Goal: Task Accomplishment & Management: Complete application form

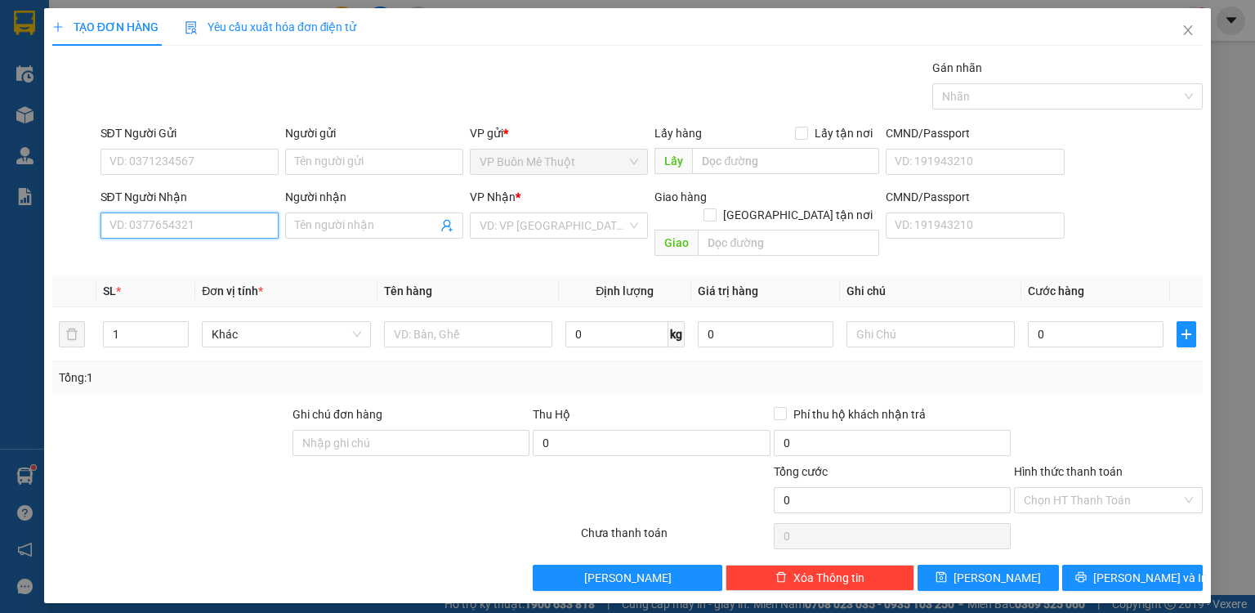
click at [217, 214] on input "SĐT Người Nhận" at bounding box center [190, 225] width 178 height 26
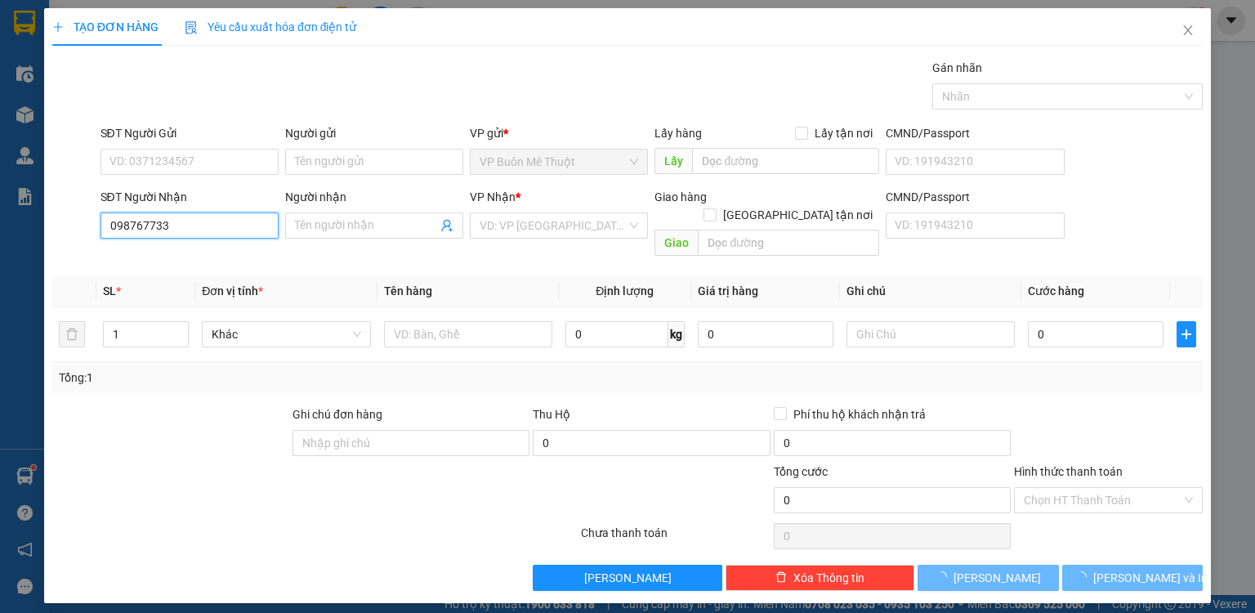
type input "0987677335"
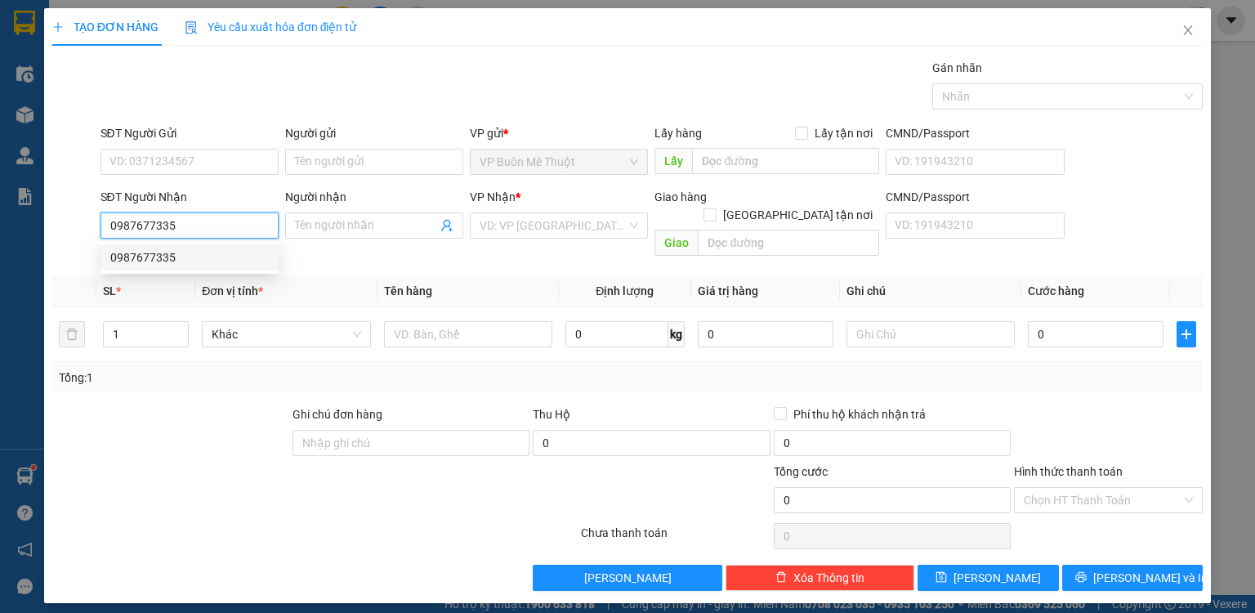
click at [180, 248] on div "0987677335" at bounding box center [189, 257] width 159 height 18
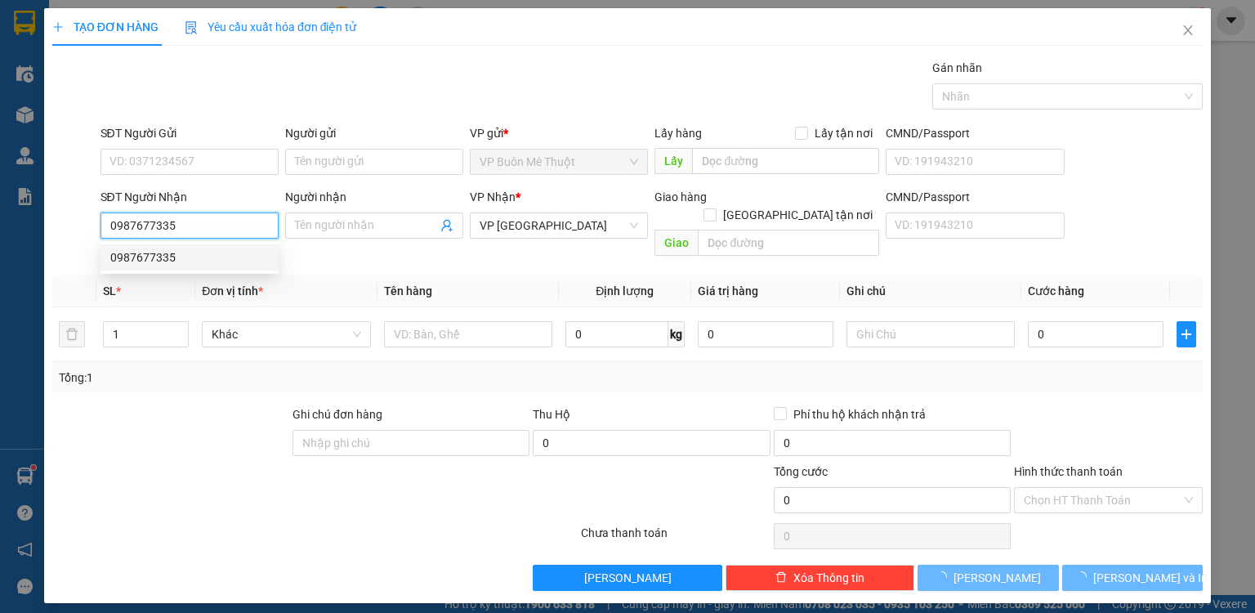
type input "60.000"
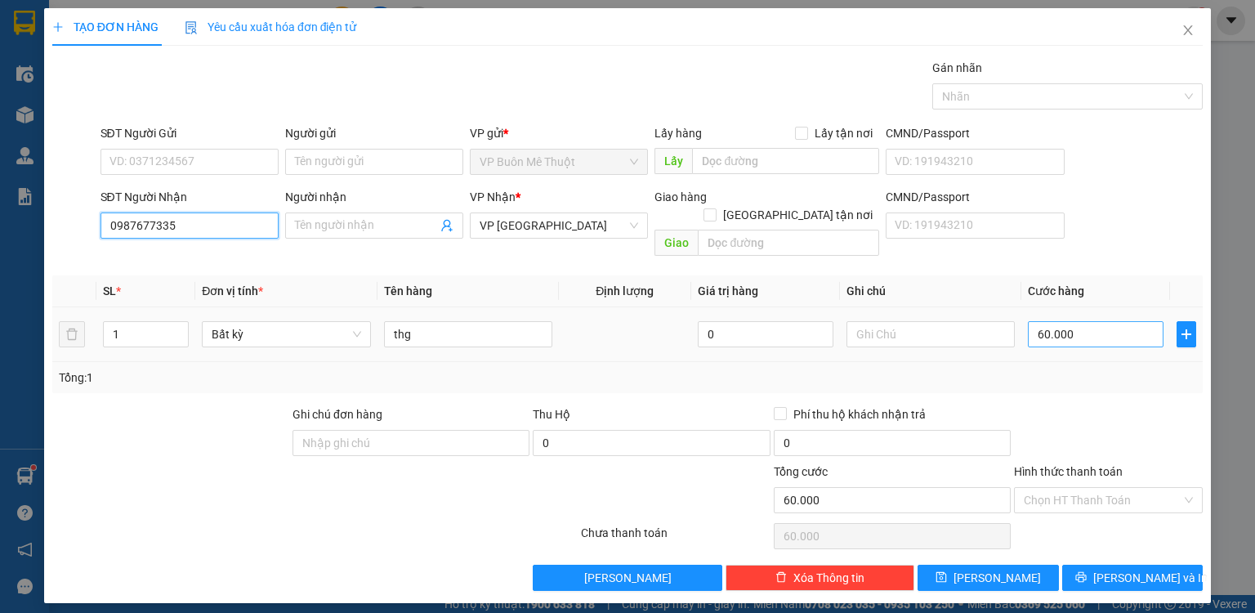
type input "0987677335"
click at [1077, 321] on input "60.000" at bounding box center [1096, 334] width 136 height 26
type input "5"
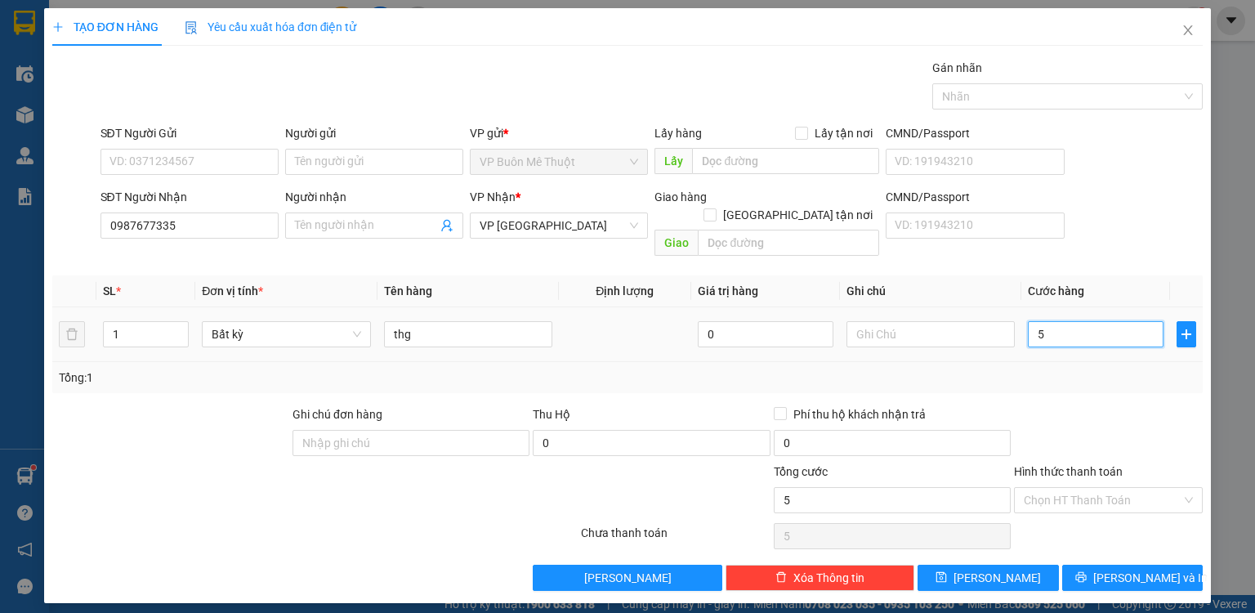
type input "50"
type input "50.000"
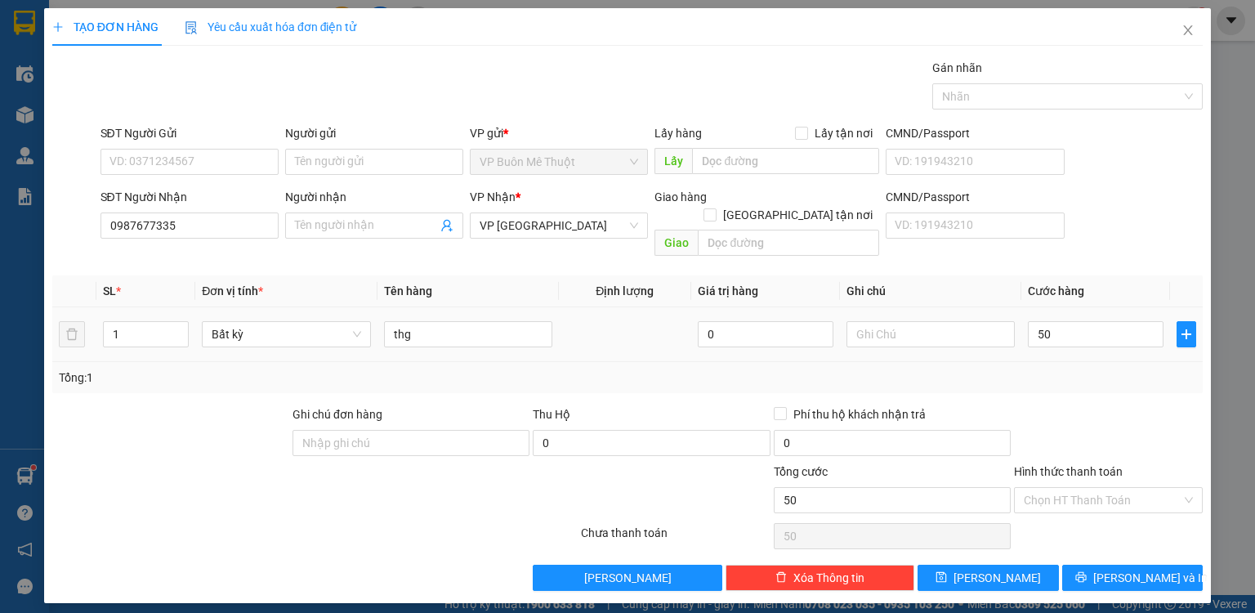
type input "50.000"
click at [1095, 379] on div "Transit Pickup Surcharge Ids Transit Deliver Surcharge Ids Transit Deliver Surc…" at bounding box center [627, 325] width 1150 height 532
click at [1072, 488] on input "Hình thức thanh toán" at bounding box center [1103, 500] width 158 height 25
click at [1070, 513] on div "Tại văn phòng" at bounding box center [1108, 513] width 169 height 18
type input "0"
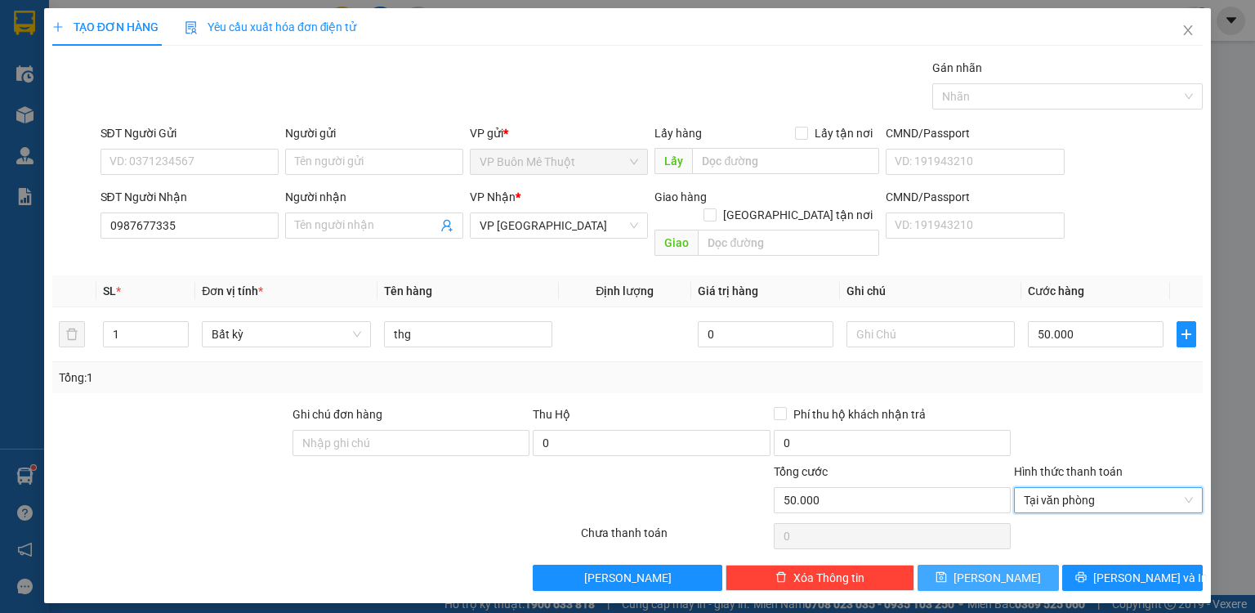
drag, startPoint x: 1018, startPoint y: 570, endPoint x: 1094, endPoint y: 535, distance: 83.4
click at [1018, 570] on button "[PERSON_NAME]" at bounding box center [988, 578] width 141 height 26
type input "0"
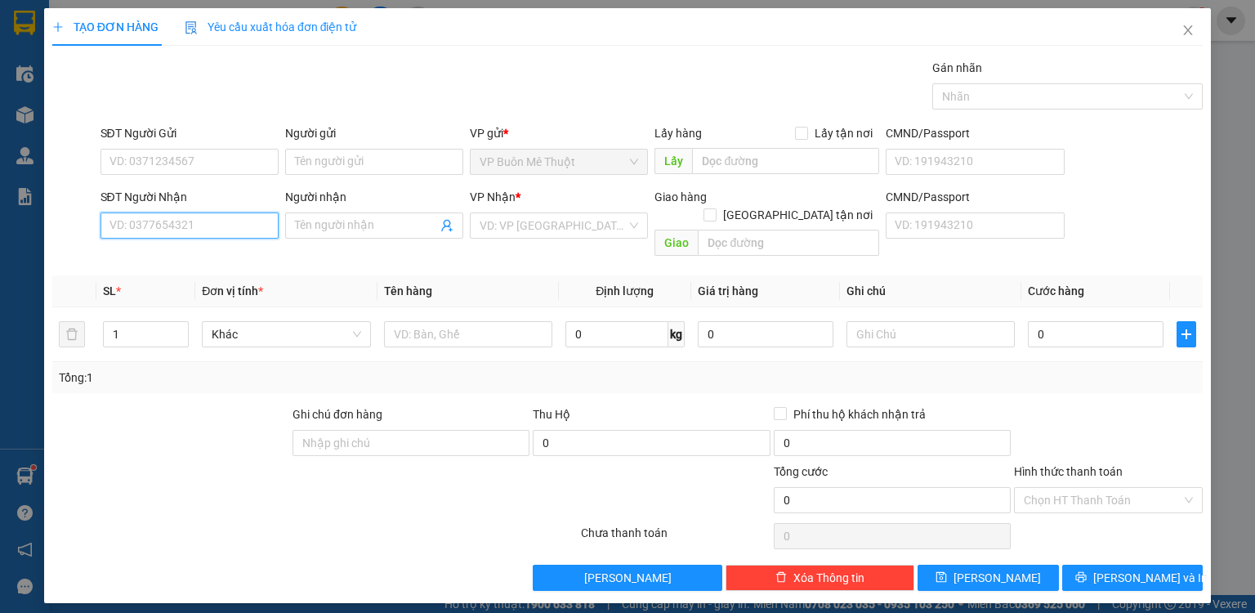
click at [228, 226] on input "SĐT Người Nhận" at bounding box center [190, 225] width 178 height 26
click at [206, 252] on div "0937403456 - hts" at bounding box center [189, 257] width 159 height 18
type input "0937403456"
type input "hts"
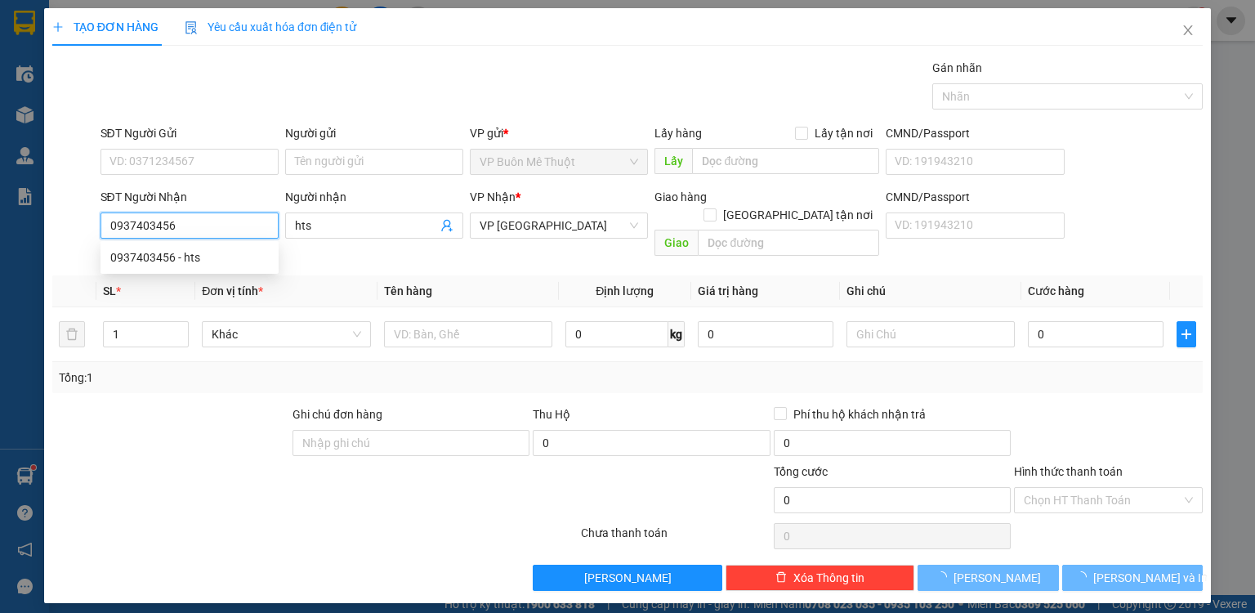
type input "16.000"
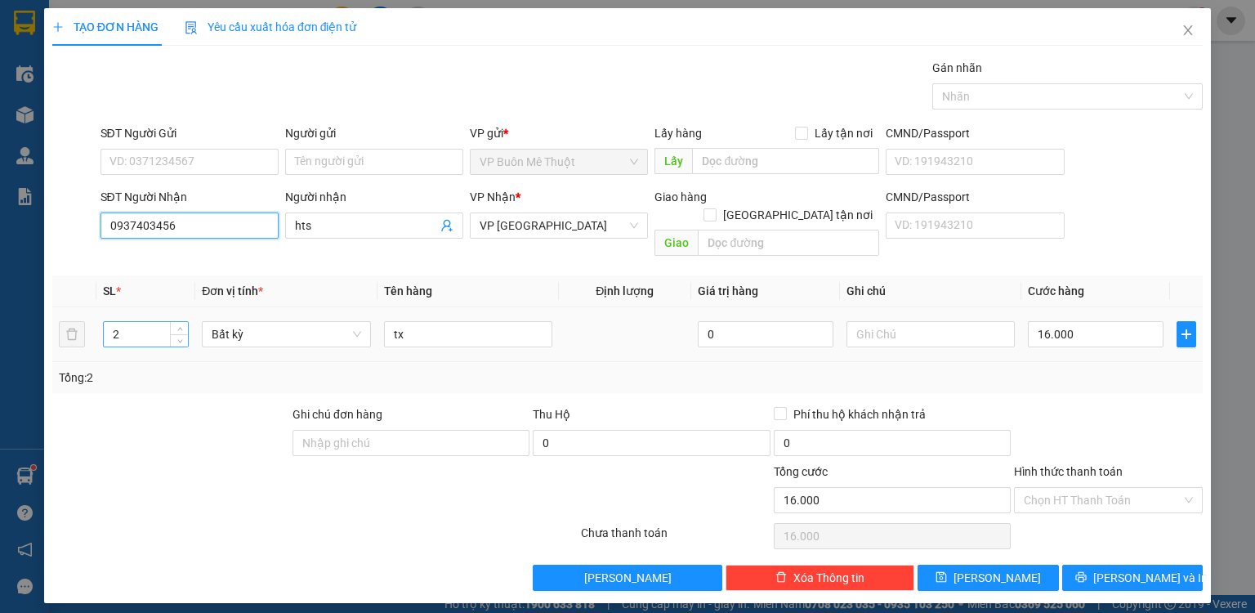
type input "0937403456"
click at [180, 321] on div "2" at bounding box center [146, 334] width 86 height 26
type input "3"
click at [181, 325] on span "up" at bounding box center [180, 330] width 10 height 10
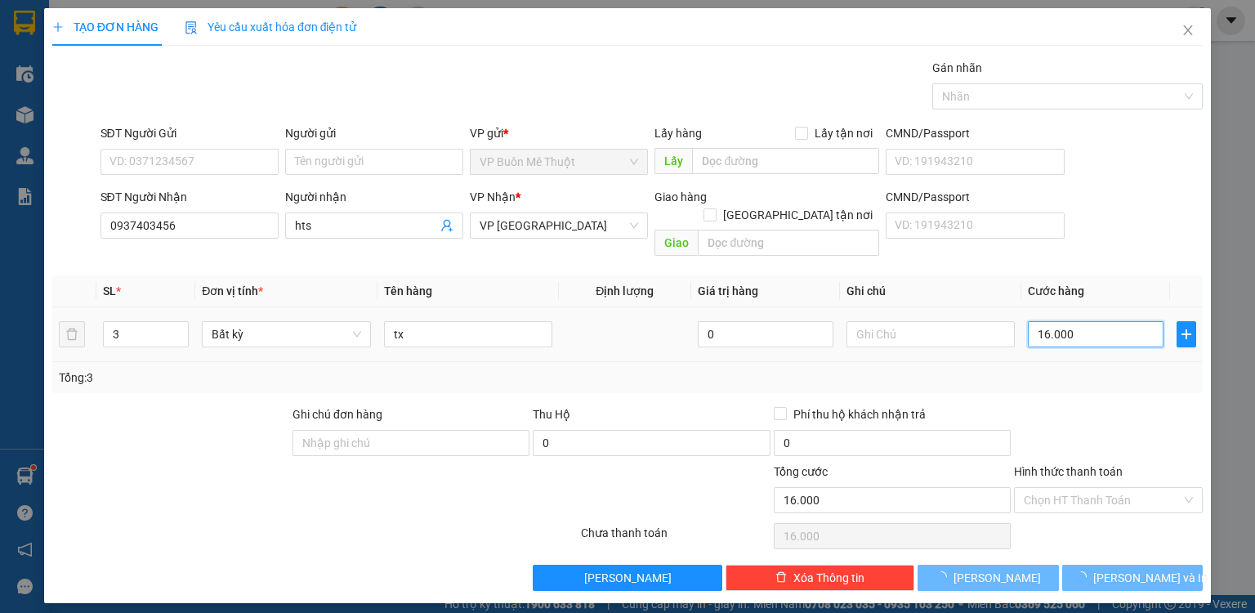
click at [1104, 328] on input "16.000" at bounding box center [1096, 334] width 136 height 26
type input "0"
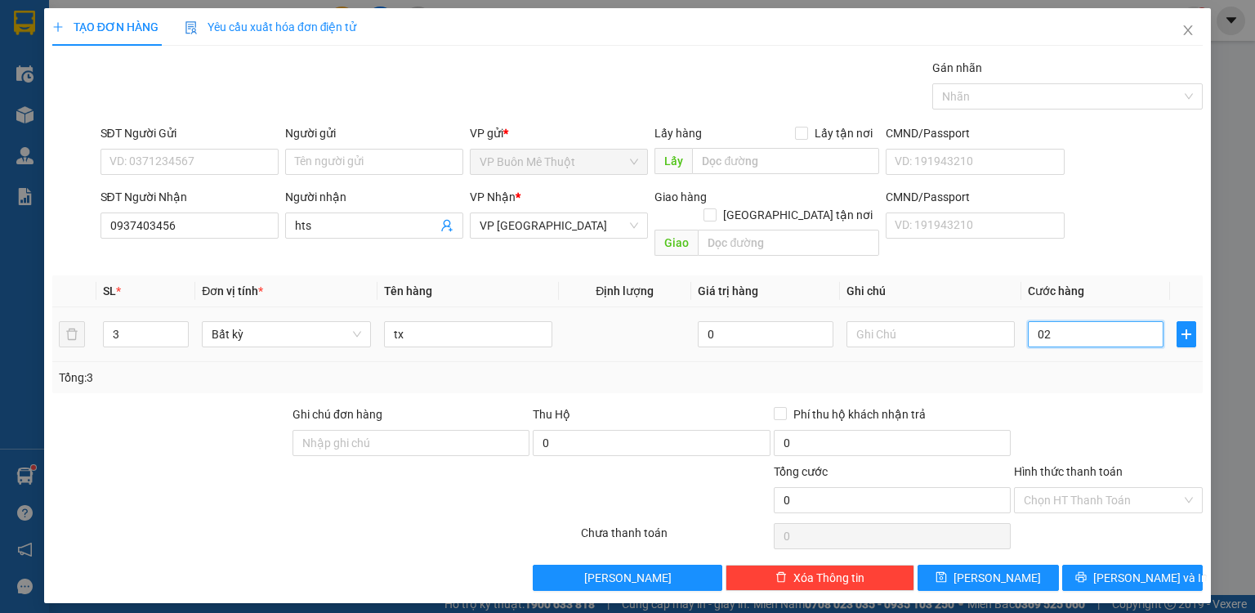
type input "024"
type input "24"
type input "024"
type input "24.000"
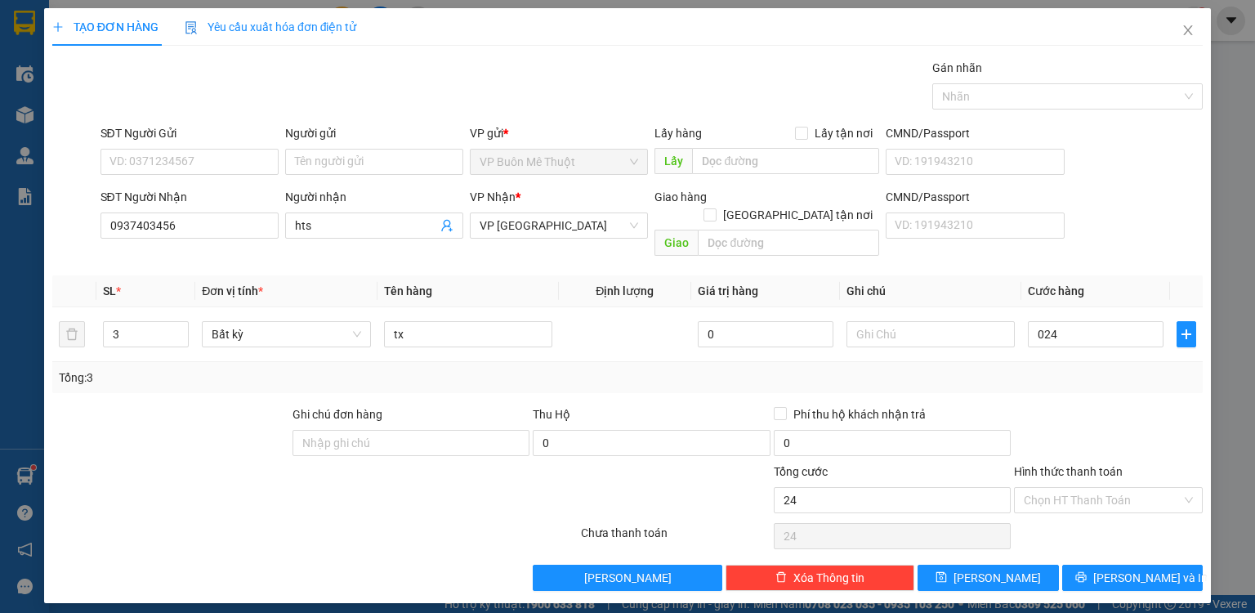
type input "24.000"
drag, startPoint x: 1119, startPoint y: 385, endPoint x: 1118, endPoint y: 422, distance: 36.8
click at [1119, 386] on div "Transit Pickup Surcharge Ids Transit Deliver Surcharge Ids Transit Deliver Surc…" at bounding box center [627, 325] width 1150 height 532
click at [1026, 565] on button "[PERSON_NAME]" at bounding box center [988, 578] width 141 height 26
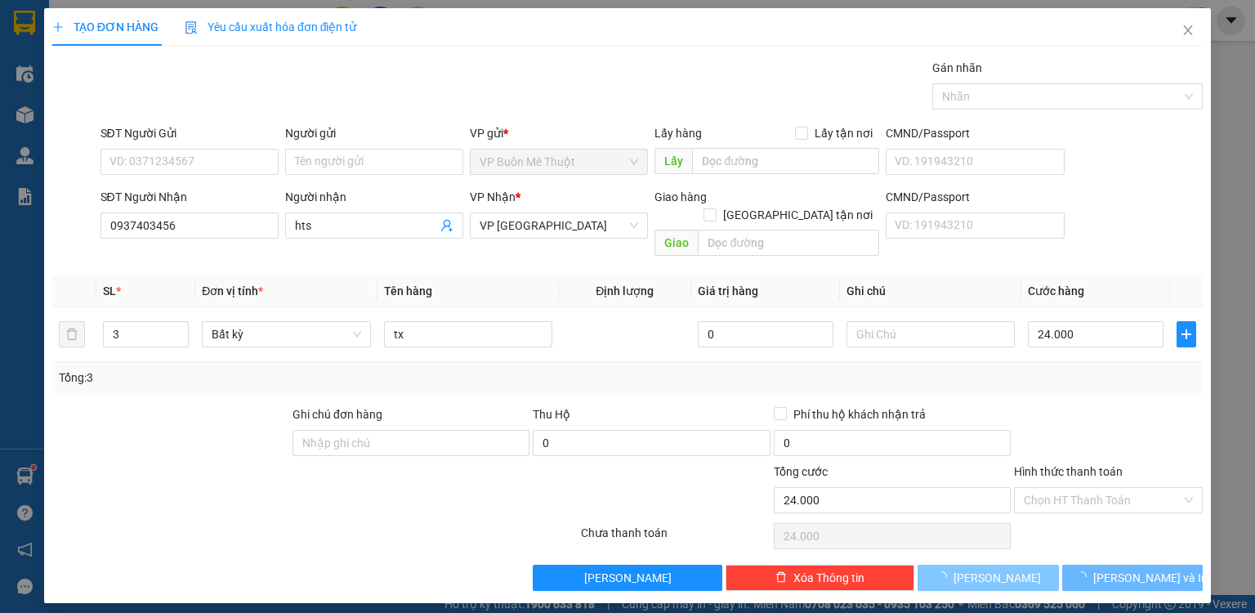
type input "0"
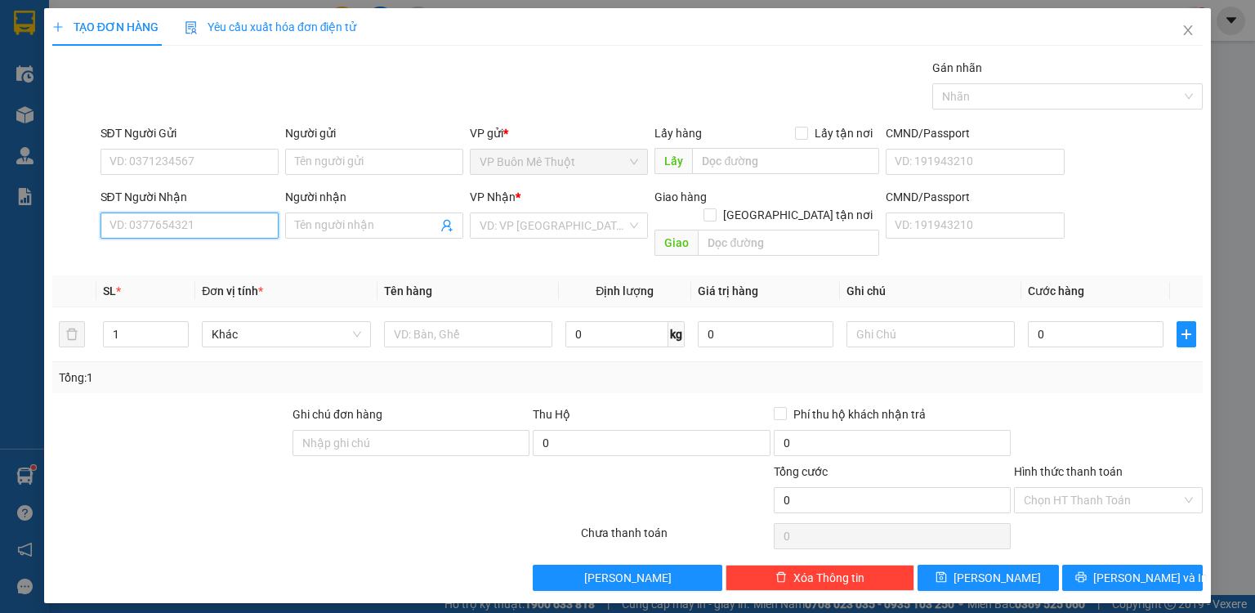
click at [251, 216] on input "SĐT Người Nhận" at bounding box center [190, 225] width 178 height 26
click at [178, 250] on div "0964808018" at bounding box center [189, 257] width 159 height 18
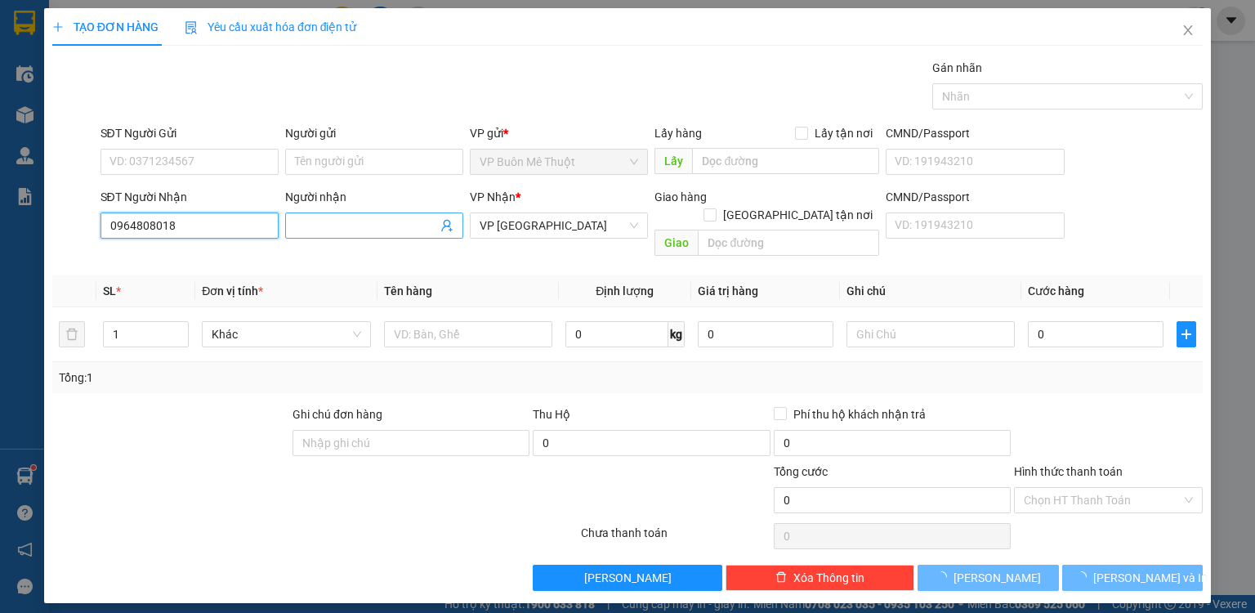
type input "0964808018"
click at [403, 217] on input "Người nhận" at bounding box center [366, 226] width 142 height 18
type input "100.000"
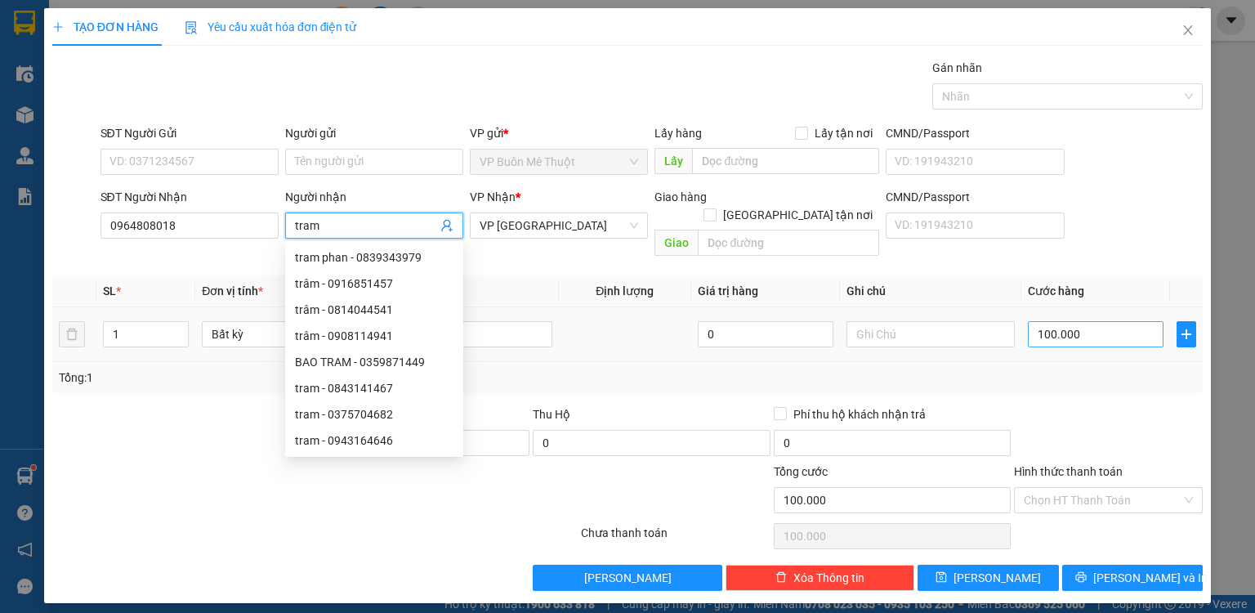
type input "tram"
click at [1112, 322] on input "100.000" at bounding box center [1096, 334] width 136 height 26
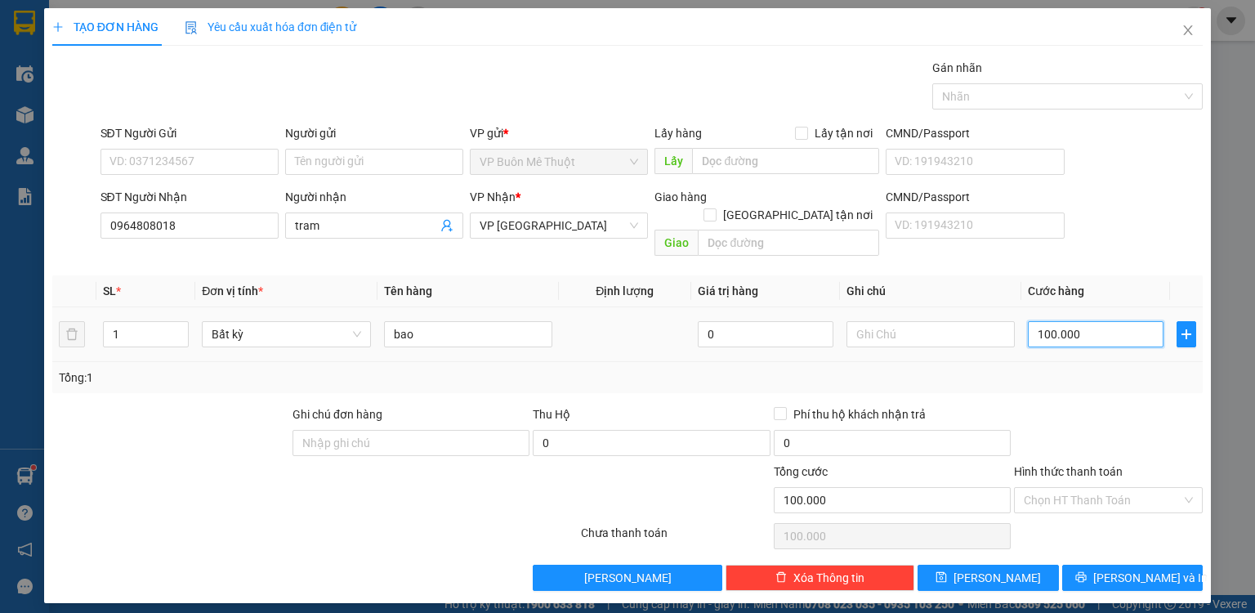
type input "8"
type input "80"
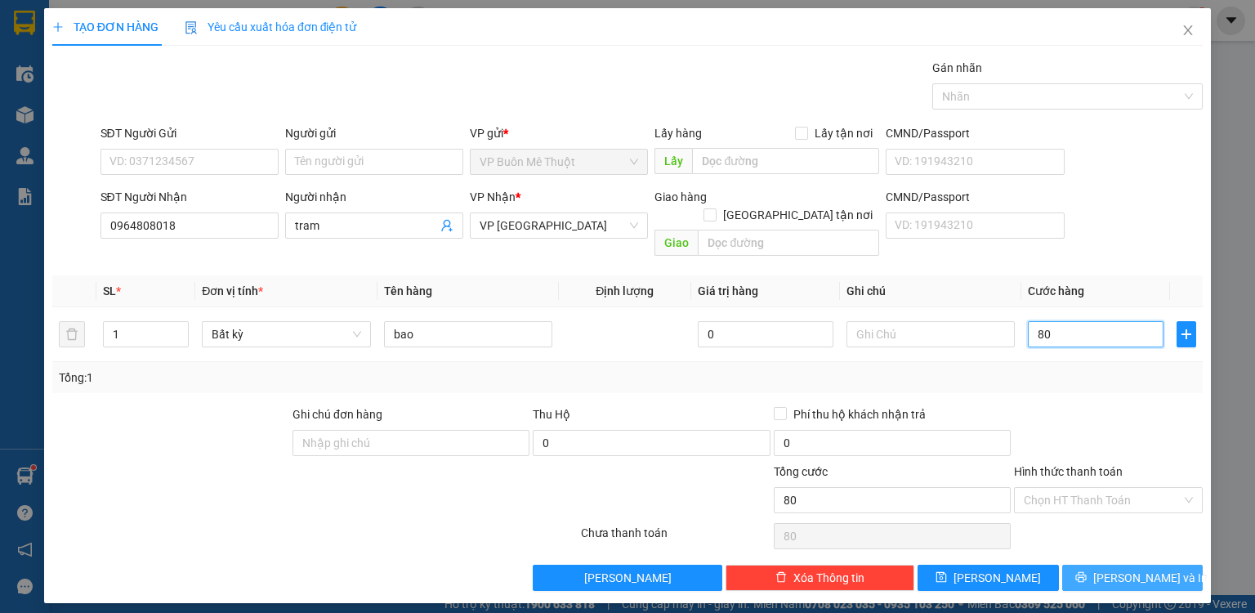
type input "80"
type input "80.000"
click at [1115, 565] on button "[PERSON_NAME] và In" at bounding box center [1132, 578] width 141 height 26
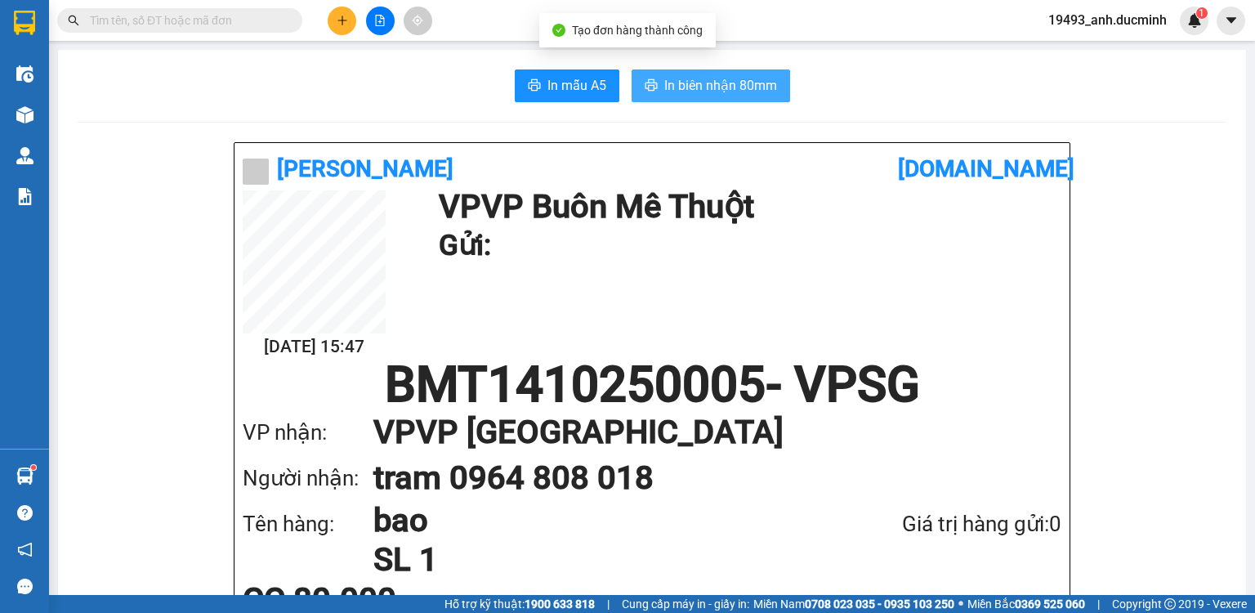
click at [726, 91] on span "In biên nhận 80mm" at bounding box center [720, 85] width 113 height 20
click at [736, 96] on button "In biên nhận 80mm" at bounding box center [711, 85] width 159 height 33
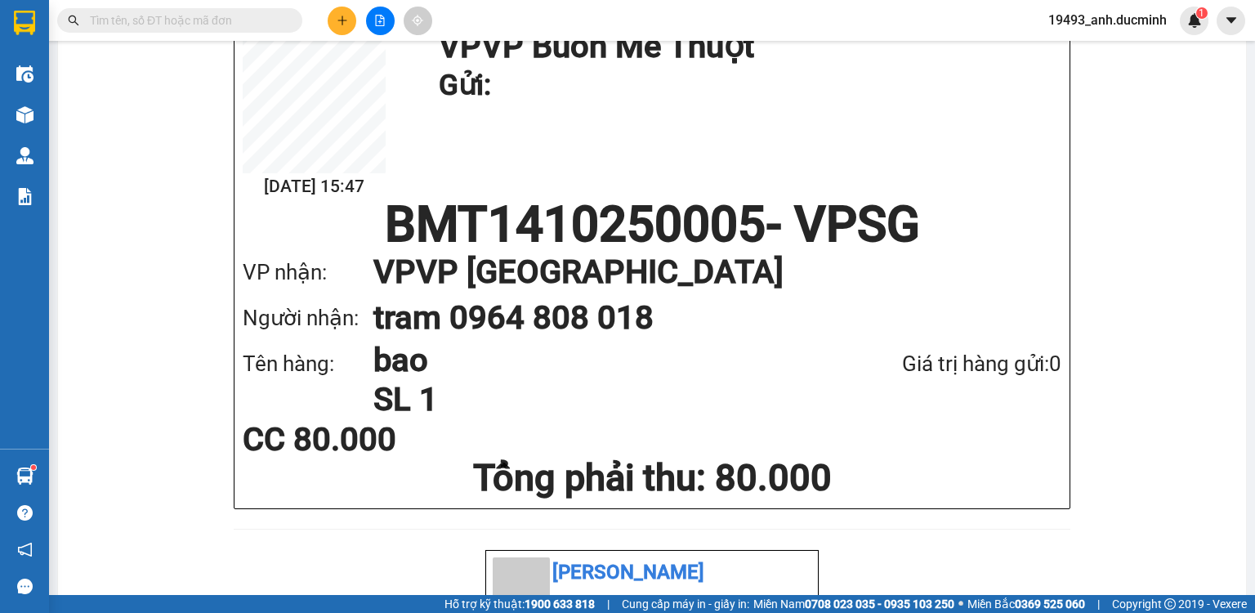
scroll to position [261, 0]
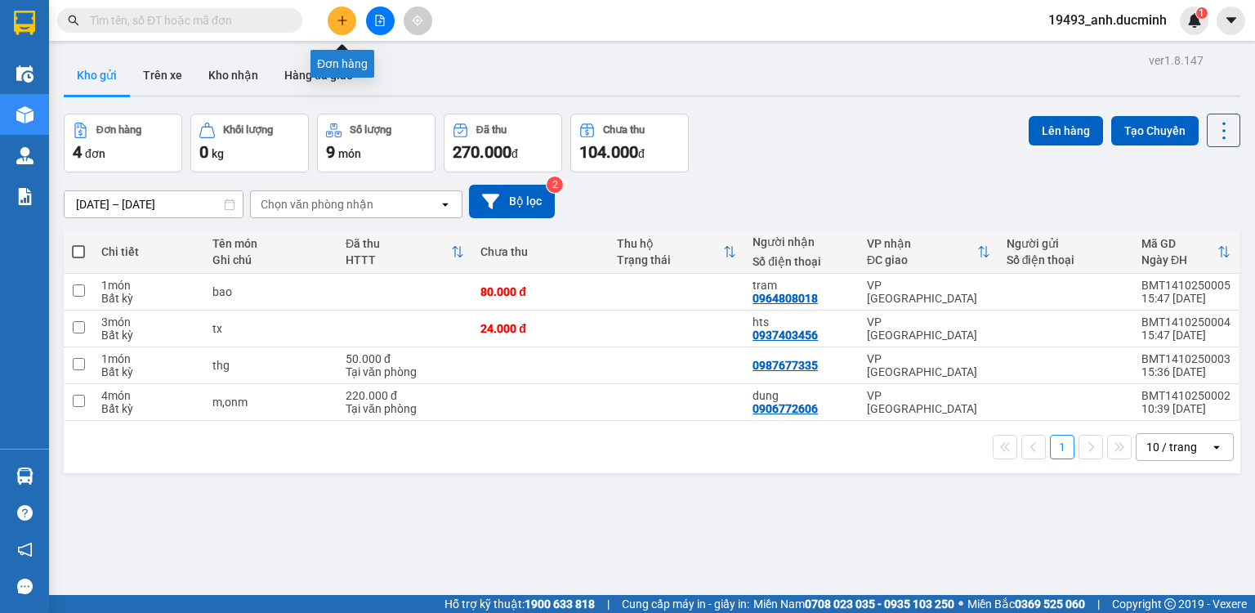
click at [345, 20] on icon "plus" at bounding box center [342, 20] width 11 height 11
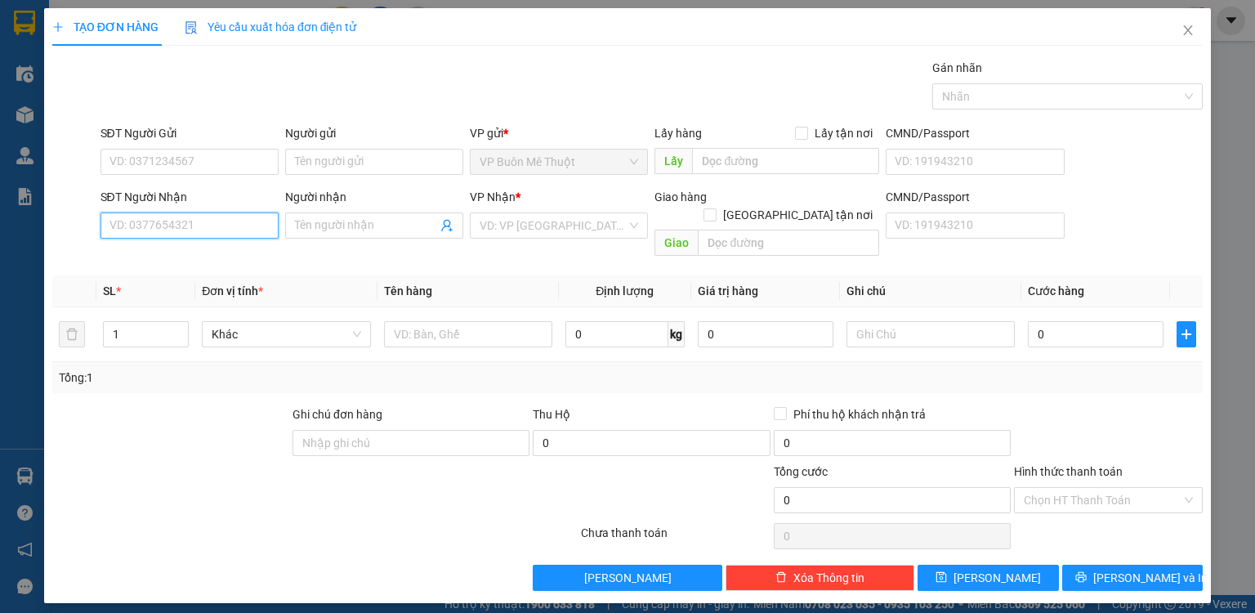
click at [224, 219] on input "SĐT Người Nhận" at bounding box center [190, 225] width 178 height 26
type input "0348939760"
click at [216, 249] on div "0348939760 - vd2" at bounding box center [189, 257] width 159 height 18
type input "vd2"
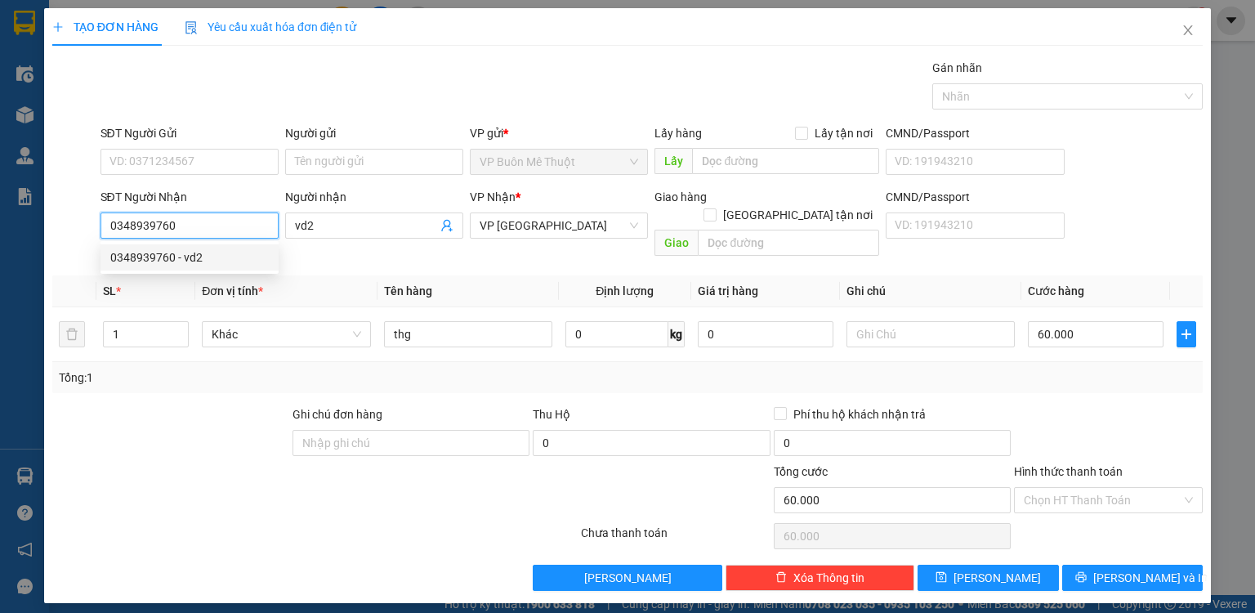
type input "60.000"
type input "0348939760"
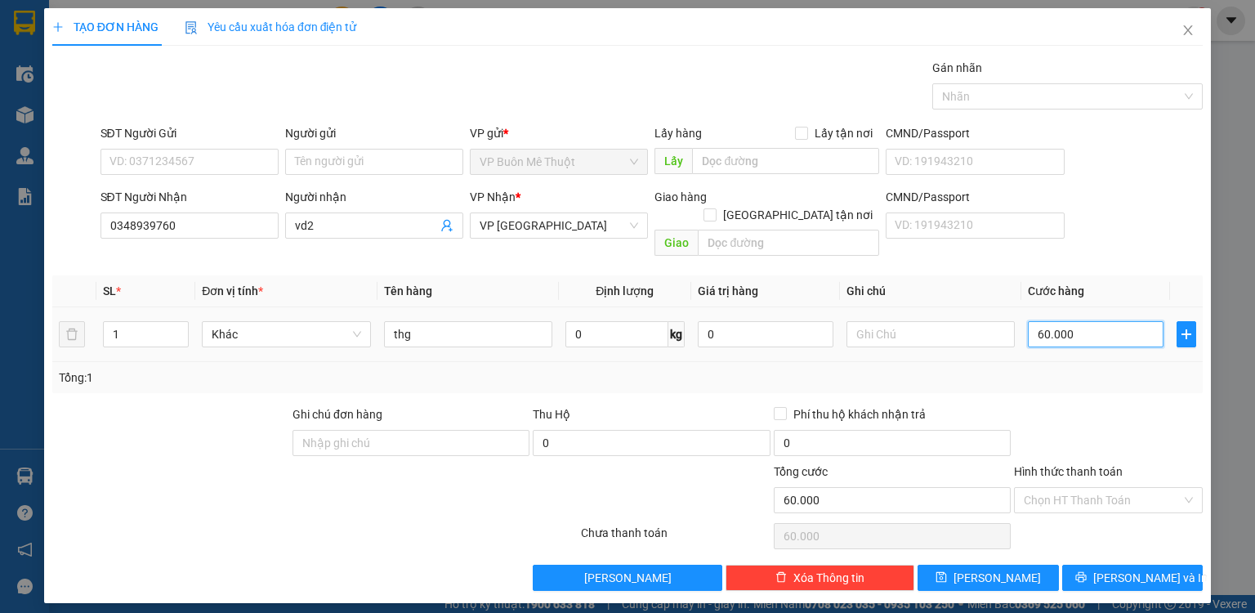
click at [1103, 321] on input "60.000" at bounding box center [1096, 334] width 136 height 26
type input "5"
type input "50"
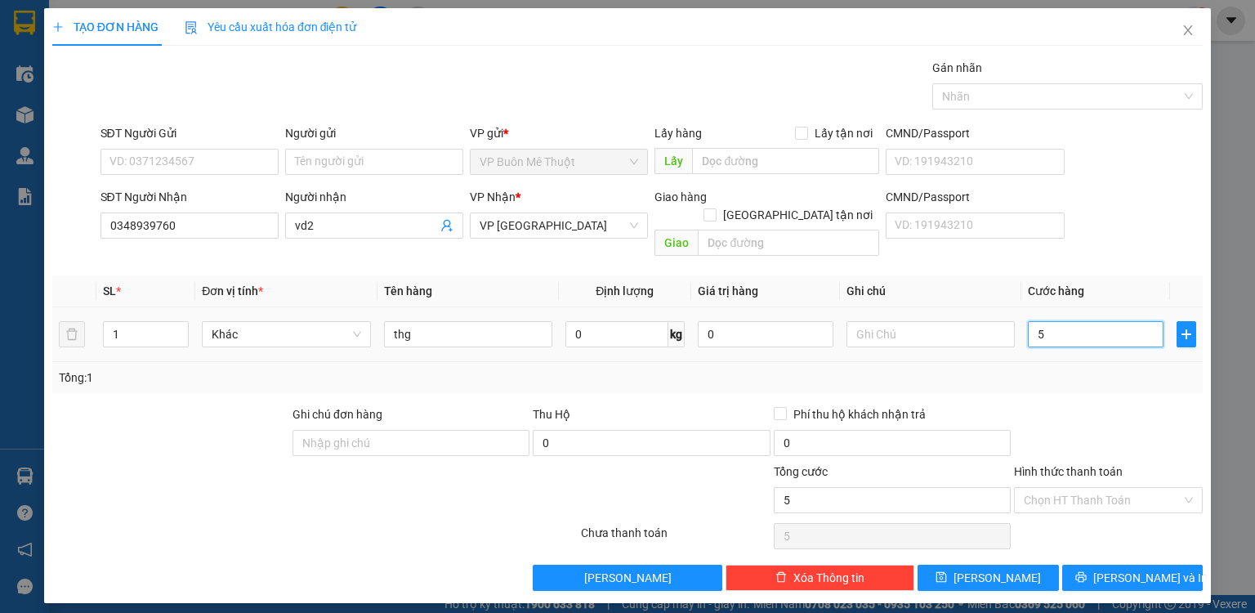
type input "50"
click at [1110, 418] on div at bounding box center [1108, 433] width 192 height 57
type input "50.000"
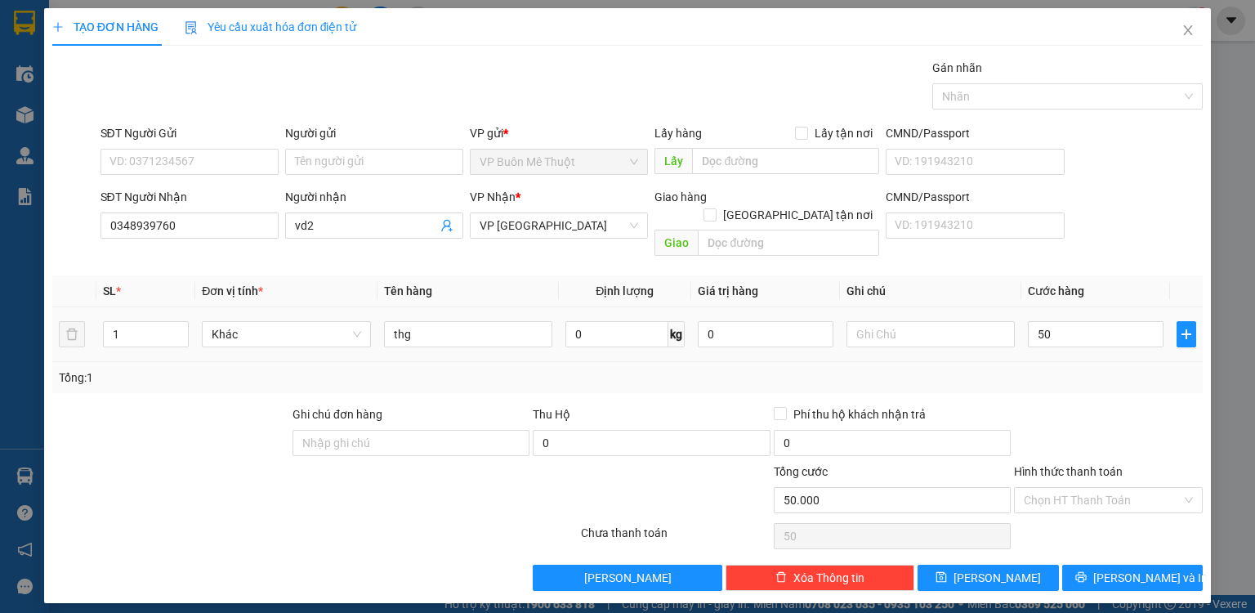
type input "50.000"
drag, startPoint x: 1072, startPoint y: 480, endPoint x: 1075, endPoint y: 503, distance: 23.9
click at [1073, 488] on input "Hình thức thanh toán" at bounding box center [1103, 500] width 158 height 25
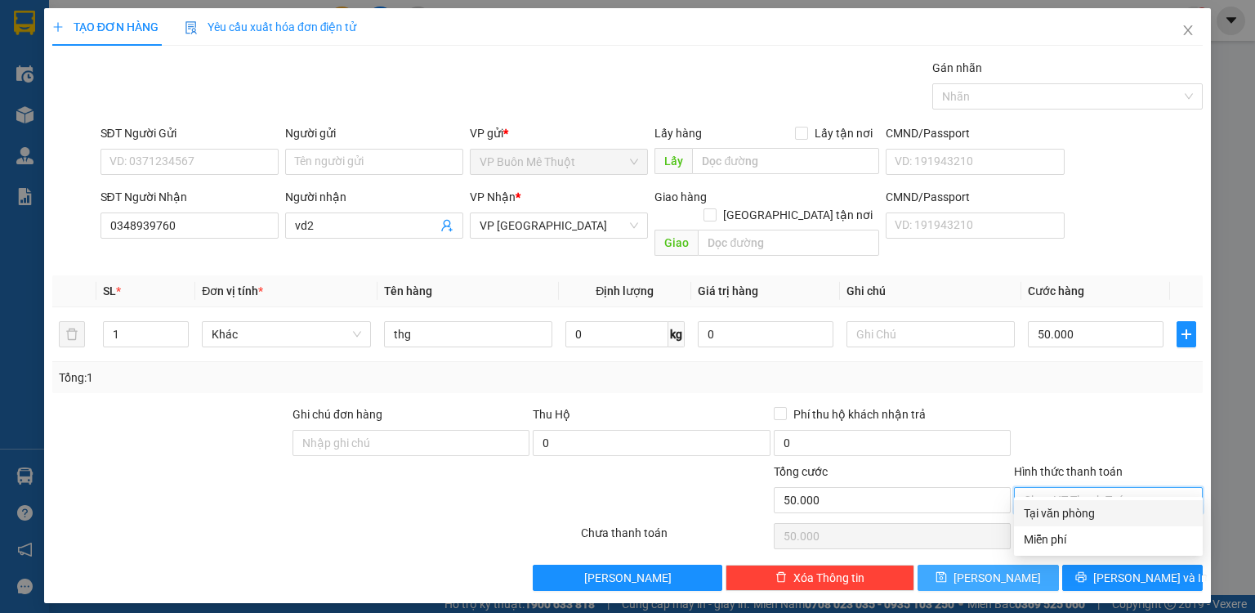
drag, startPoint x: 1075, startPoint y: 507, endPoint x: 1031, endPoint y: 550, distance: 61.3
click at [1075, 509] on div "Tại văn phòng" at bounding box center [1108, 513] width 169 height 18
type input "0"
click at [1008, 565] on button "[PERSON_NAME]" at bounding box center [988, 578] width 141 height 26
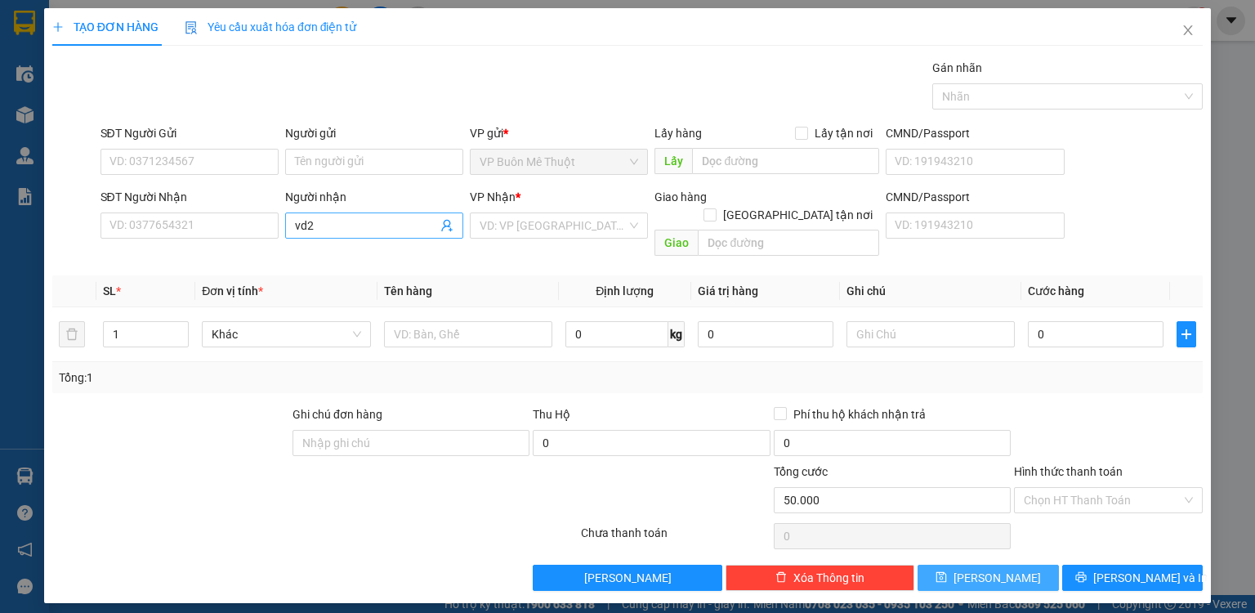
type input "0"
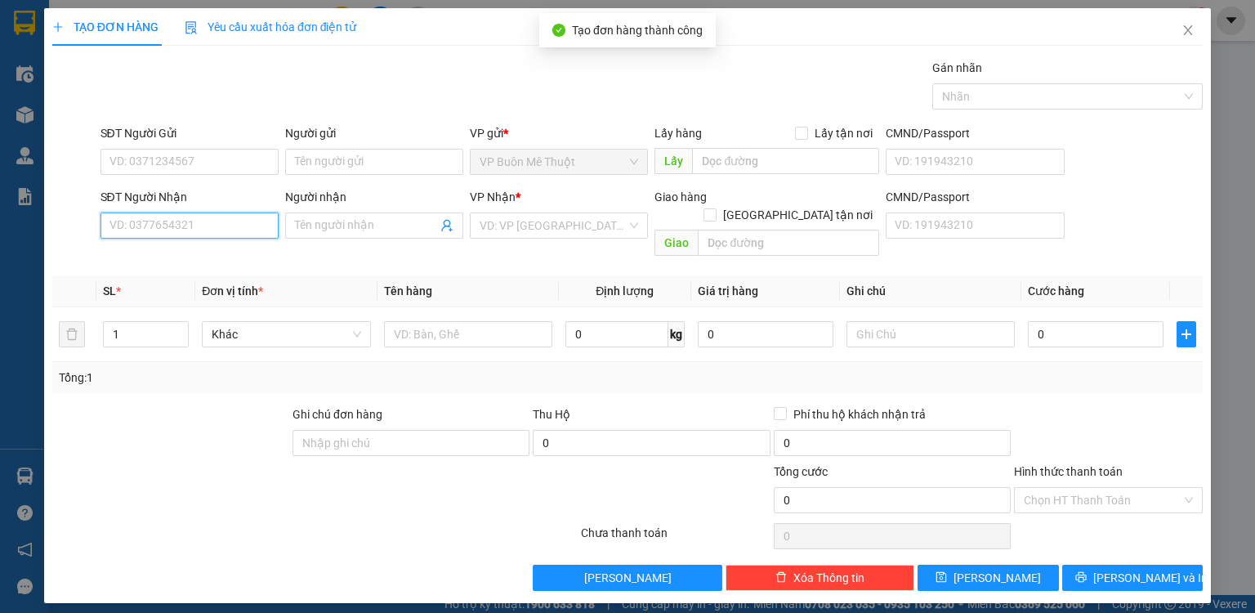
click at [241, 222] on input "SĐT Người Nhận" at bounding box center [190, 225] width 178 height 26
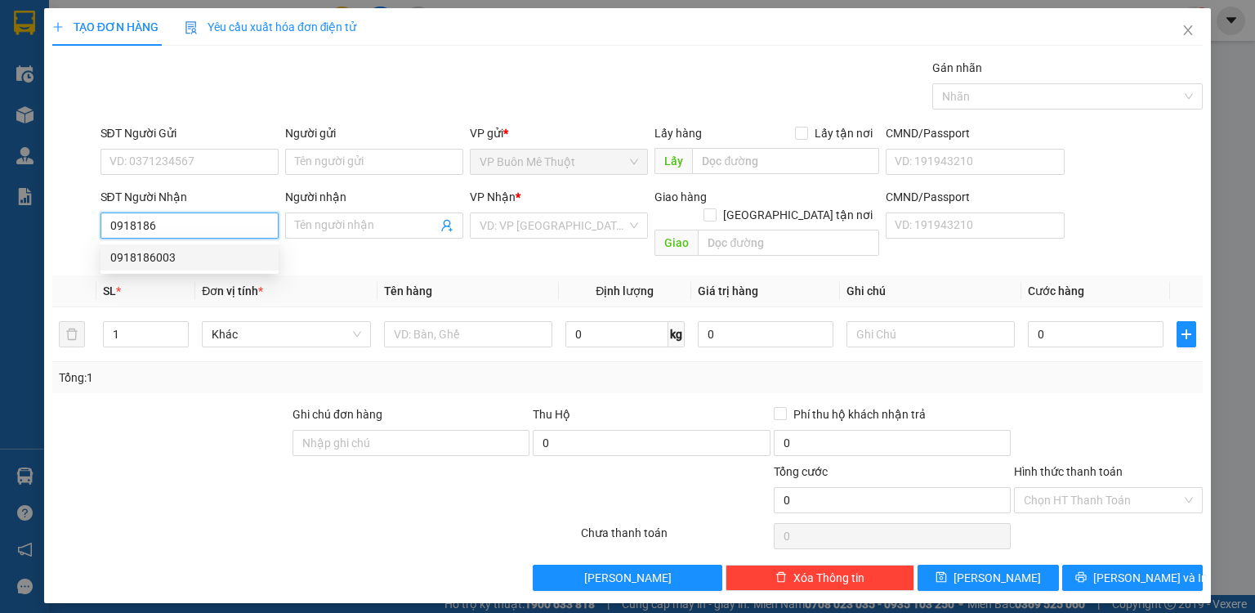
click at [207, 253] on div "0918186003" at bounding box center [189, 257] width 159 height 18
type input "0918186003"
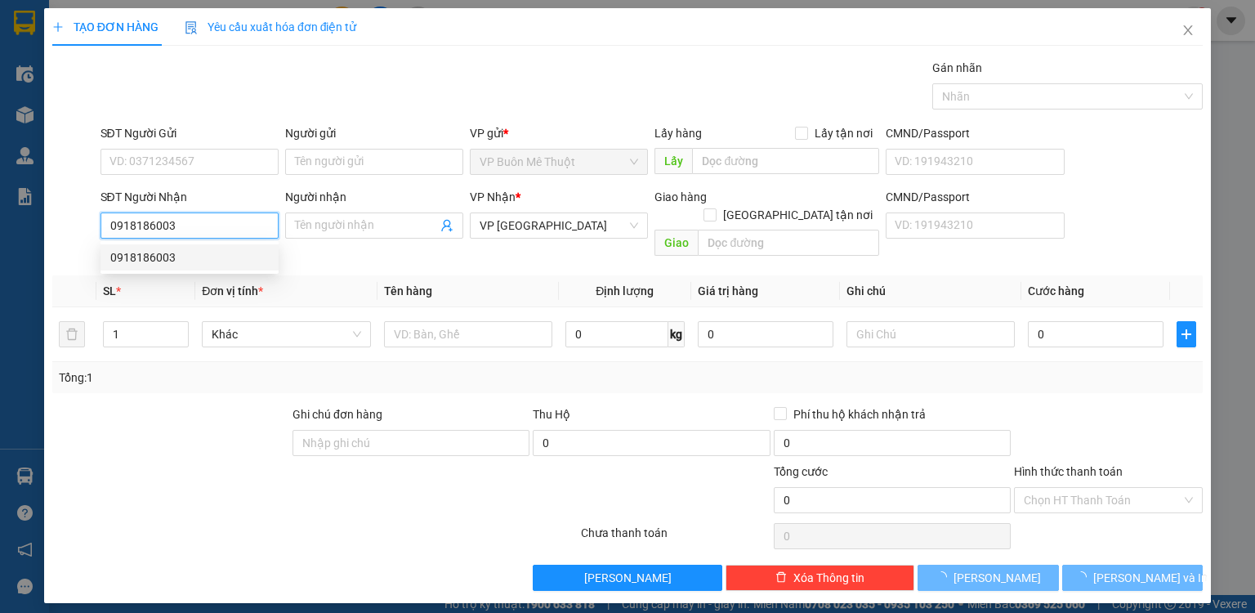
type input "60.000"
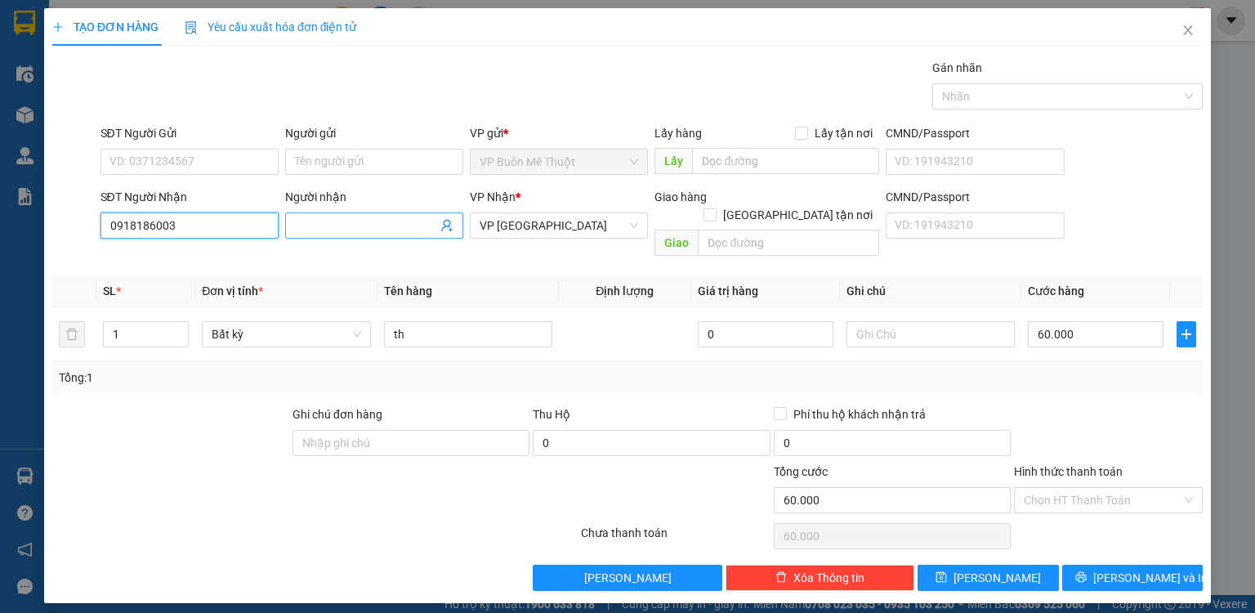
type input "0918186003"
click at [333, 224] on input "Người nhận" at bounding box center [366, 226] width 142 height 18
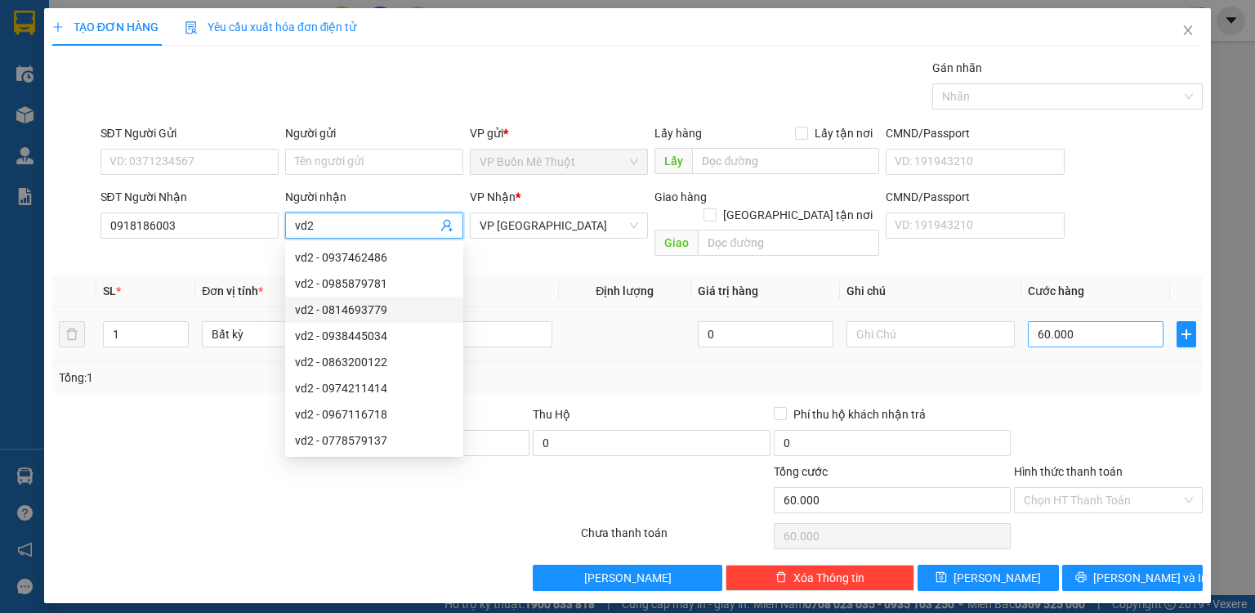
type input "vd2"
click at [1079, 321] on input "60.000" at bounding box center [1096, 334] width 136 height 26
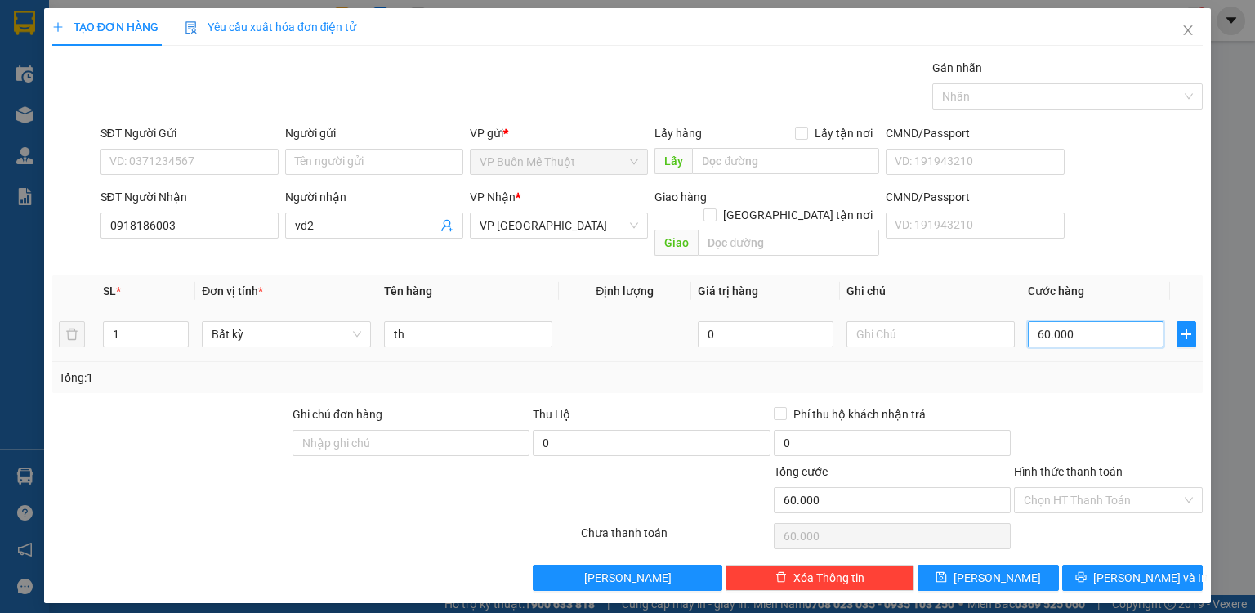
type input "4"
type input "0"
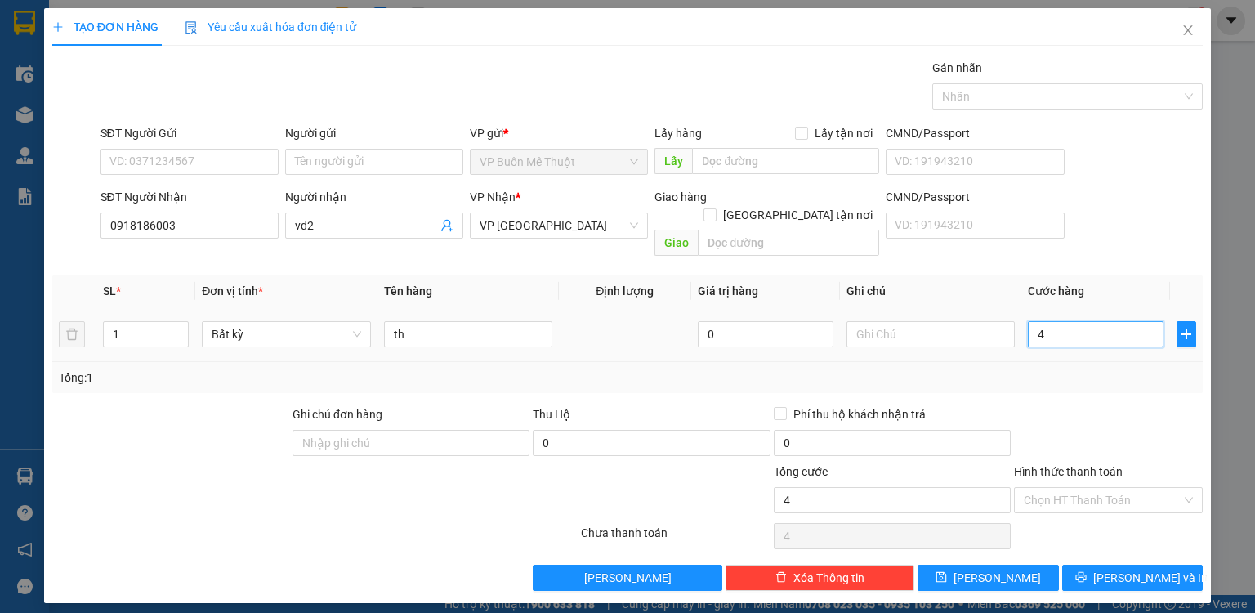
type input "0"
type input "7"
type input "07"
type input "70"
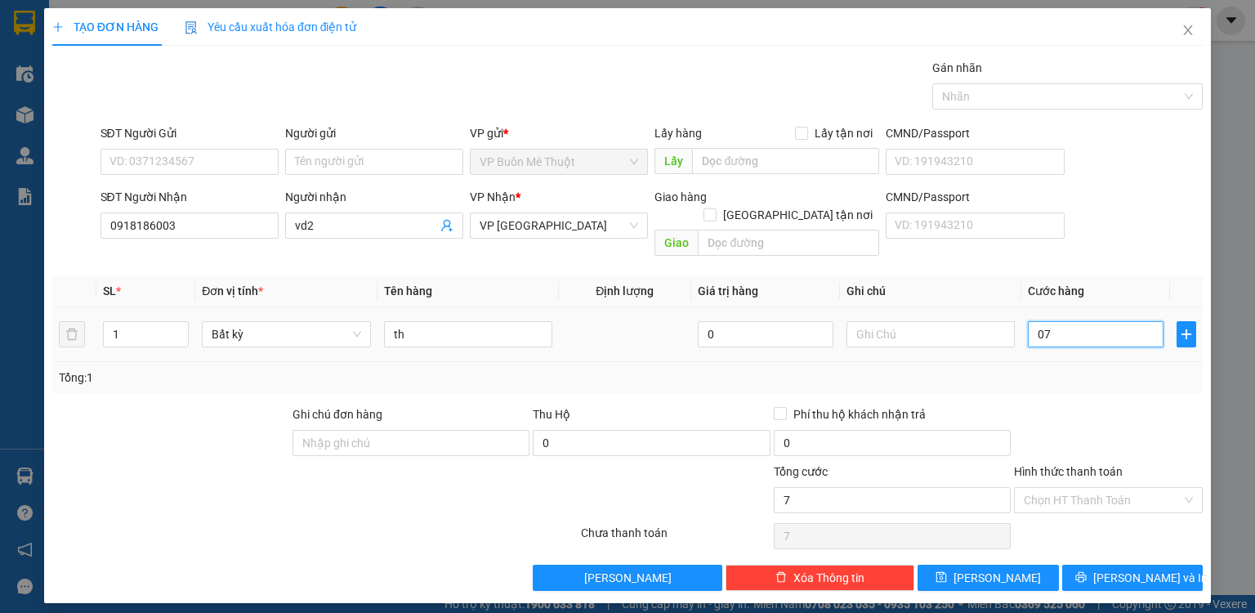
type input "70"
type input "070"
click at [1027, 565] on button "[PERSON_NAME]" at bounding box center [988, 578] width 141 height 26
type input "70.000"
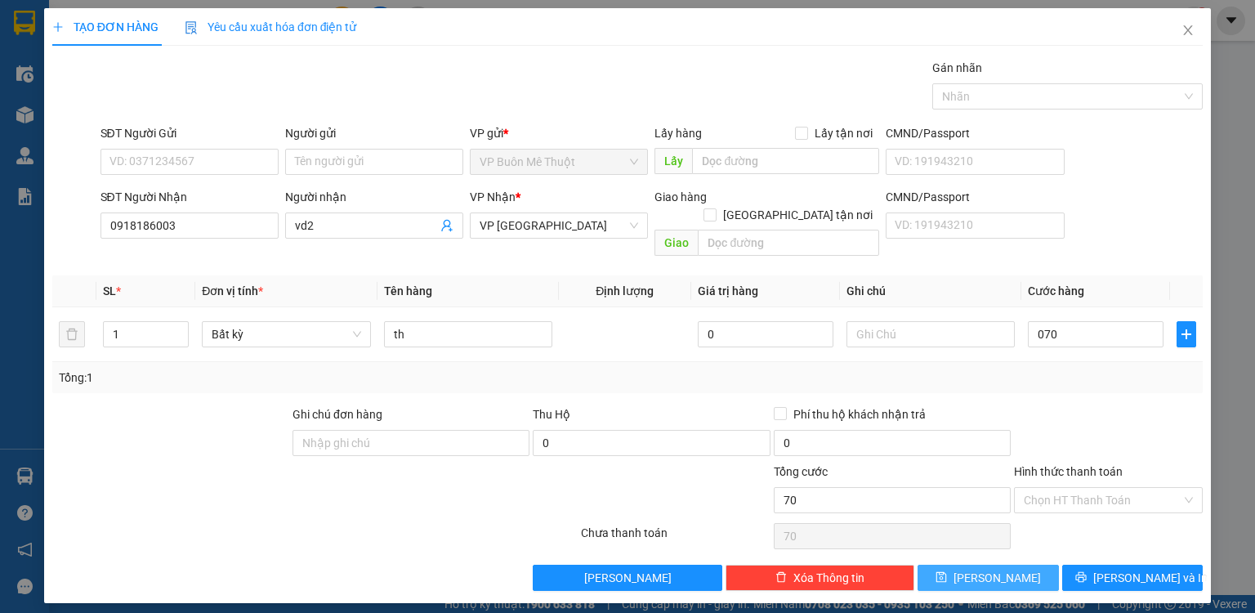
type input "70.000"
type input "0"
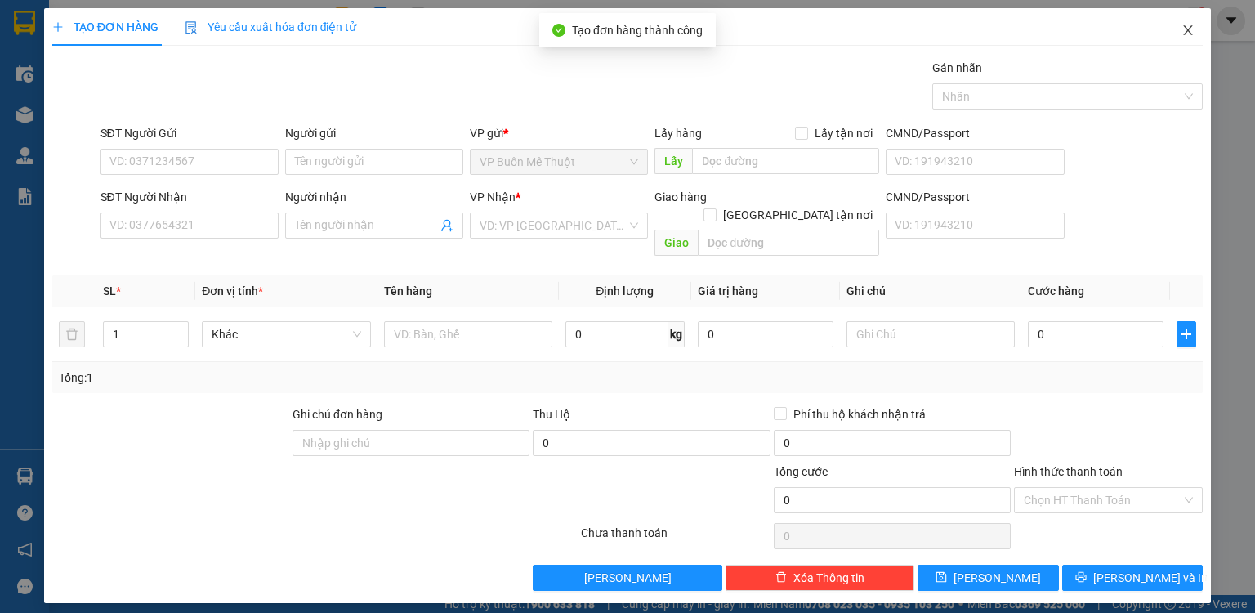
click at [1188, 29] on icon "close" at bounding box center [1188, 30] width 13 height 13
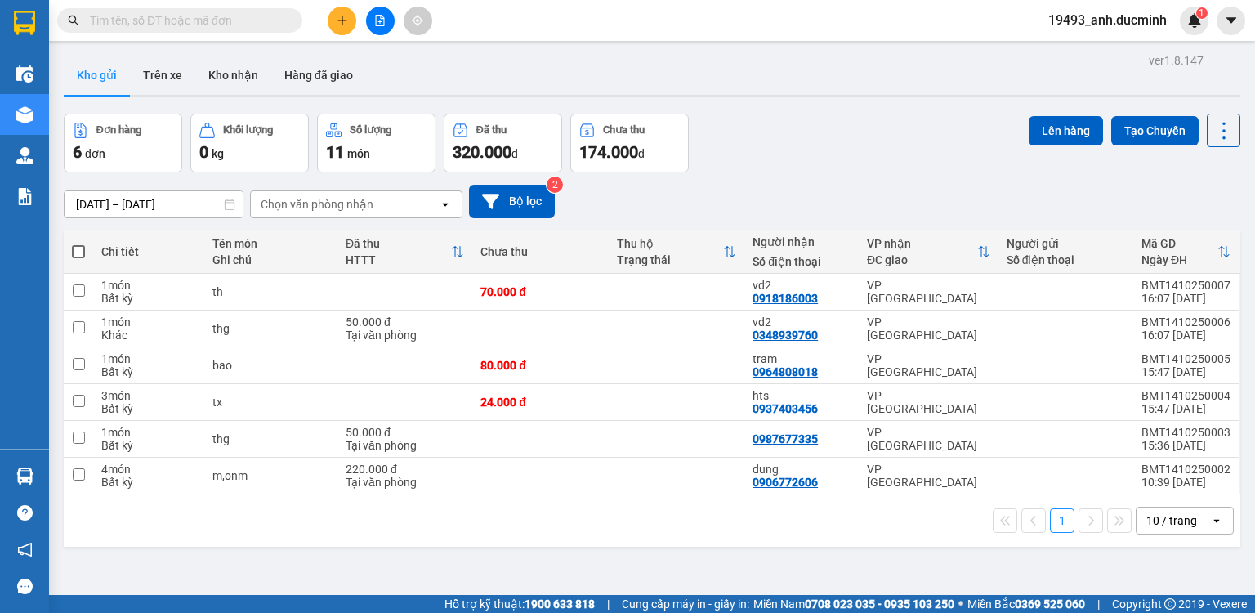
click at [275, 19] on input "text" at bounding box center [186, 20] width 193 height 18
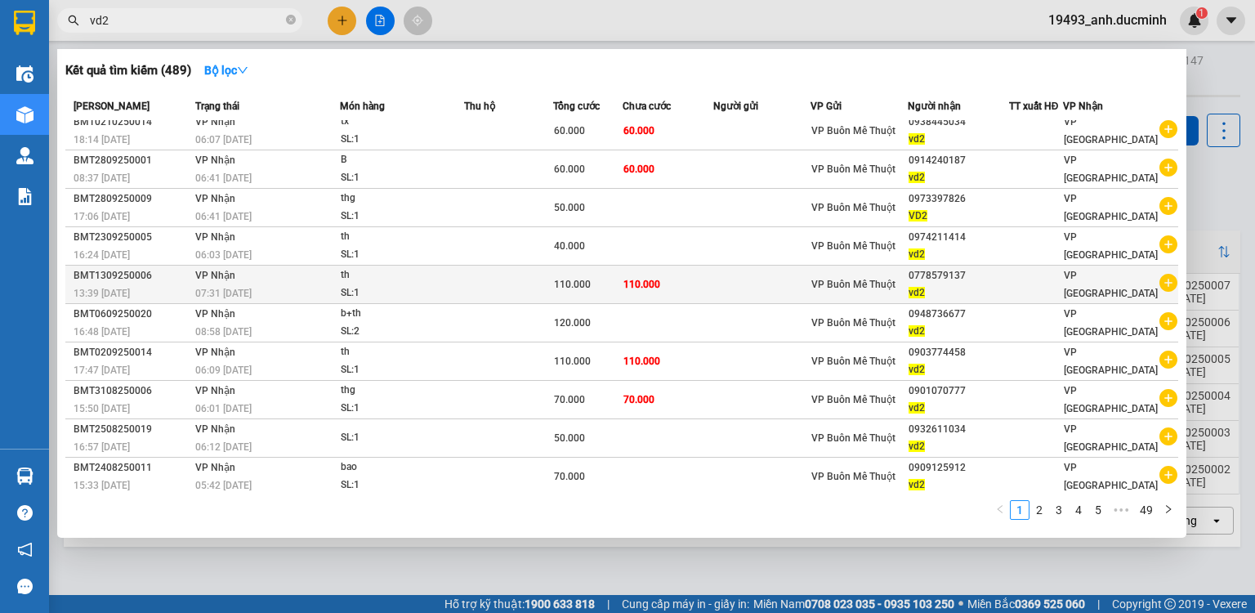
scroll to position [10, 0]
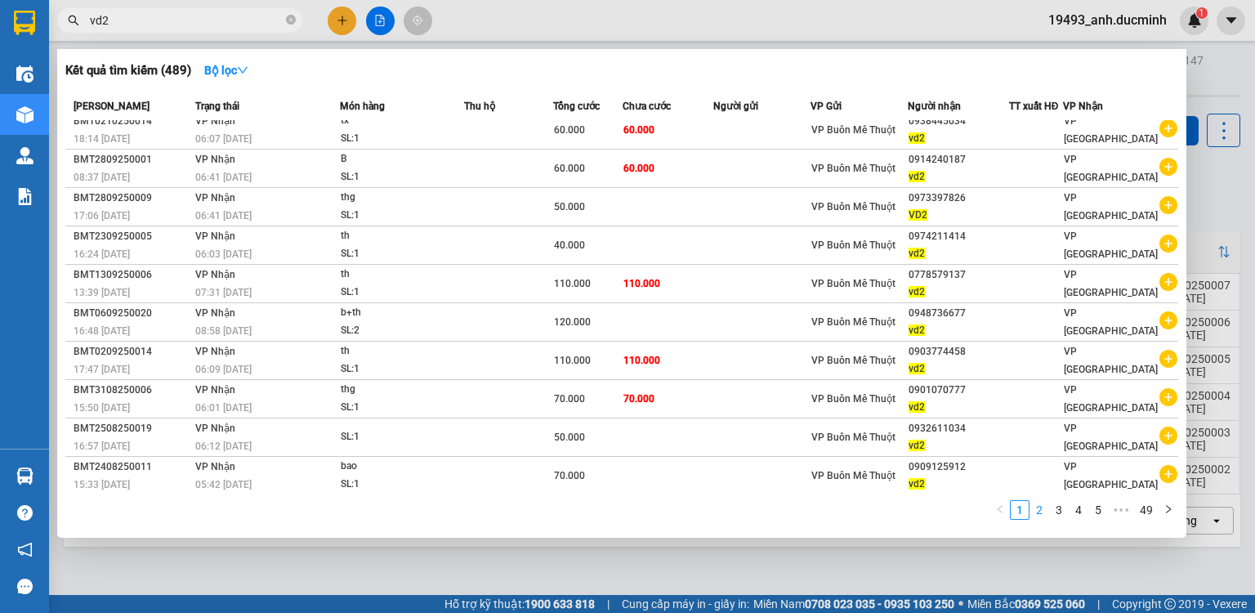
type input "vd2"
click at [1043, 512] on link "2" at bounding box center [1039, 510] width 18 height 18
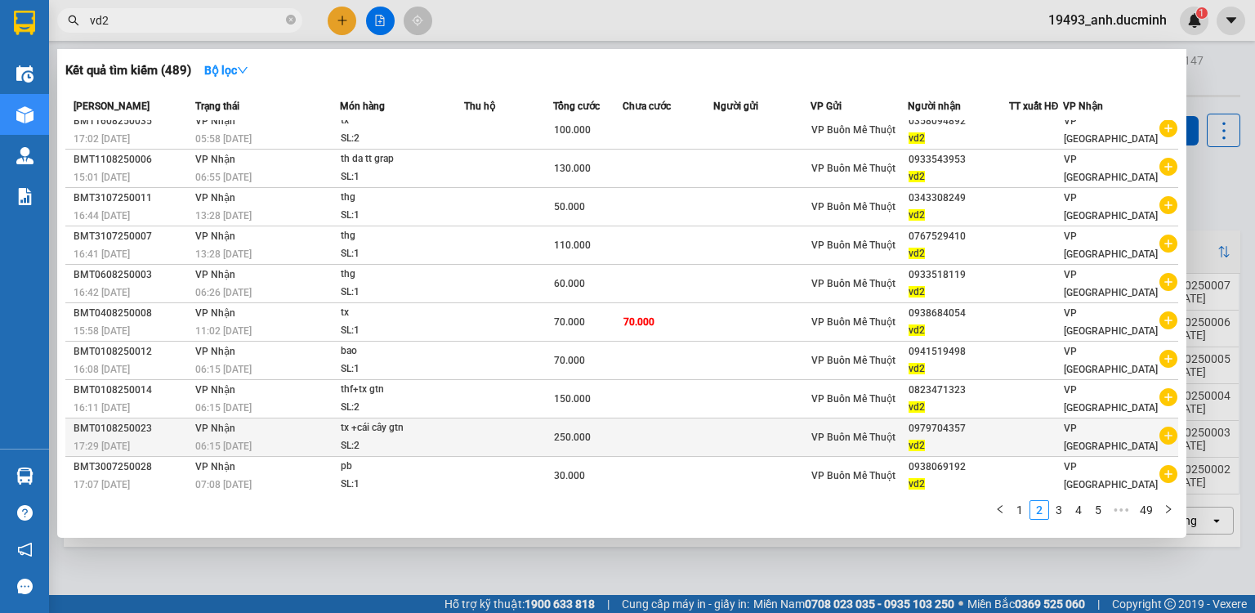
scroll to position [0, 0]
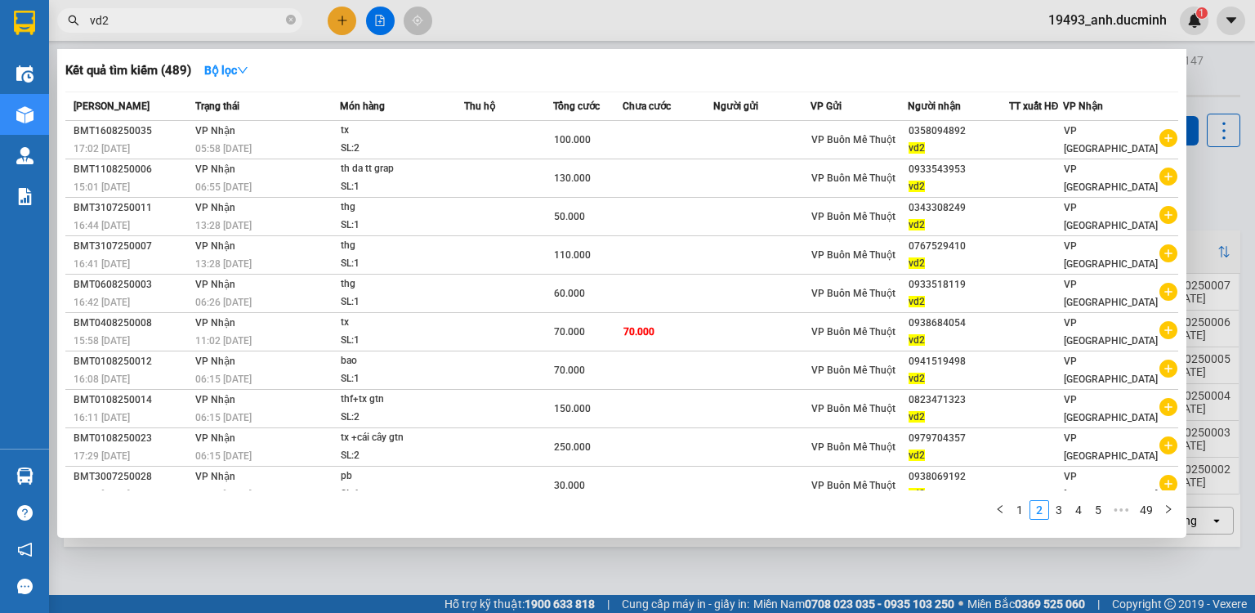
click at [296, 17] on span "vd2" at bounding box center [179, 20] width 245 height 25
click at [291, 20] on icon "close-circle" at bounding box center [291, 20] width 10 height 10
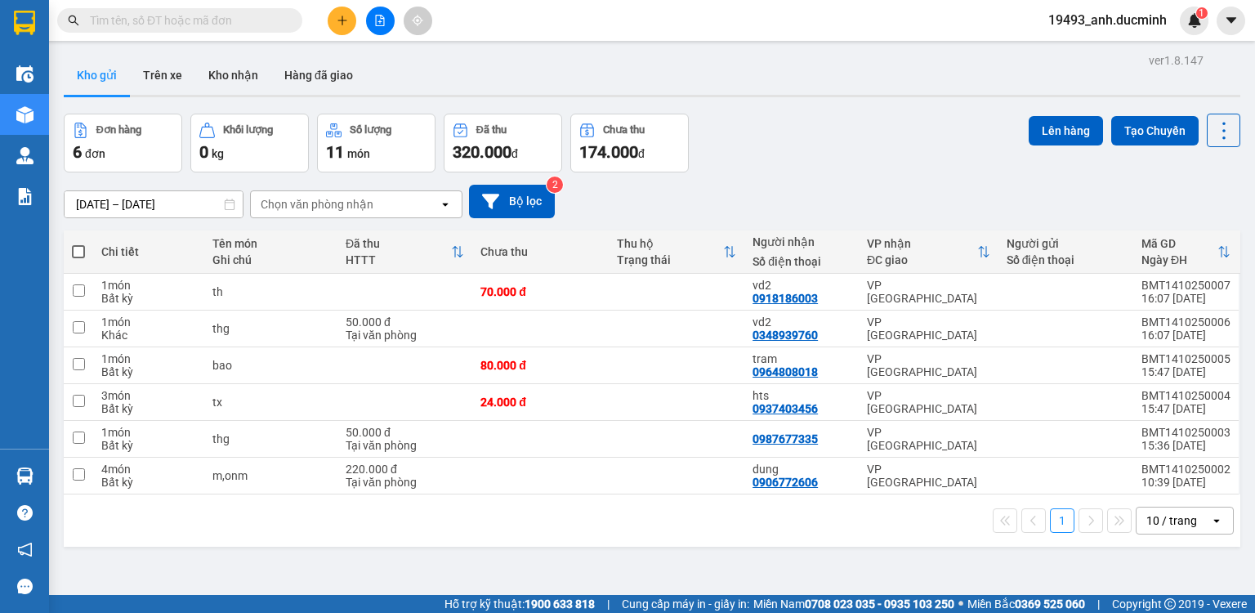
click at [235, 25] on input "text" at bounding box center [186, 20] width 193 height 18
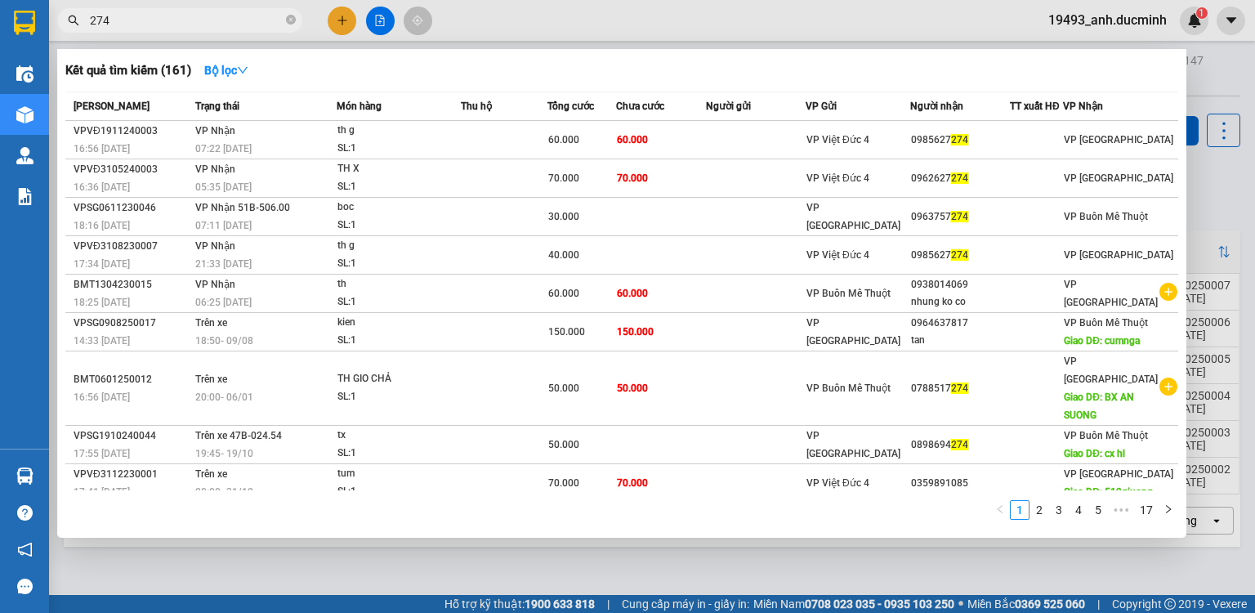
type input "274"
click at [288, 20] on icon "close-circle" at bounding box center [291, 20] width 10 height 10
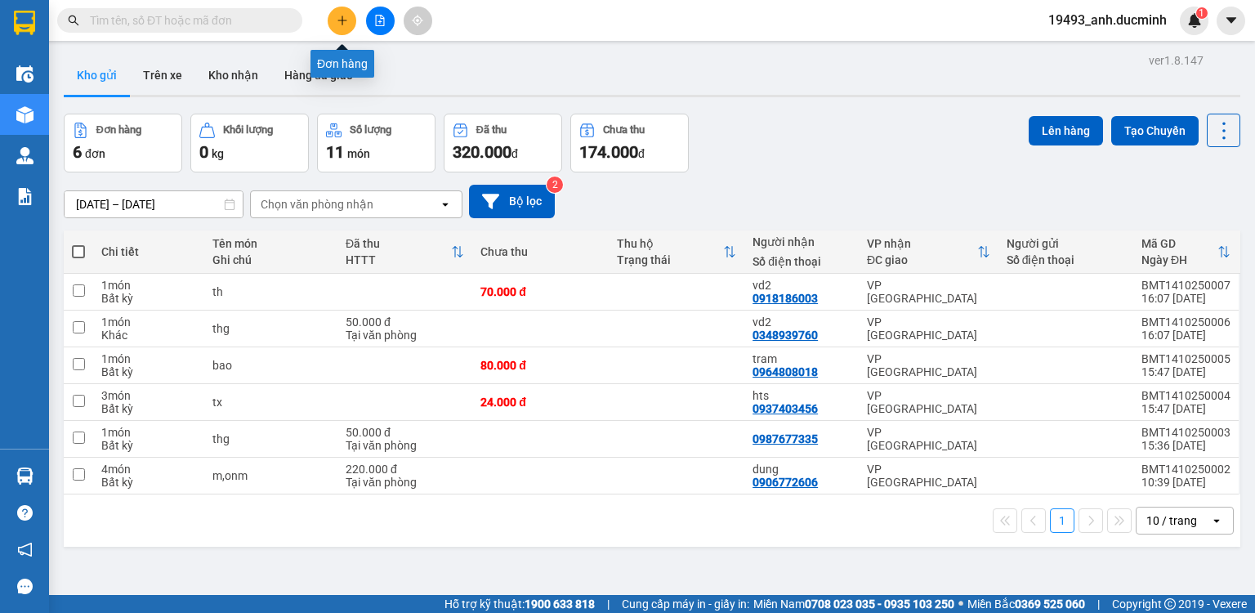
click at [338, 20] on icon "plus" at bounding box center [342, 20] width 11 height 11
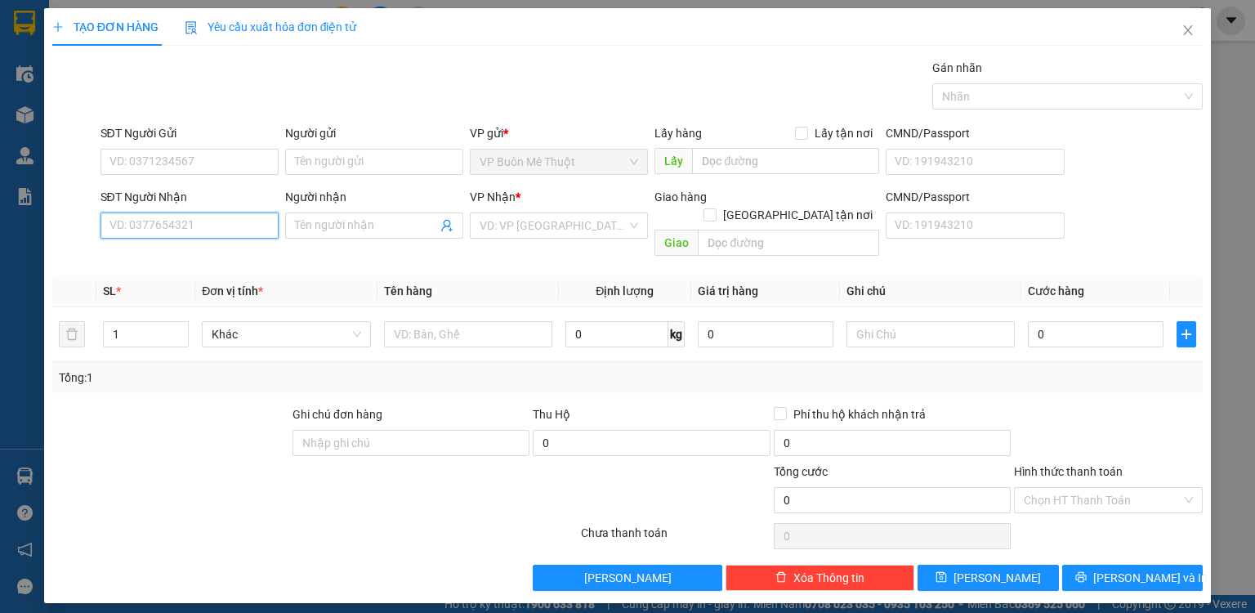
click at [224, 224] on input "SĐT Người Nhận" at bounding box center [190, 225] width 178 height 26
type input "0935233968"
click at [188, 261] on div "0935233968 - PHỐ" at bounding box center [189, 257] width 159 height 18
type input "PHỐ"
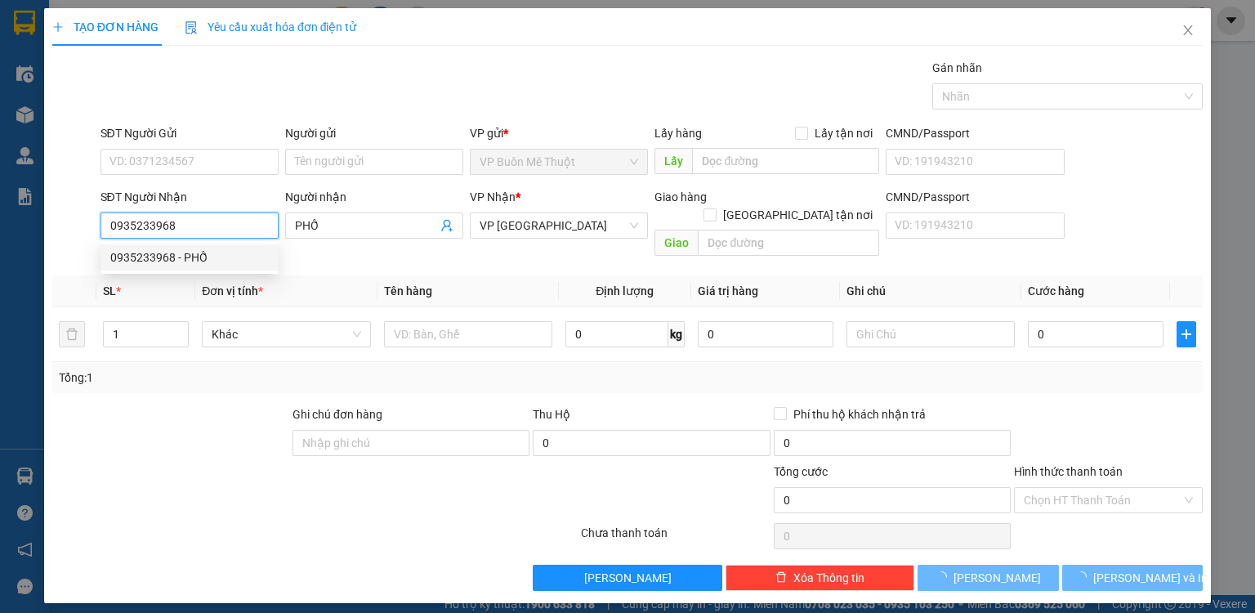
type input "100.000"
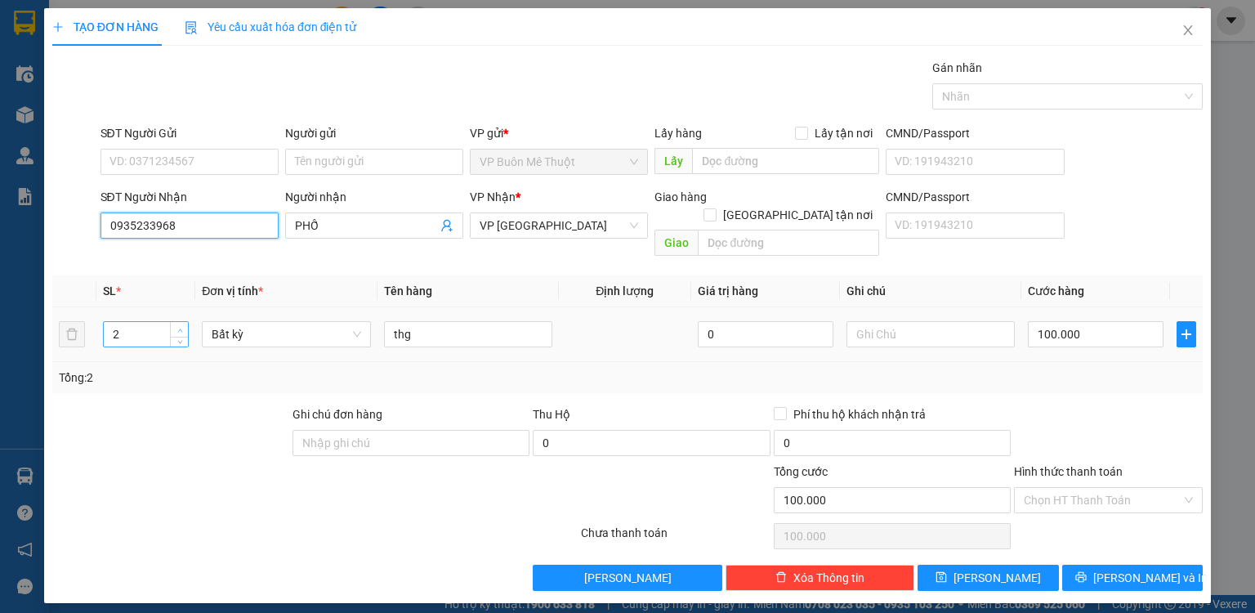
type input "0935233968"
type input "3"
click at [181, 328] on icon "up" at bounding box center [180, 331] width 6 height 6
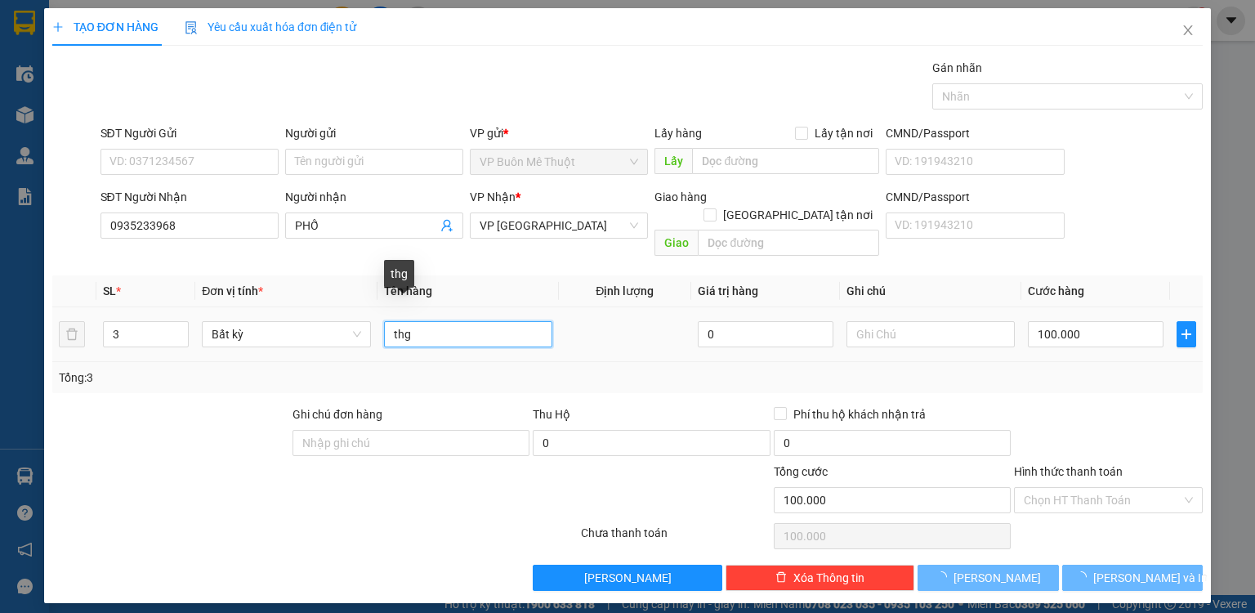
click at [426, 321] on input "thg" at bounding box center [468, 334] width 168 height 26
type input "0"
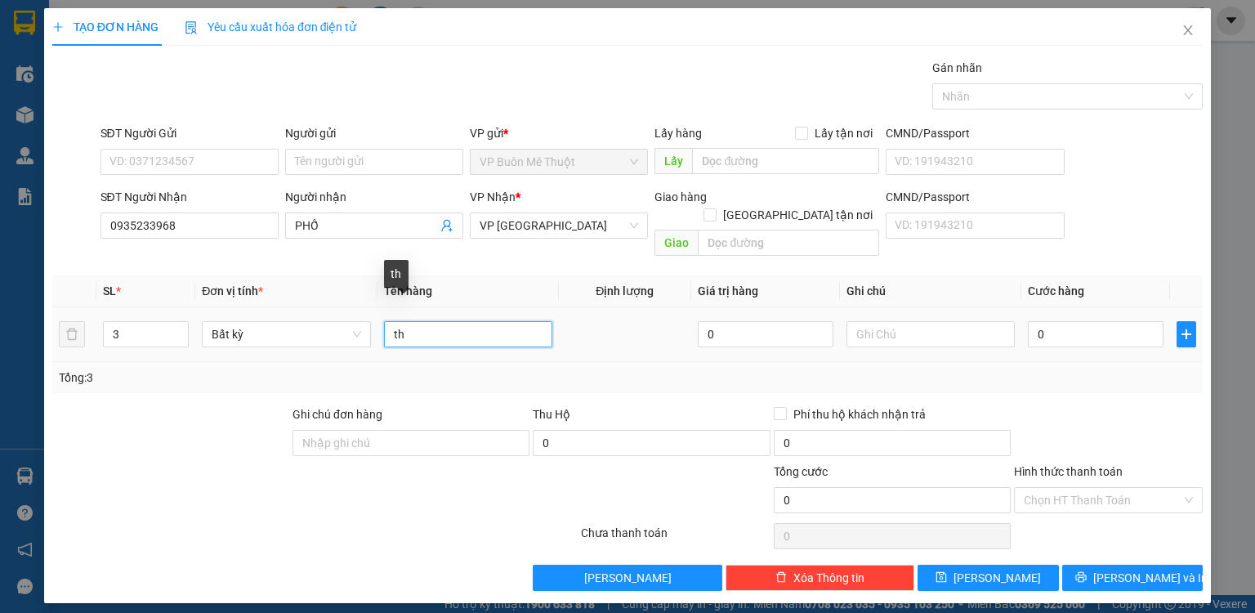
type input "t"
click at [525, 321] on input "can+th" at bounding box center [468, 334] width 168 height 26
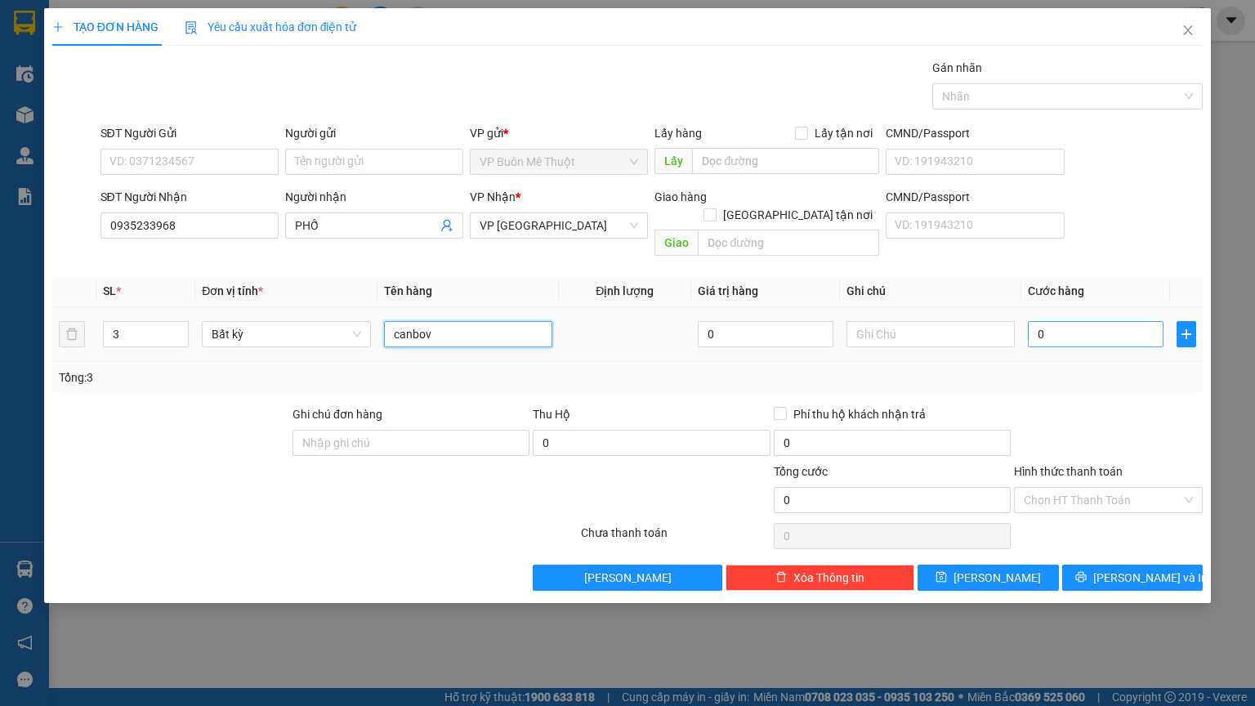
type input "canbov"
click at [1089, 324] on input "0" at bounding box center [1096, 334] width 136 height 26
type input "2"
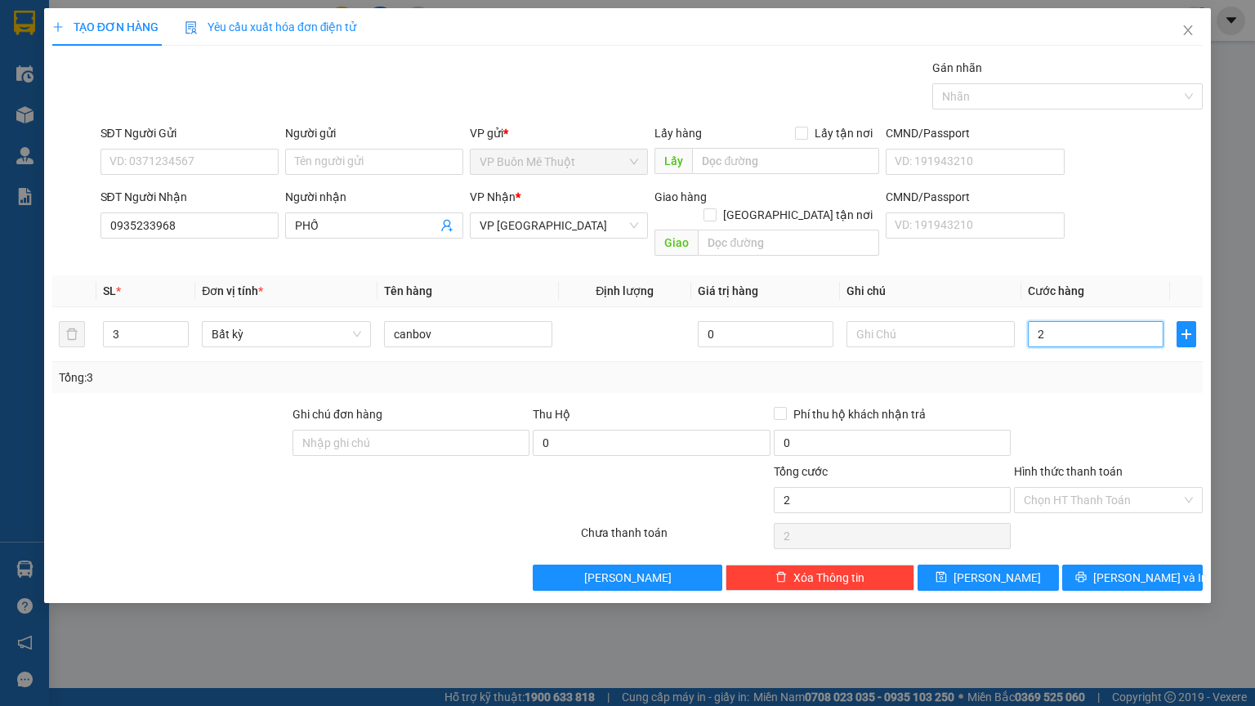
type input "20"
type input "200"
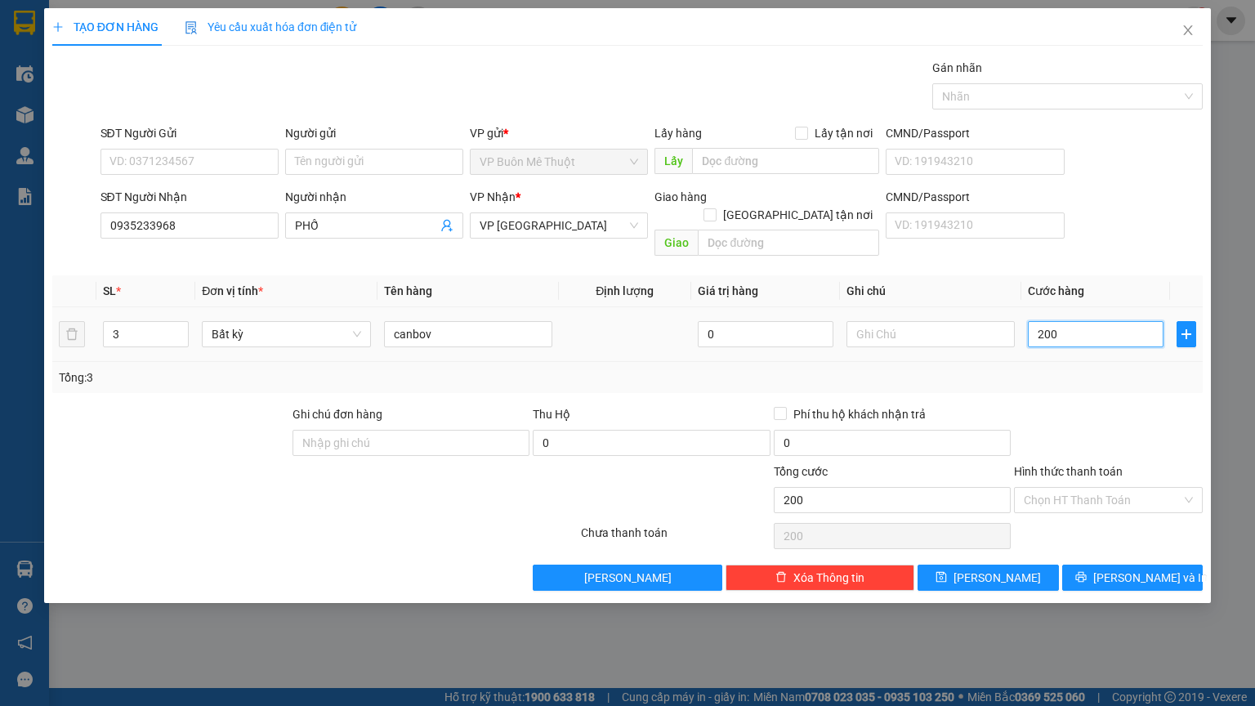
type input "200"
type input "200.000"
drag, startPoint x: 1121, startPoint y: 356, endPoint x: 796, endPoint y: 324, distance: 326.8
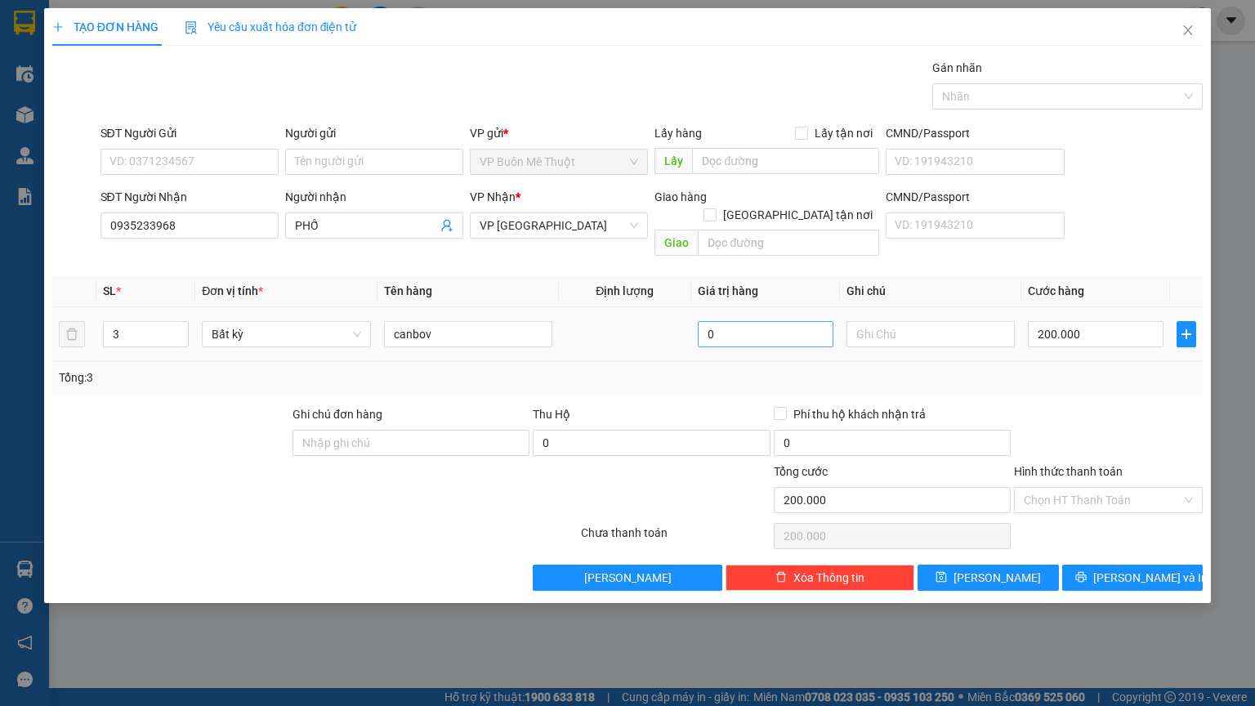
click at [1108, 369] on div "Tổng: 3" at bounding box center [627, 378] width 1137 height 18
click at [493, 321] on input "canbov" at bounding box center [468, 334] width 168 height 26
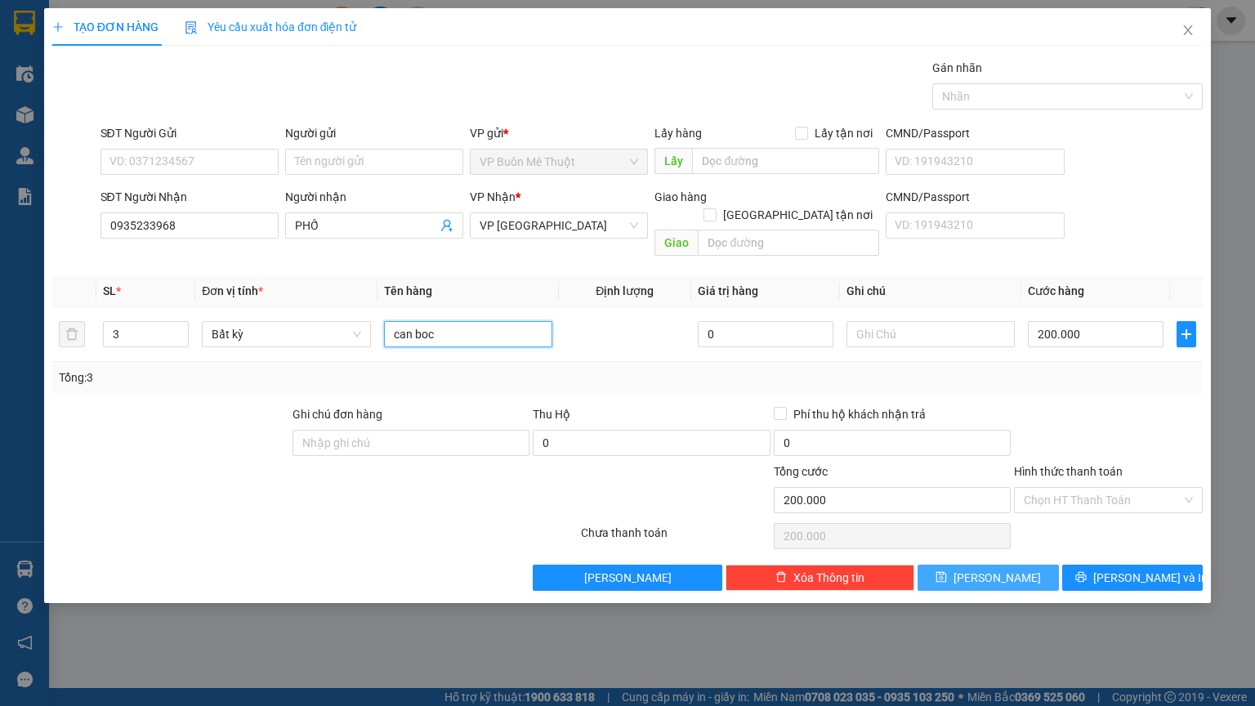
type input "can boc"
drag, startPoint x: 1017, startPoint y: 554, endPoint x: 1157, endPoint y: 293, distance: 296.5
click at [1026, 565] on button "[PERSON_NAME]" at bounding box center [988, 578] width 141 height 26
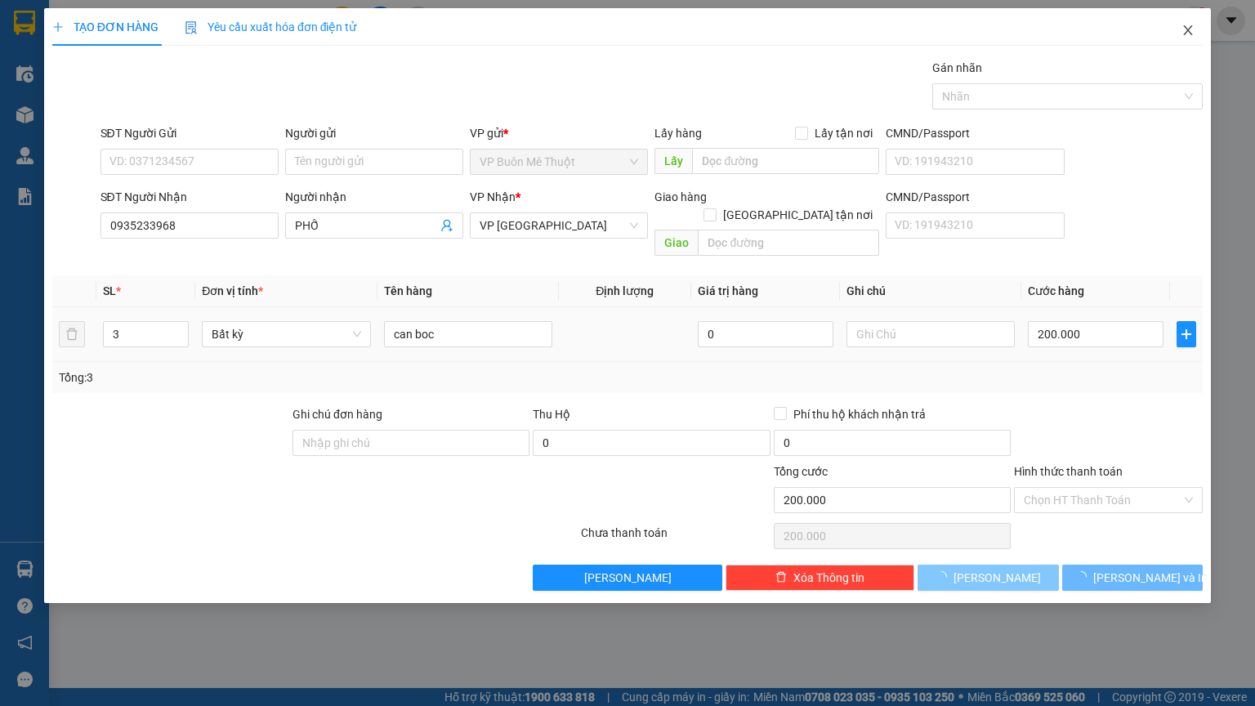
type input "0"
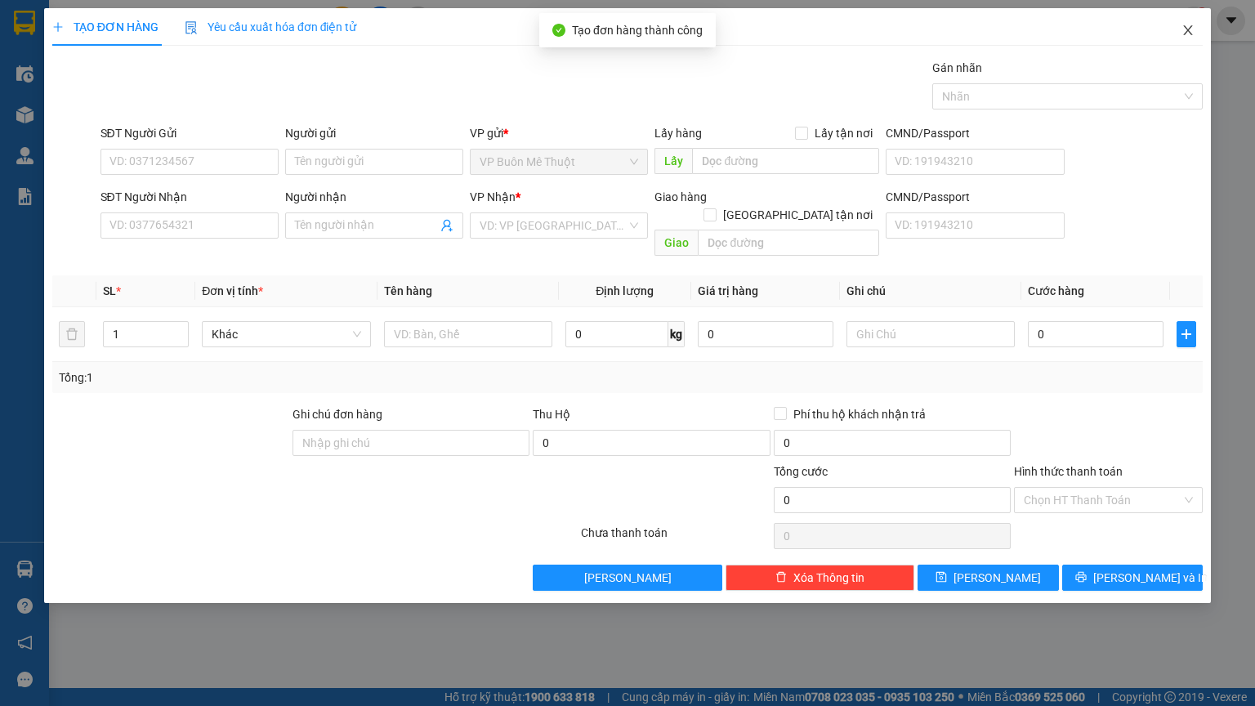
click at [1187, 30] on icon "close" at bounding box center [1188, 30] width 13 height 13
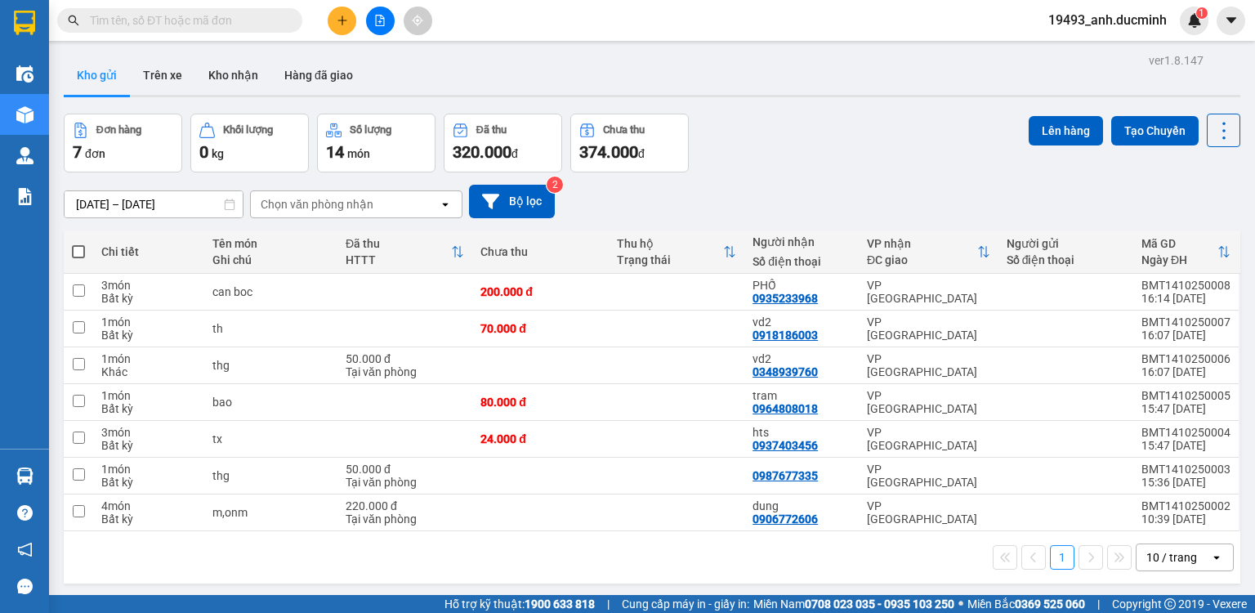
click at [346, 16] on icon "plus" at bounding box center [342, 20] width 11 height 11
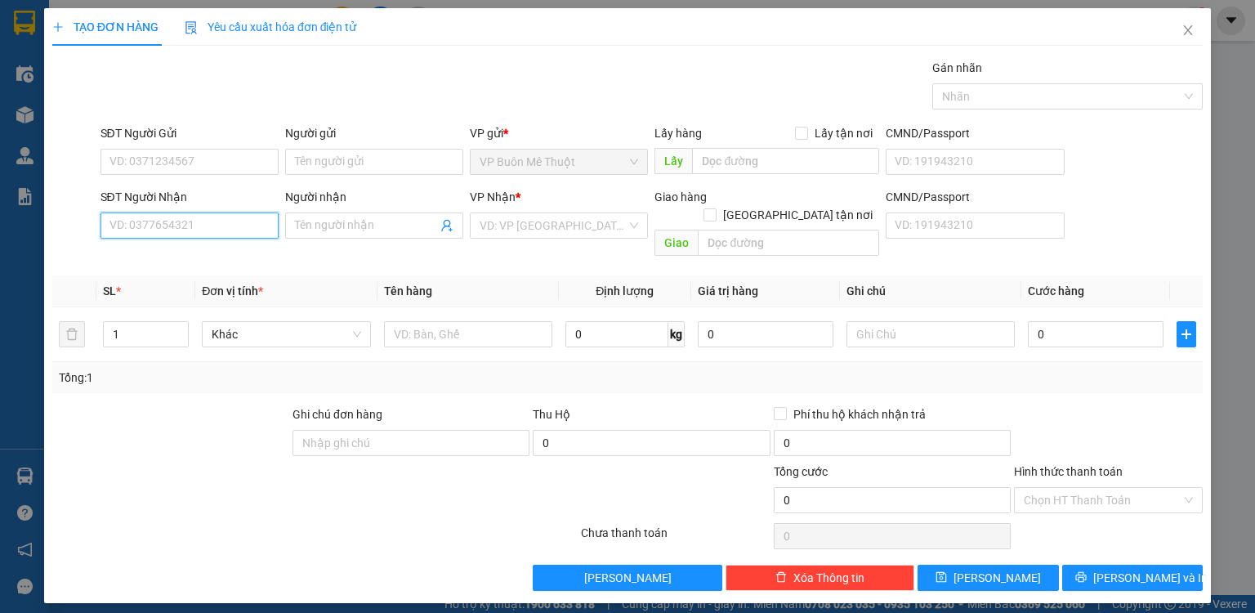
click at [219, 222] on input "SĐT Người Nhận" at bounding box center [190, 225] width 178 height 26
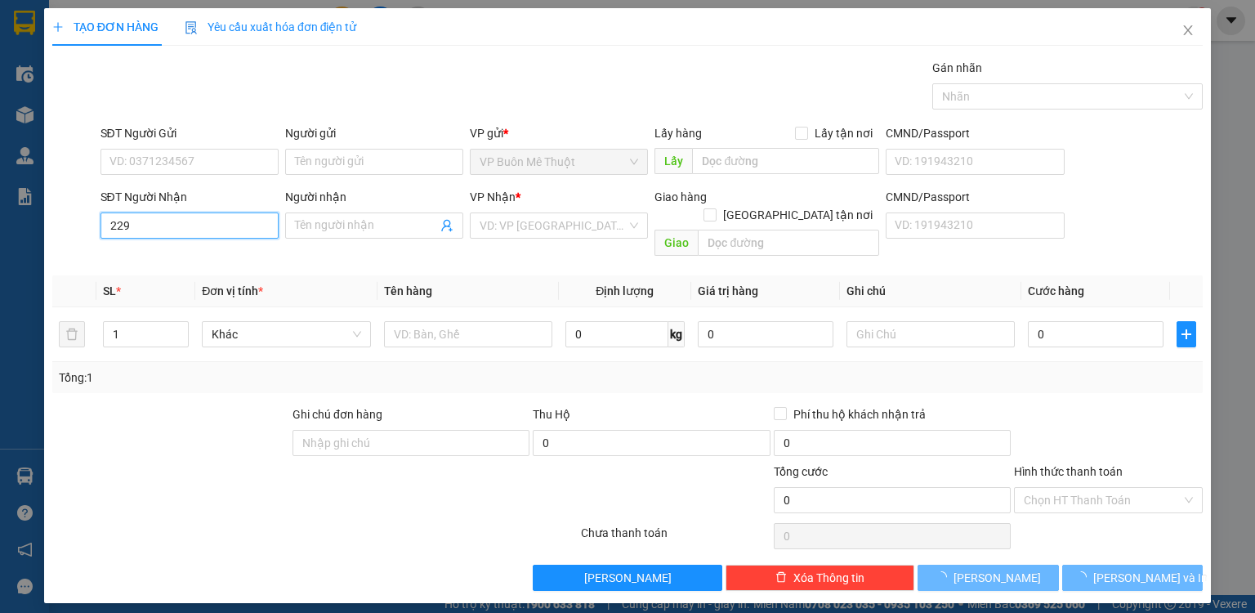
click at [199, 227] on input "229" at bounding box center [190, 225] width 178 height 26
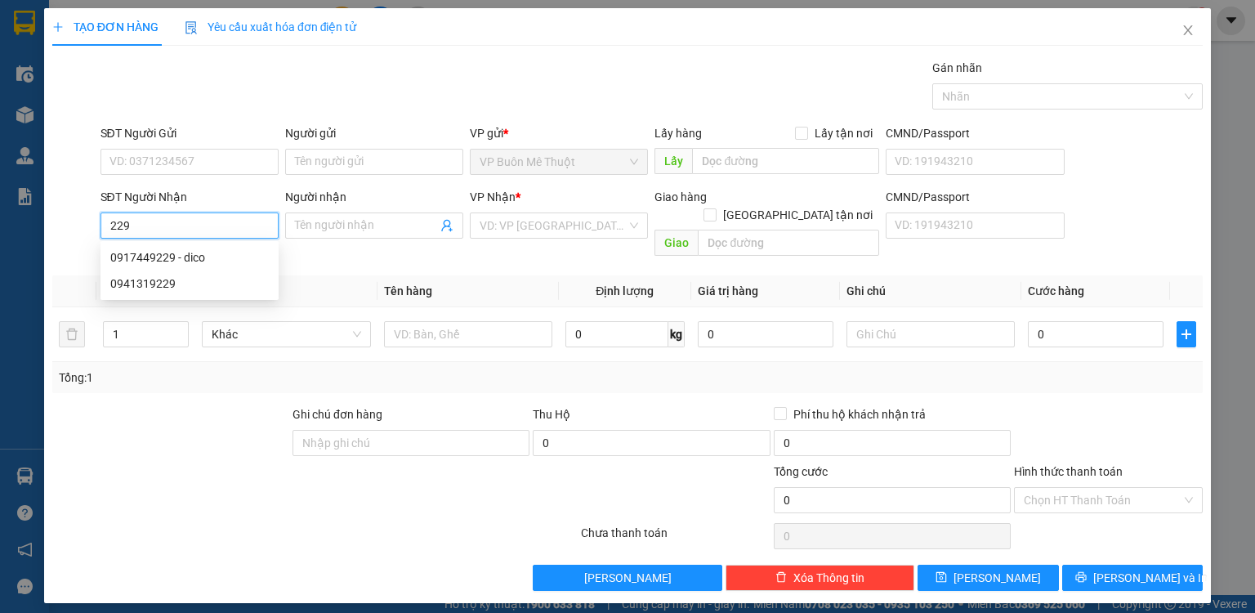
click at [208, 223] on input "229" at bounding box center [190, 225] width 178 height 26
click at [194, 258] on div "0917449229 - dico" at bounding box center [189, 257] width 159 height 18
type input "0917449229"
type input "dico"
type input "phu rieng.dx"
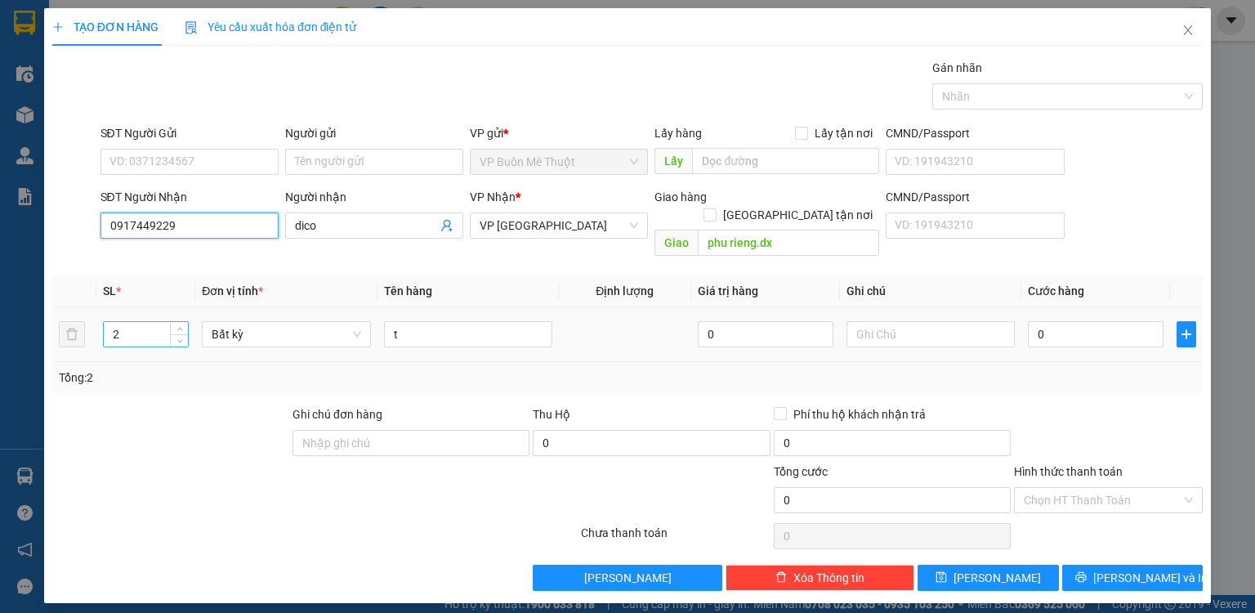
type input "0917449229"
click at [141, 322] on input "2" at bounding box center [146, 334] width 84 height 25
type input "26"
click at [402, 321] on input "t" at bounding box center [468, 334] width 168 height 26
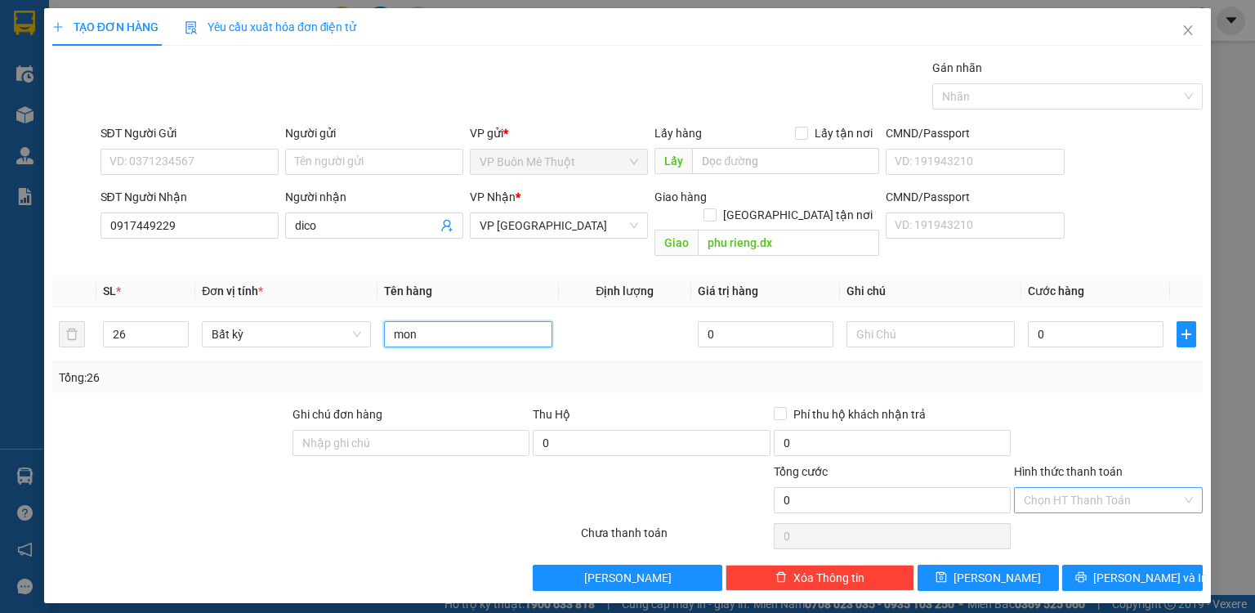
type input "mon"
drag, startPoint x: 1063, startPoint y: 481, endPoint x: 1065, endPoint y: 494, distance: 12.4
click at [1062, 488] on input "Hình thức thanh toán" at bounding box center [1103, 500] width 158 height 25
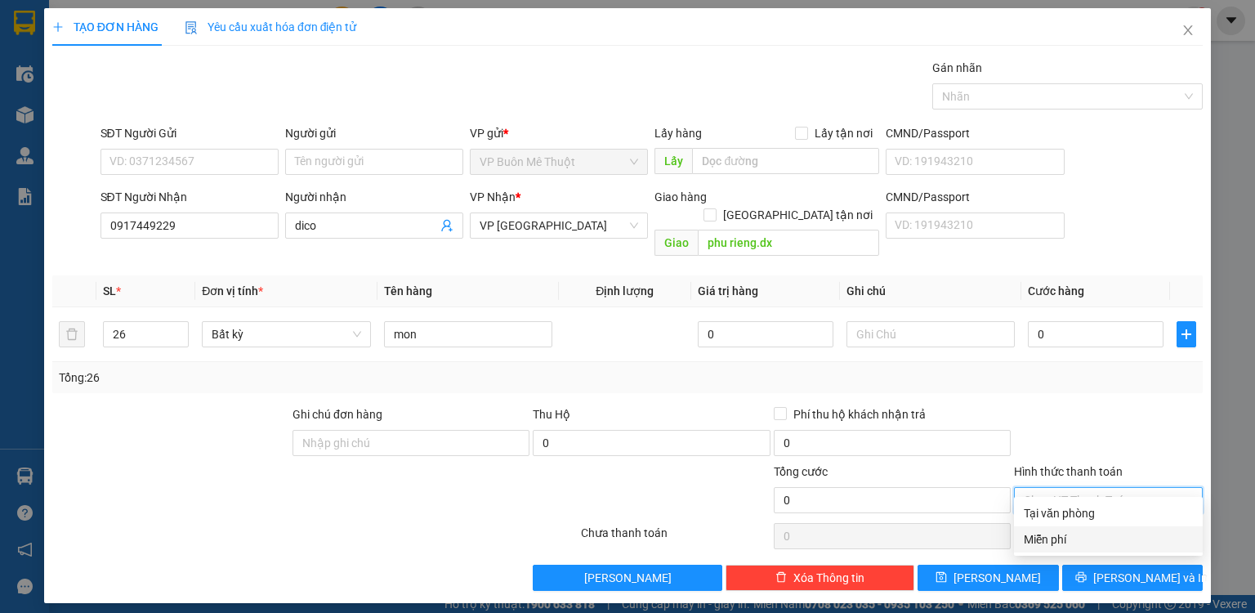
click at [1056, 537] on div "Miễn phí" at bounding box center [1108, 539] width 169 height 18
click at [1047, 536] on div "Miễn phí" at bounding box center [1108, 539] width 169 height 18
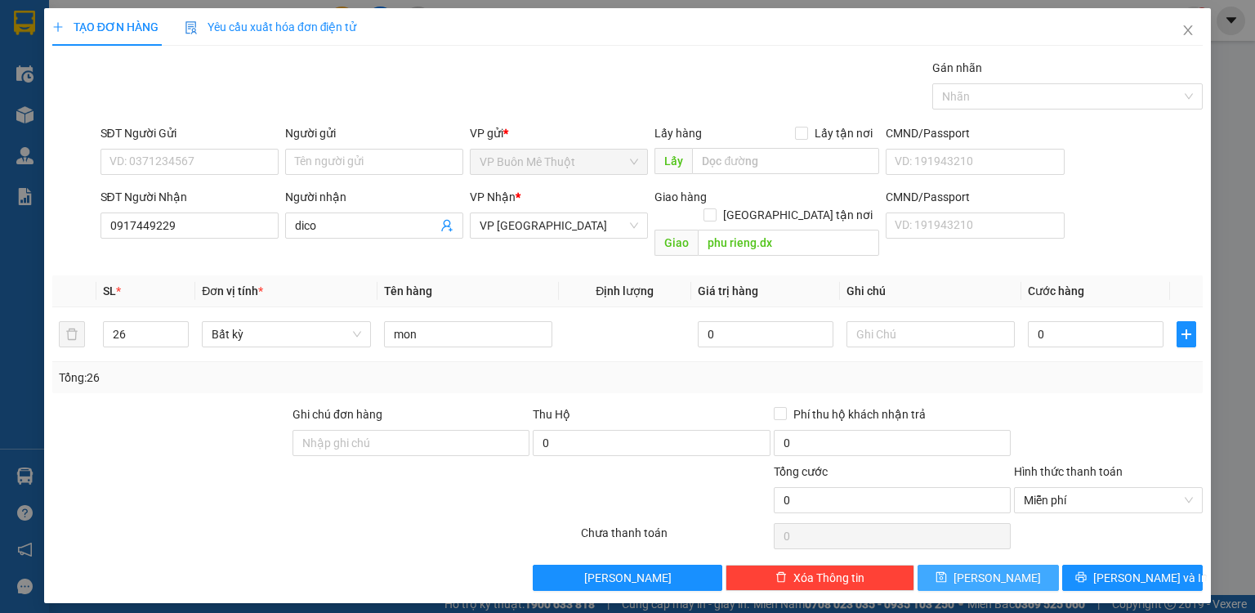
click at [1001, 569] on span "[PERSON_NAME]" at bounding box center [997, 578] width 87 height 18
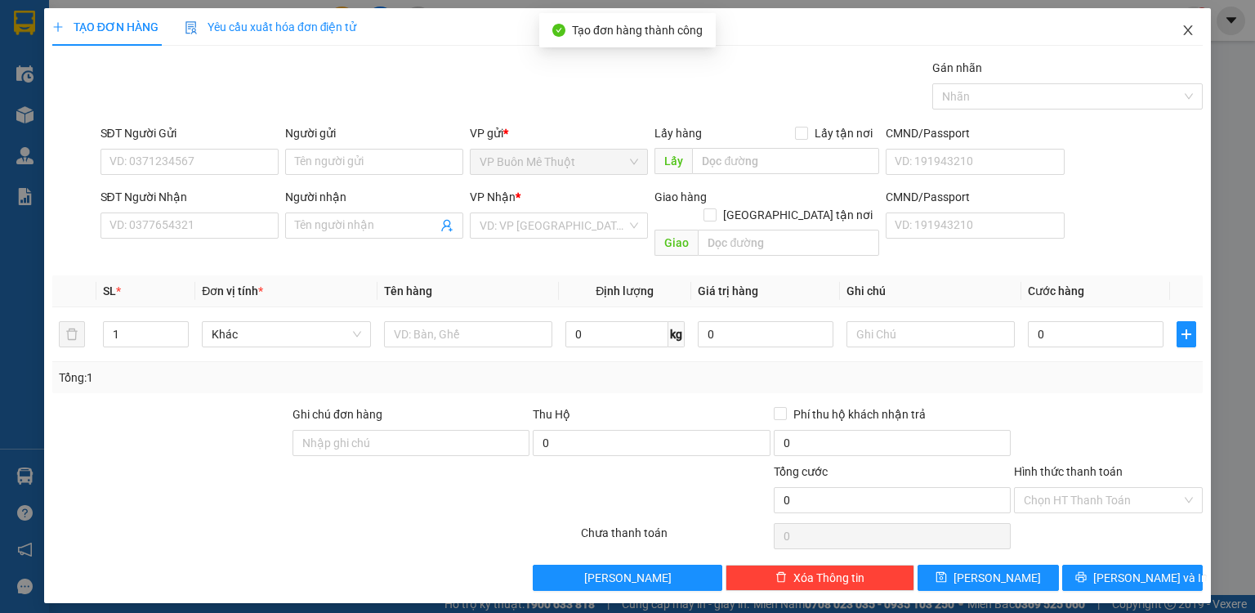
click at [1190, 24] on span "Close" at bounding box center [1188, 31] width 46 height 46
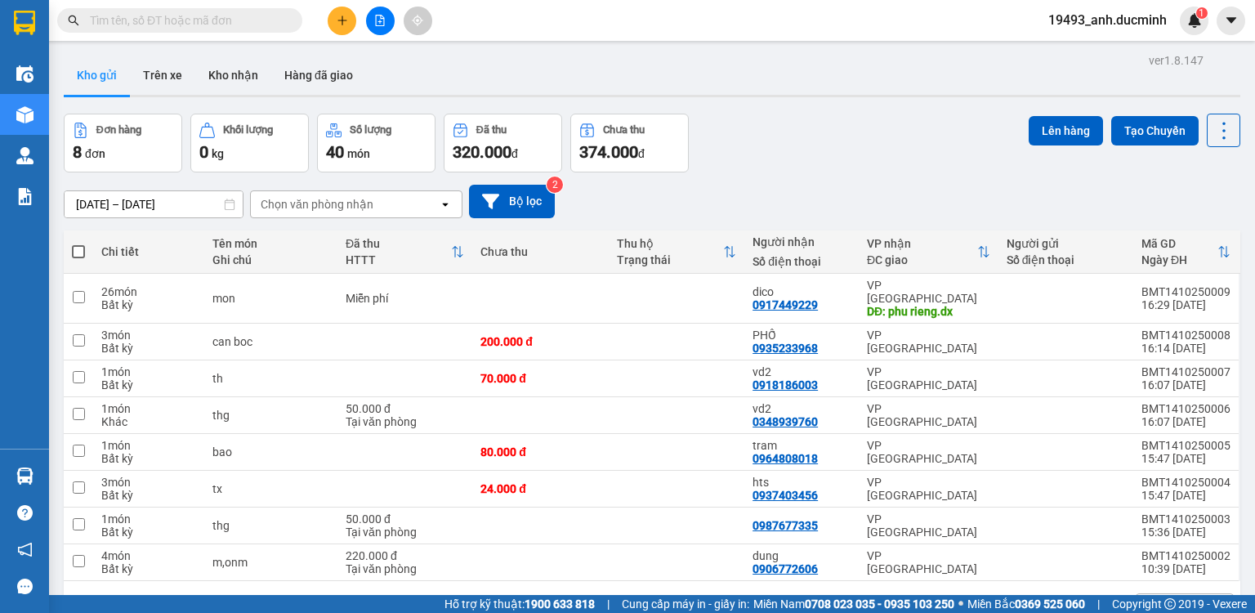
scroll to position [65, 0]
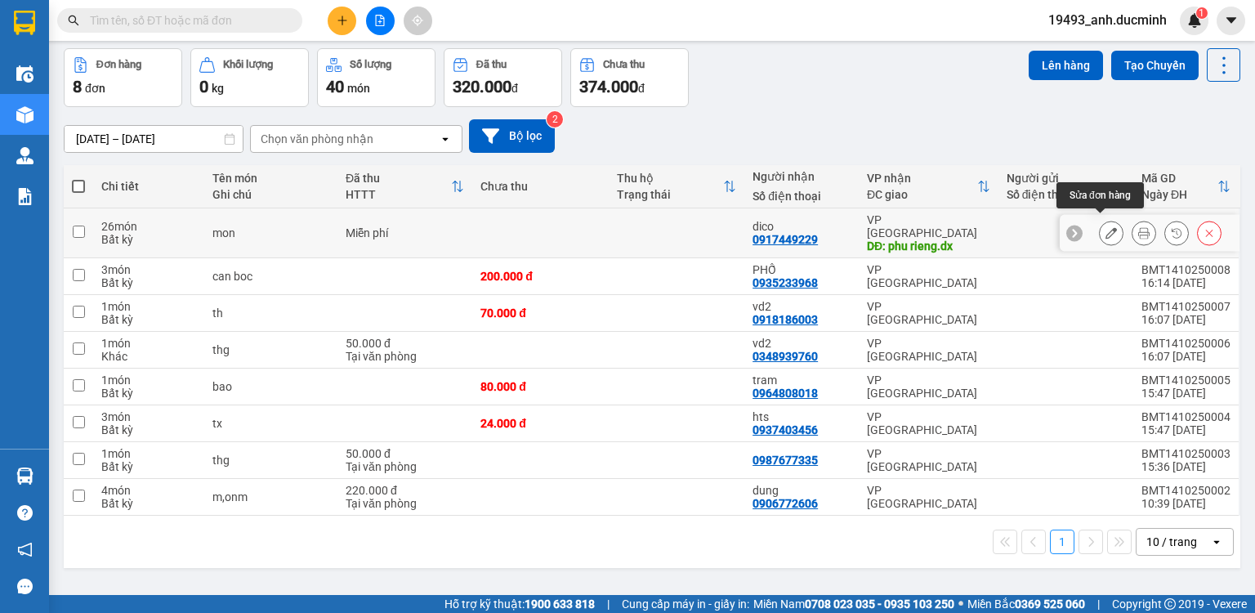
click at [1106, 227] on icon at bounding box center [1111, 232] width 11 height 11
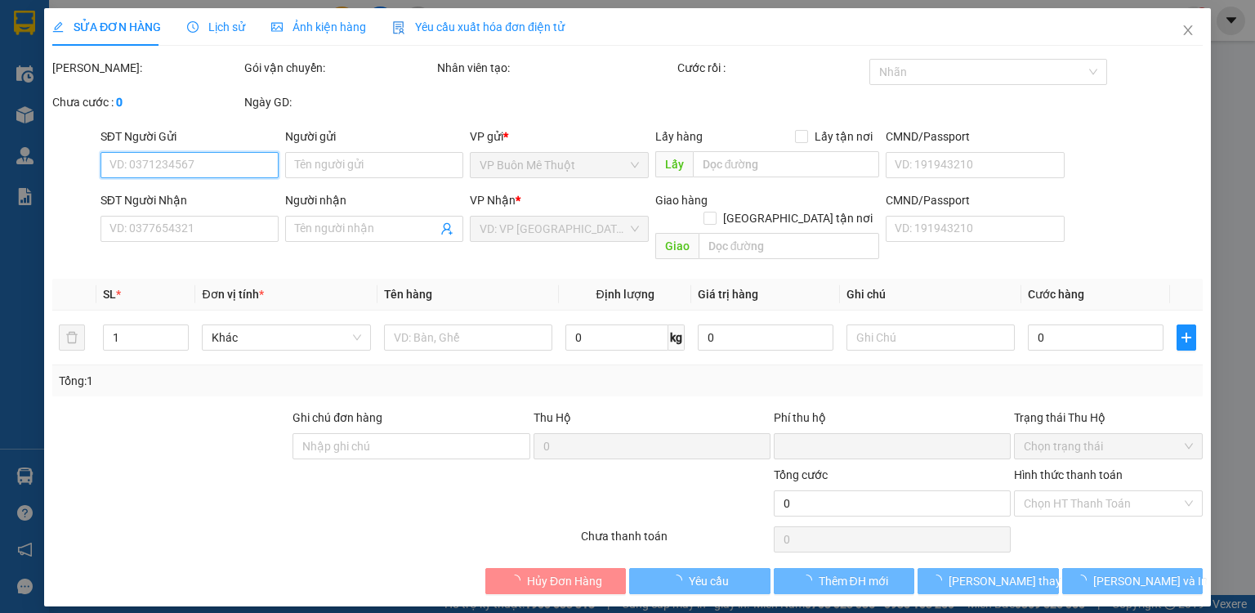
type input "0917449229"
type input "dico"
type input "phu rieng.dx"
type input "0"
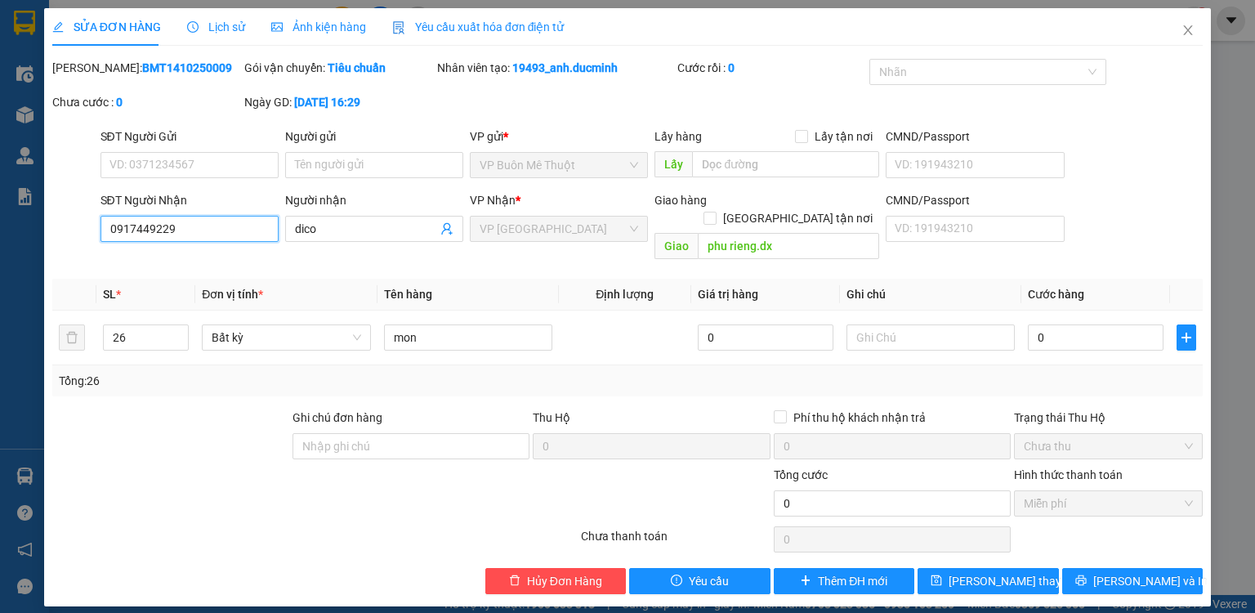
drag, startPoint x: 154, startPoint y: 239, endPoint x: 78, endPoint y: 248, distance: 75.8
click at [78, 248] on div "Total Paid Fee 0 Total UnPaid Fee 0 Cash Collection Total Fee Mã ĐH: BMT1410250…" at bounding box center [627, 326] width 1150 height 535
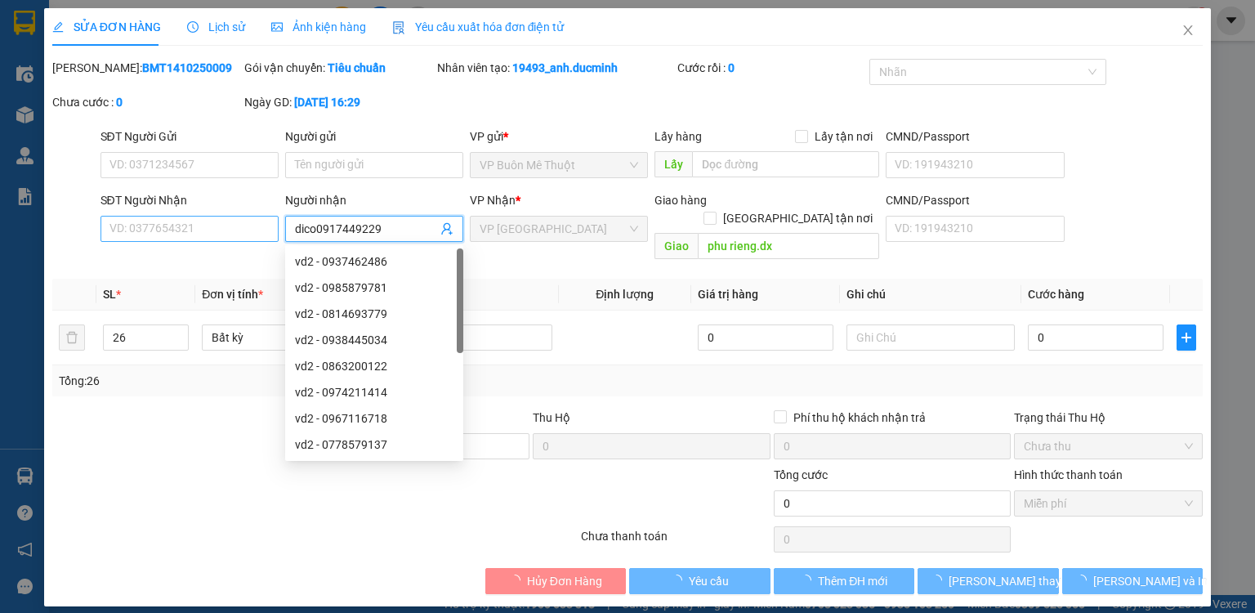
type input "dico0917449229"
click at [186, 226] on input "SĐT Người Nhận" at bounding box center [190, 229] width 178 height 26
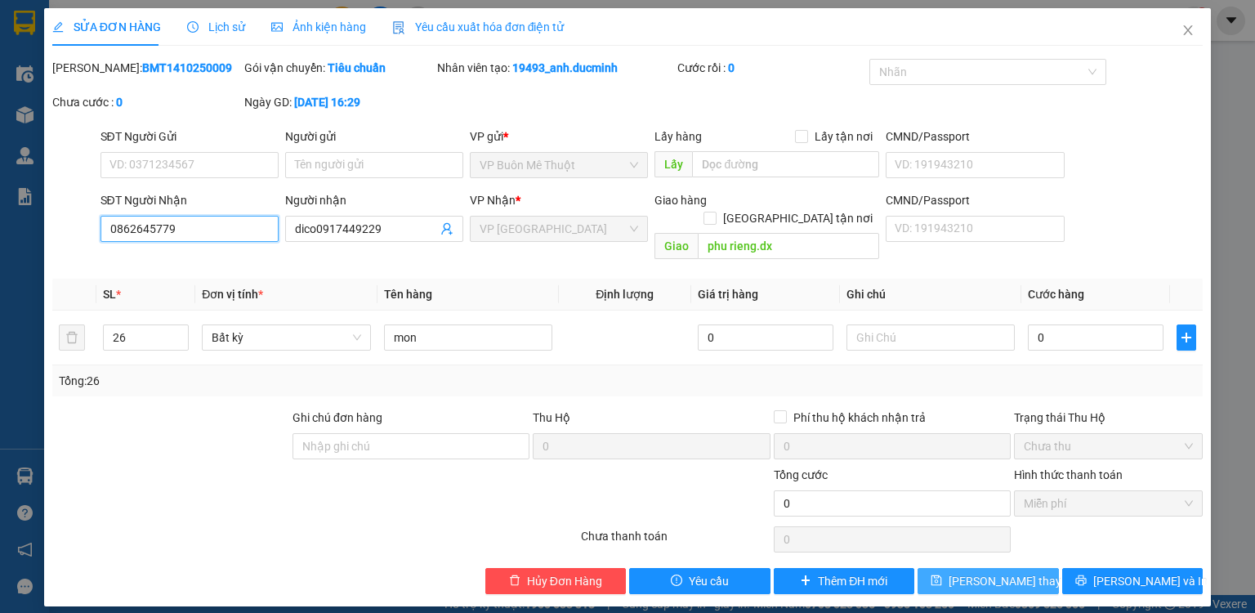
type input "0862645779"
click at [972, 572] on span "[PERSON_NAME] thay đổi" at bounding box center [1014, 581] width 131 height 18
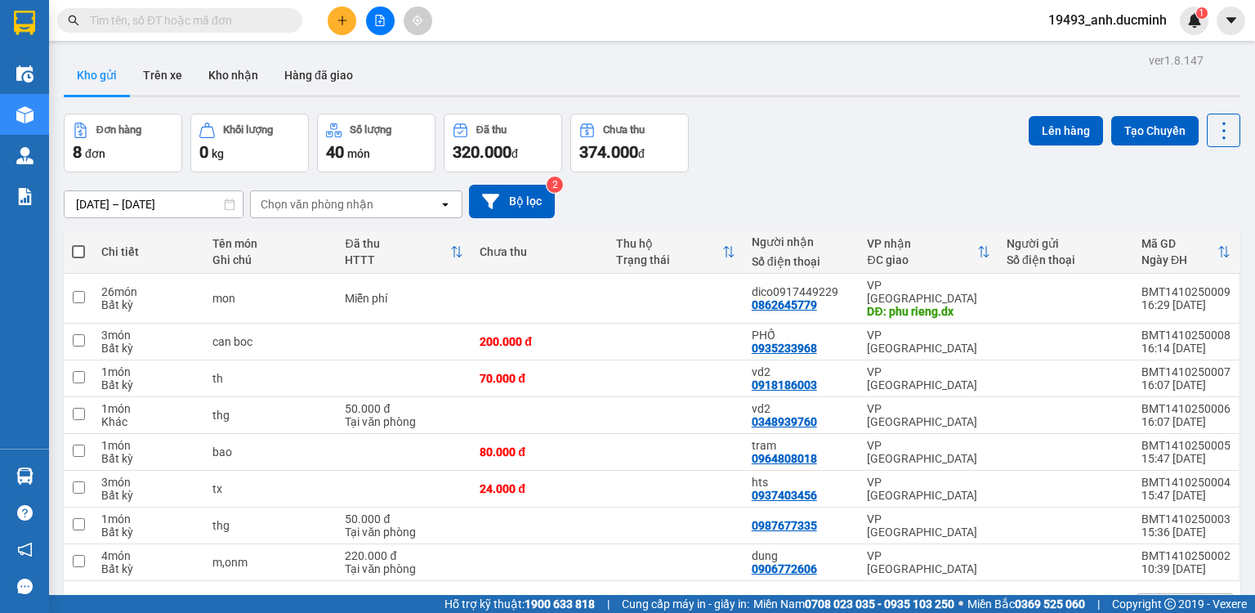
click at [337, 25] on button at bounding box center [342, 21] width 29 height 29
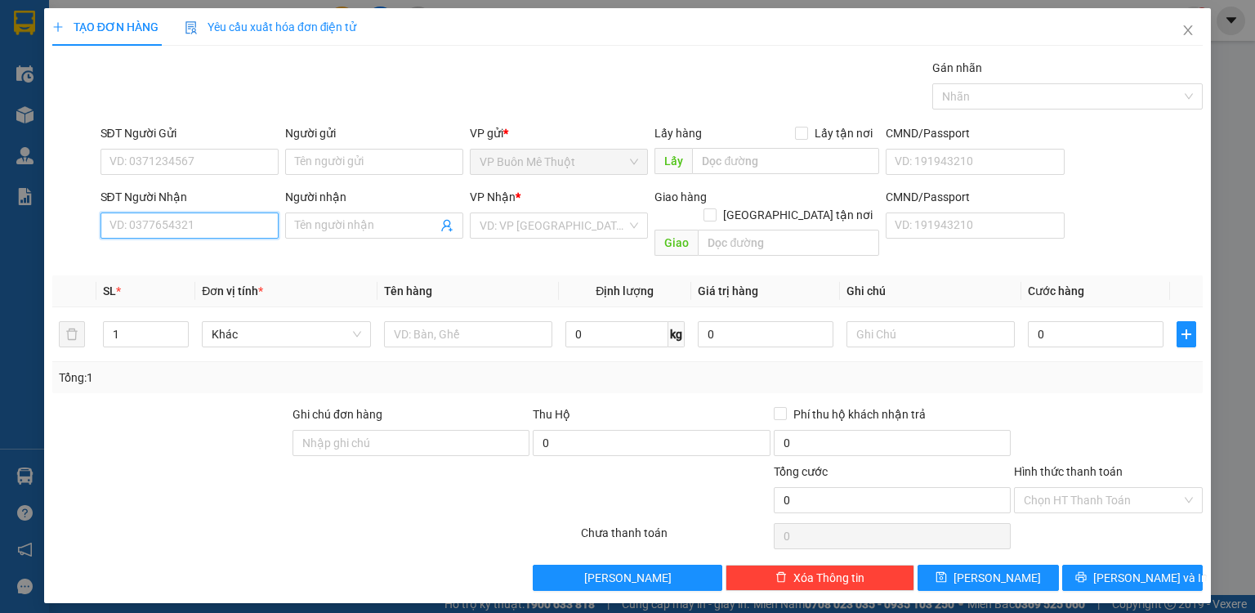
drag, startPoint x: 158, startPoint y: 226, endPoint x: 163, endPoint y: 212, distance: 15.0
click at [158, 225] on input "SĐT Người Nhận" at bounding box center [190, 225] width 178 height 26
type input "0918913800"
click at [529, 222] on input "search" at bounding box center [553, 225] width 147 height 25
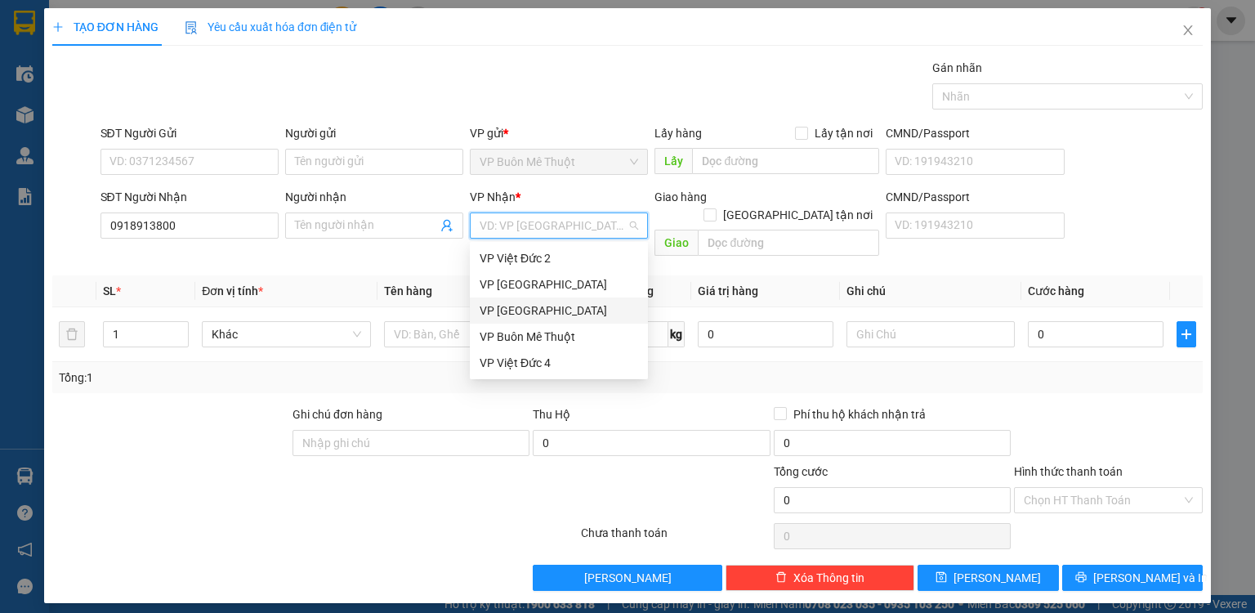
click at [529, 310] on div "VP [GEOGRAPHIC_DATA]" at bounding box center [559, 311] width 159 height 18
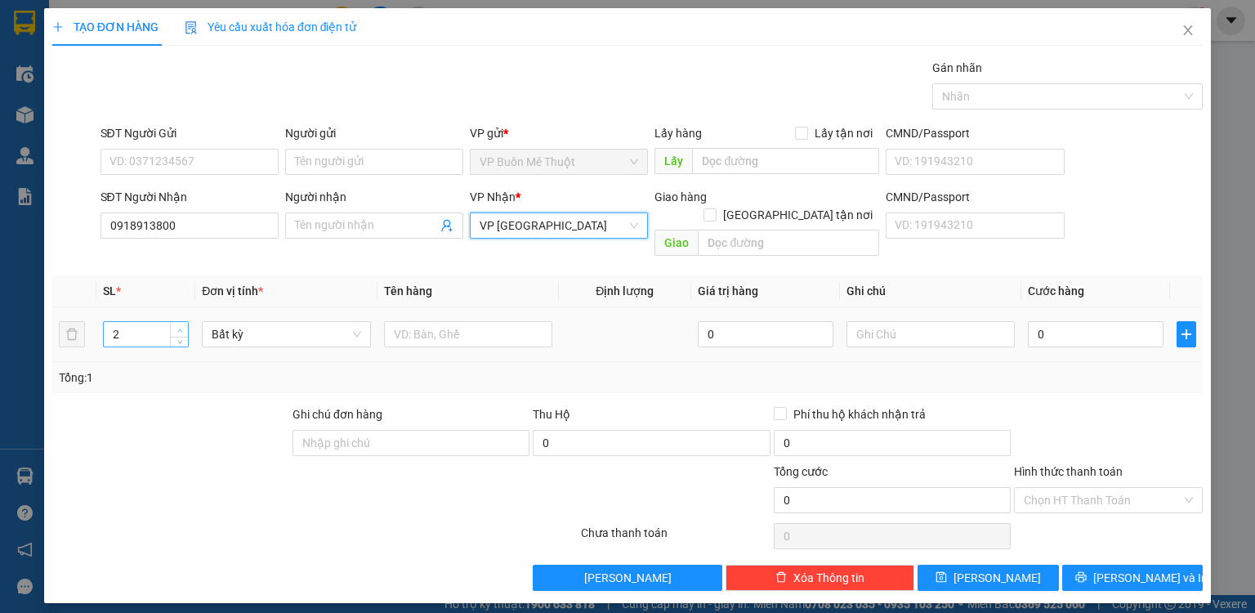
click at [183, 325] on span "up" at bounding box center [180, 330] width 10 height 10
type input "3"
click at [183, 325] on span "up" at bounding box center [180, 330] width 10 height 10
drag, startPoint x: 430, startPoint y: 322, endPoint x: 449, endPoint y: 297, distance: 31.5
click at [435, 321] on input "text" at bounding box center [468, 334] width 168 height 26
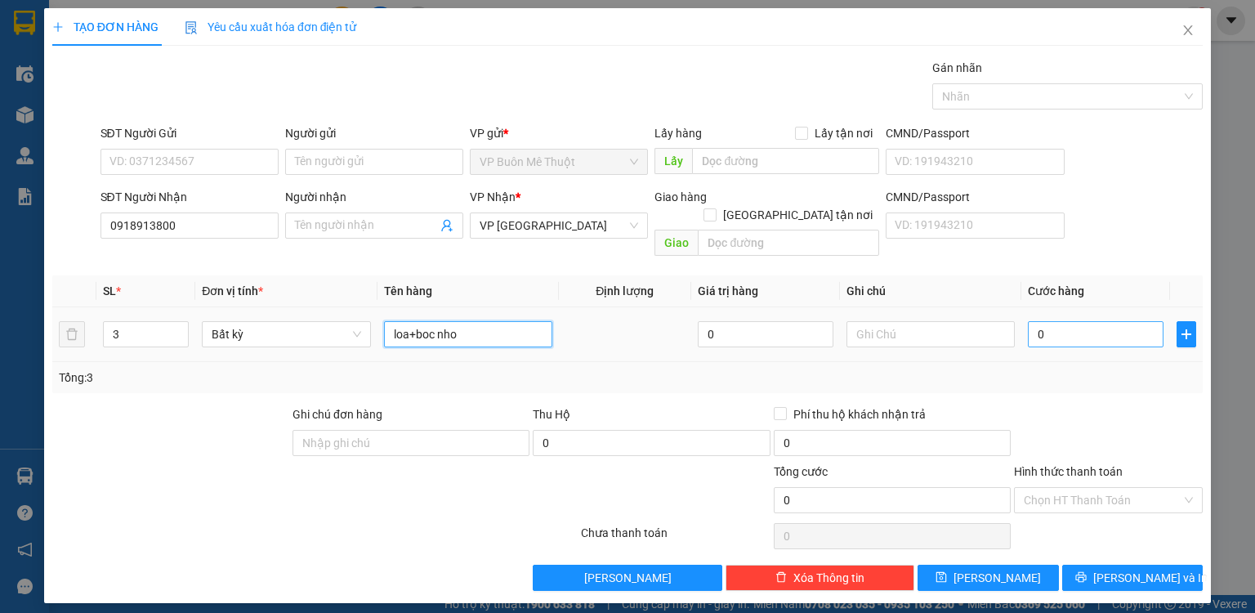
type input "loa+boc nho"
click at [1101, 321] on input "0" at bounding box center [1096, 334] width 136 height 26
type input "1"
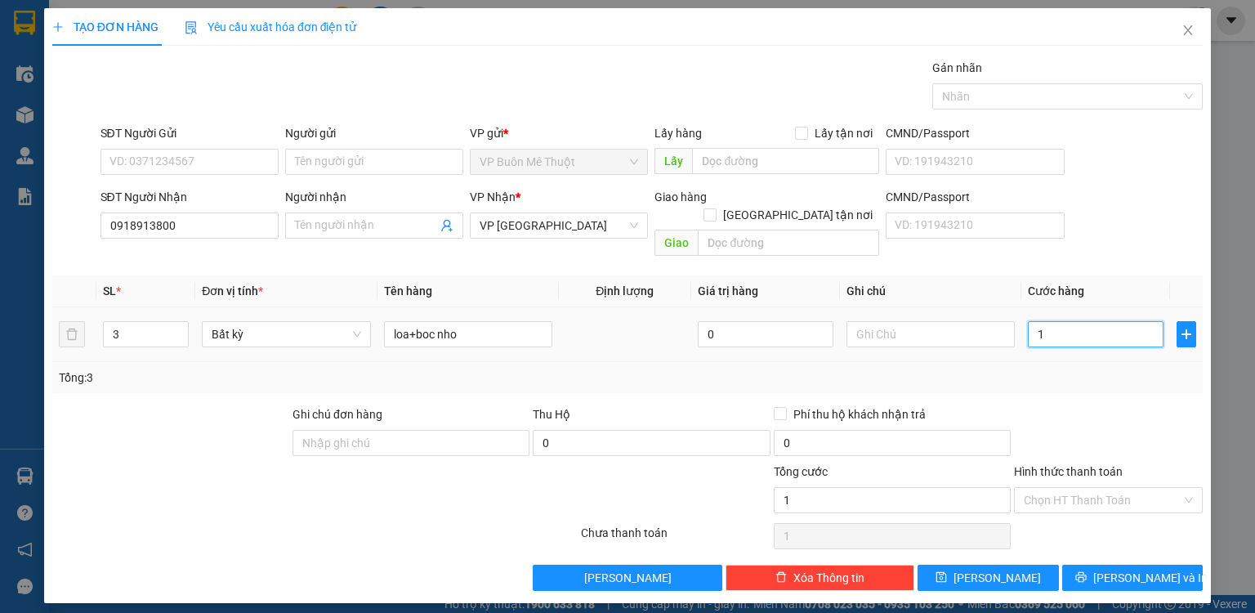
type input "18"
type input "180"
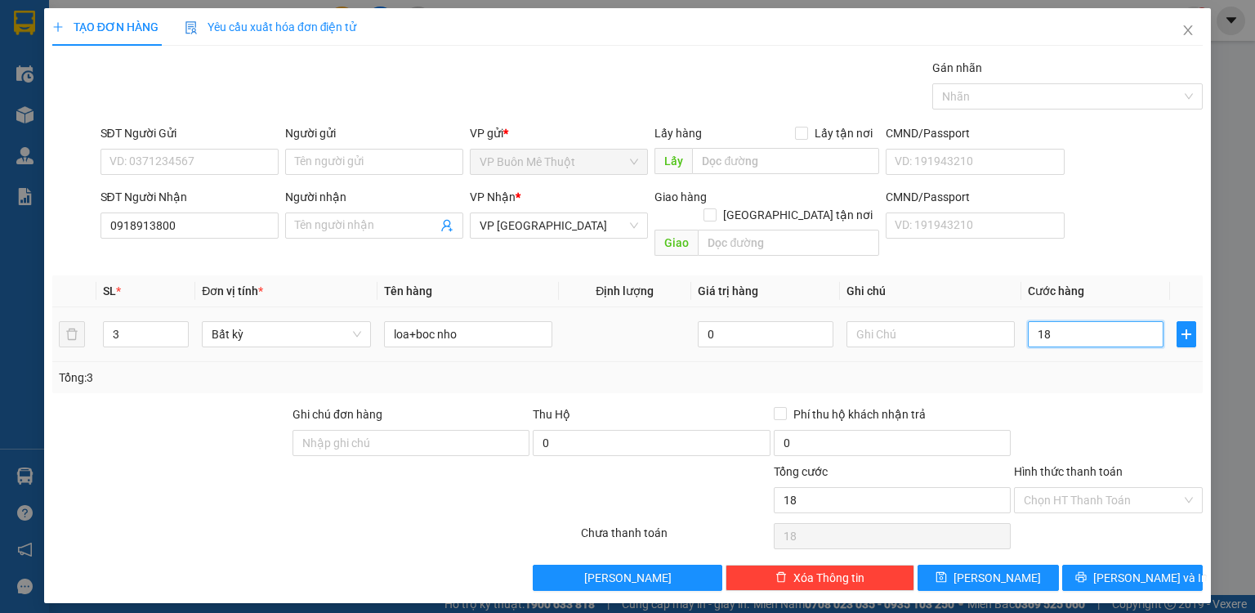
type input "180"
type input "180.000"
click at [1092, 341] on td "180.000" at bounding box center [1095, 334] width 149 height 55
drag, startPoint x: 1064, startPoint y: 466, endPoint x: 1069, endPoint y: 480, distance: 15.5
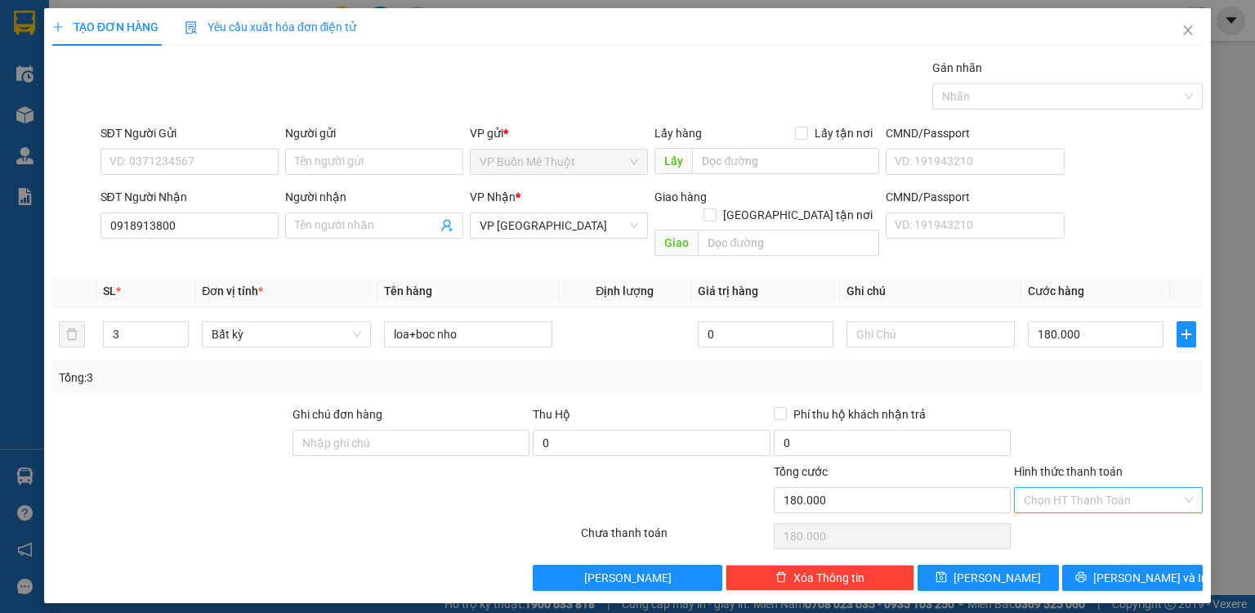
click at [1065, 471] on div "Hình thức thanh toán Chọn HT Thanh Toán" at bounding box center [1108, 490] width 189 height 57
click at [1069, 488] on input "Hình thức thanh toán" at bounding box center [1103, 500] width 158 height 25
click at [1072, 503] on div "Tại văn phòng" at bounding box center [1108, 513] width 189 height 26
type input "0"
drag, startPoint x: 1036, startPoint y: 563, endPoint x: 1049, endPoint y: 534, distance: 31.4
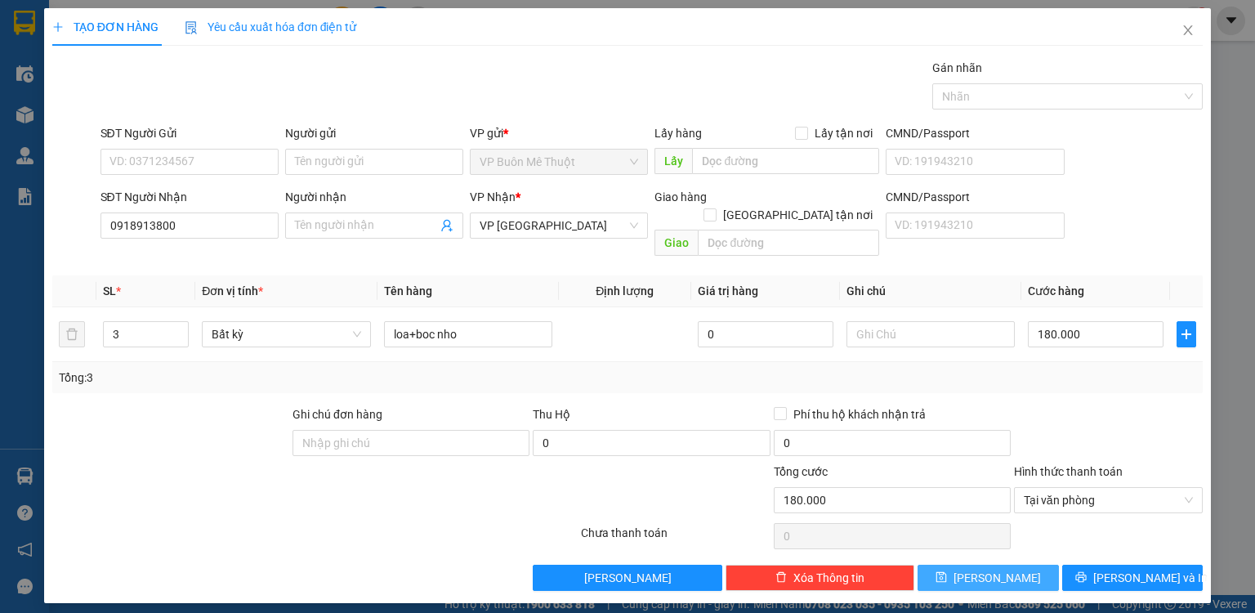
click at [1038, 543] on div "Transit Pickup Surcharge Ids Transit Deliver Surcharge Ids Transit Deliver Surc…" at bounding box center [627, 325] width 1150 height 532
click at [1014, 565] on button "[PERSON_NAME]" at bounding box center [988, 578] width 141 height 26
type input "1"
type input "0"
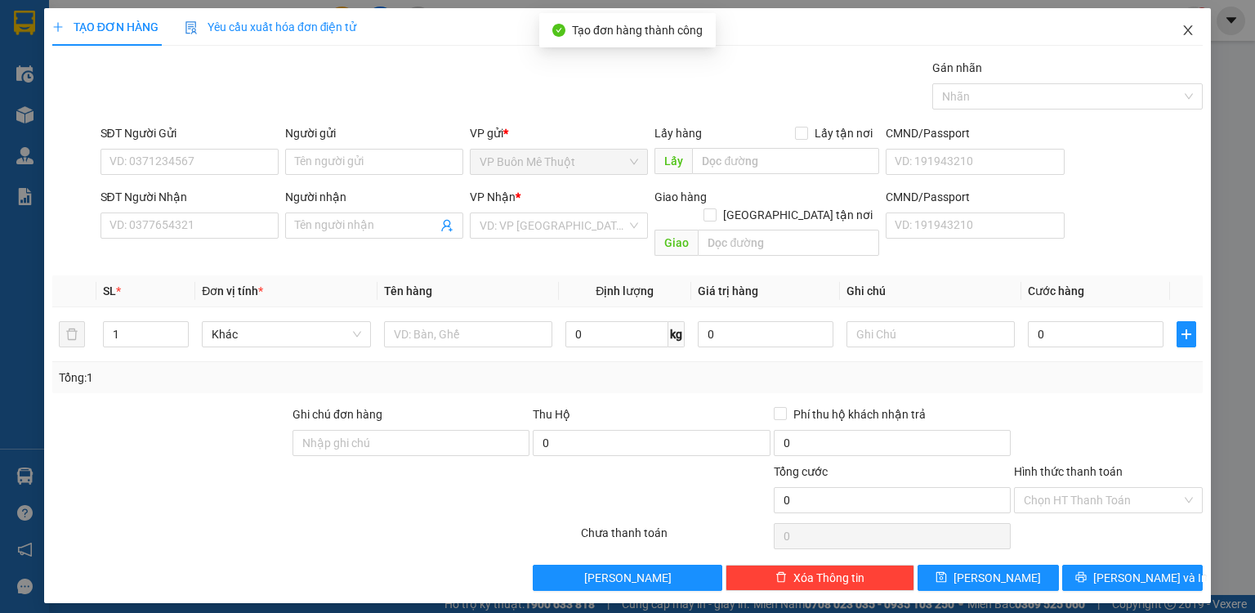
click at [1186, 29] on icon "close" at bounding box center [1188, 30] width 13 height 13
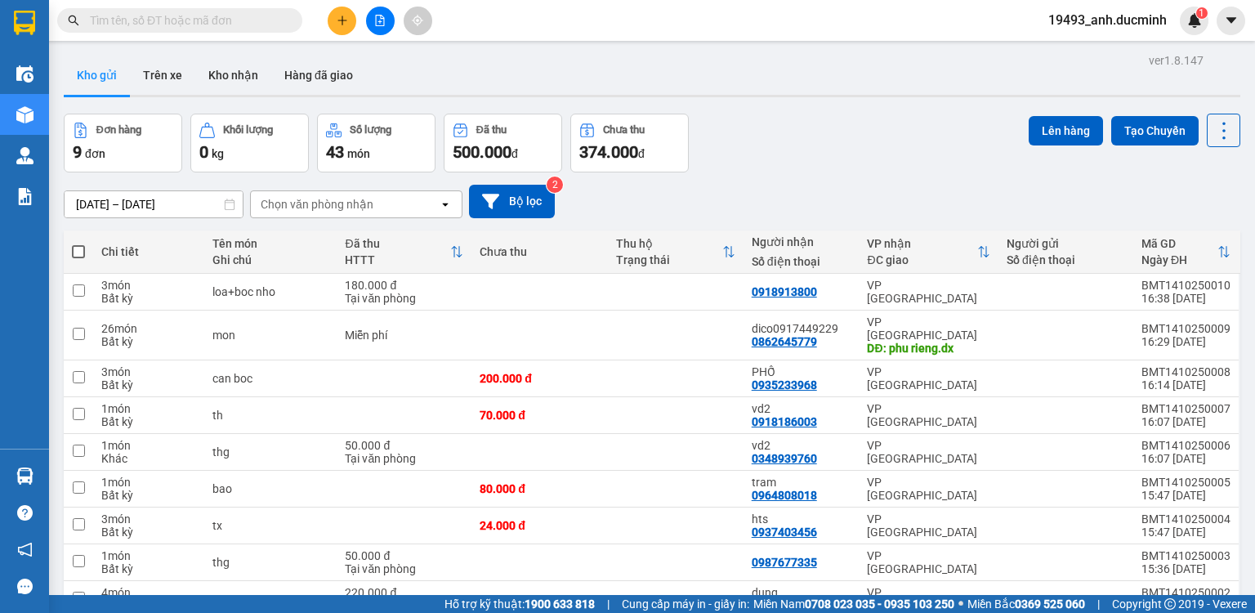
click at [198, 24] on input "text" at bounding box center [186, 20] width 193 height 18
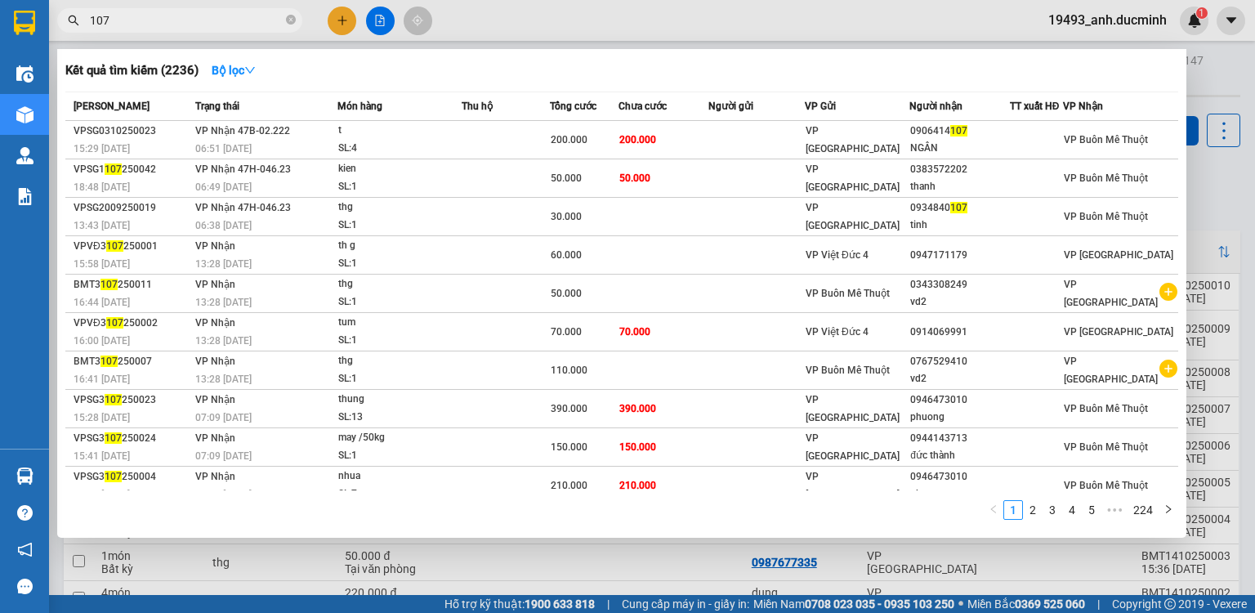
type input "107"
click at [341, 14] on div at bounding box center [627, 306] width 1255 height 613
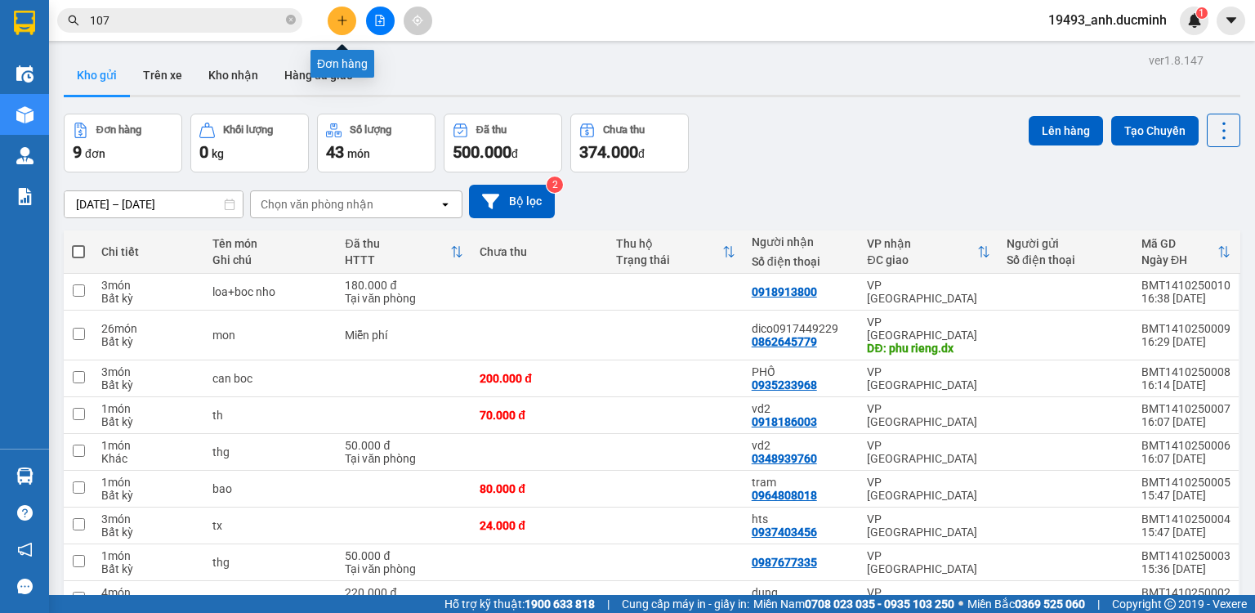
click at [341, 21] on icon "plus" at bounding box center [342, 20] width 11 height 11
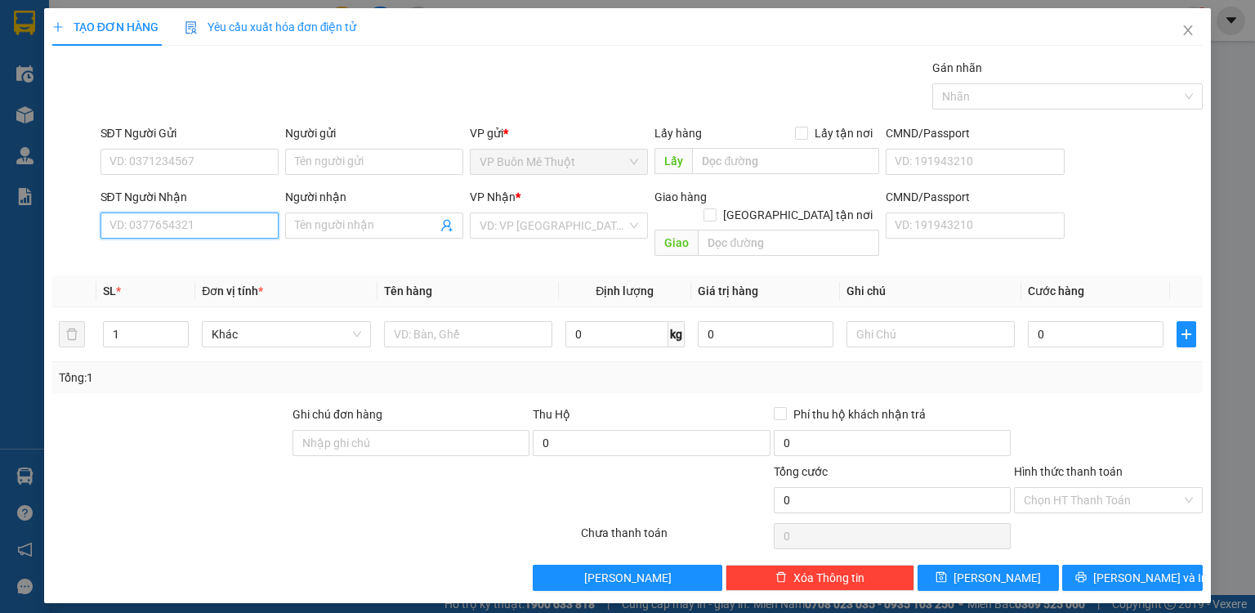
click at [242, 233] on input "SĐT Người Nhận" at bounding box center [190, 225] width 178 height 26
type input "0852786351"
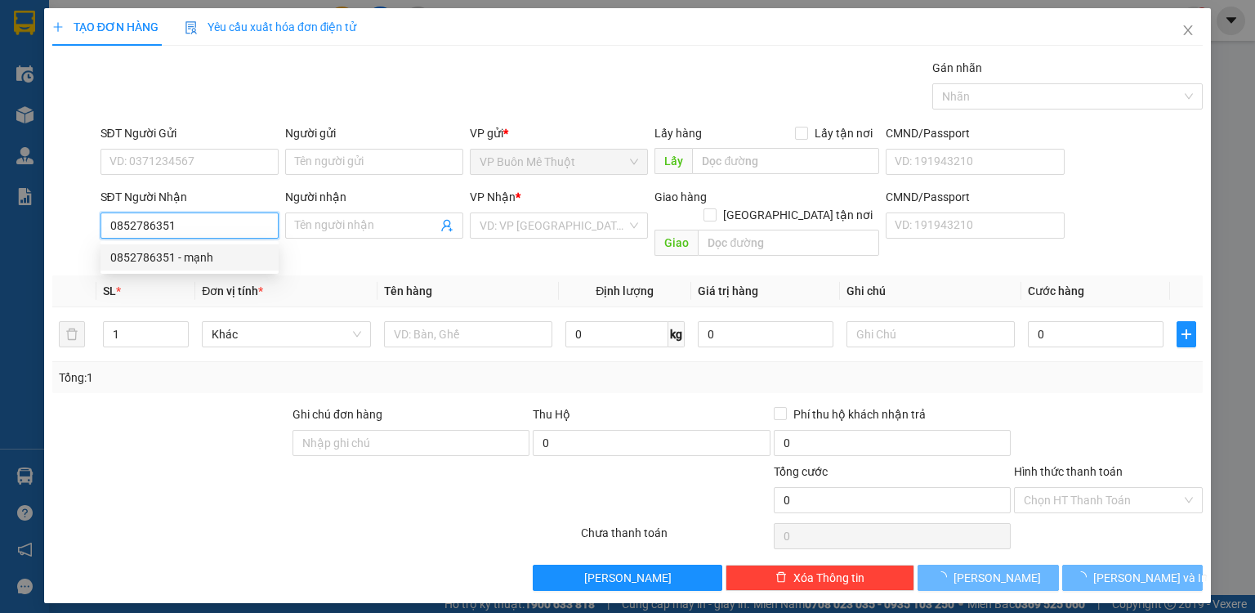
click at [251, 261] on div "0852786351 - mạnh" at bounding box center [189, 257] width 159 height 18
type input "mạnh"
type input "dong xoai"
type input "120.000"
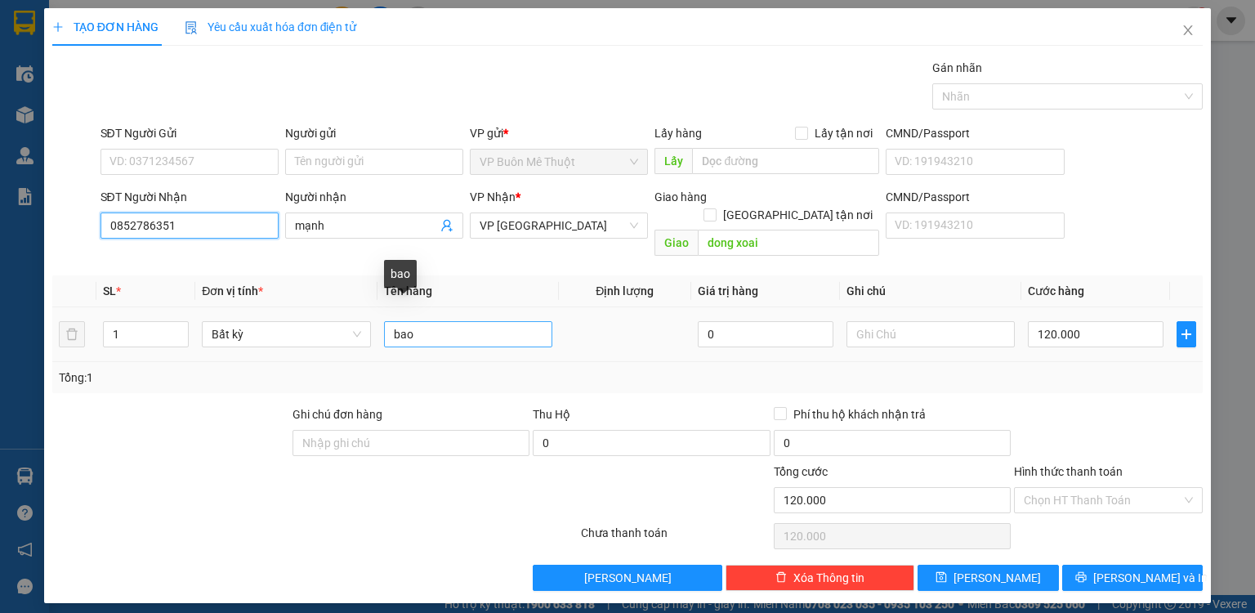
type input "0852786351"
click at [485, 324] on input "bao" at bounding box center [468, 334] width 168 height 26
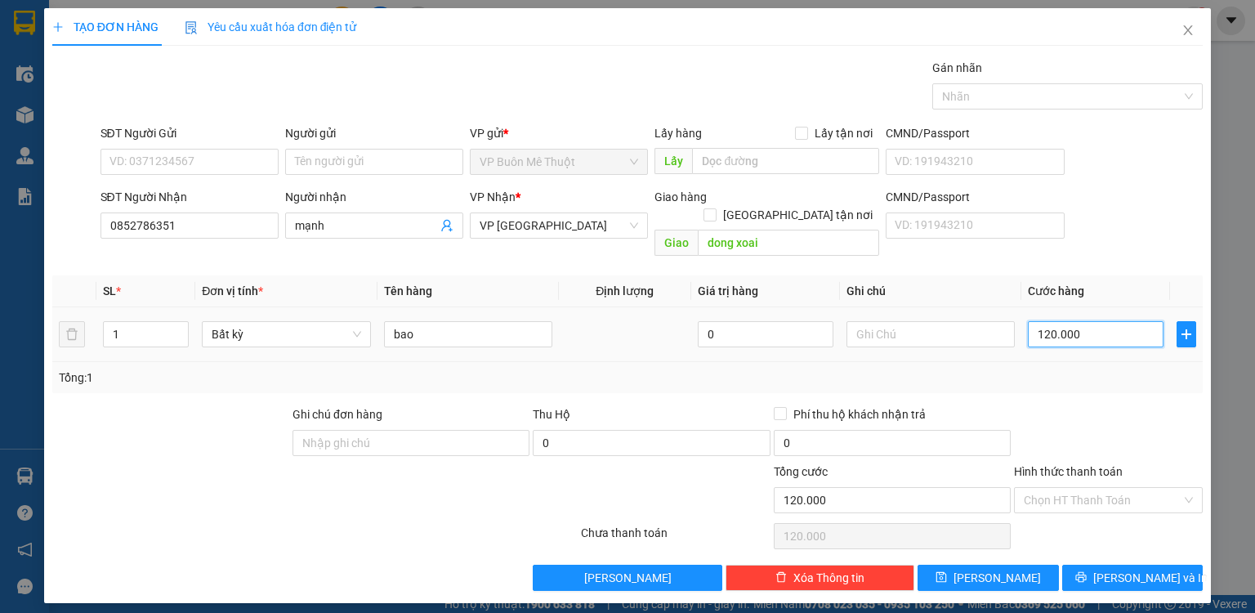
click at [1124, 321] on input "120.000" at bounding box center [1096, 334] width 136 height 26
click at [1041, 465] on label "Hình thức thanh toán" at bounding box center [1068, 471] width 109 height 13
click at [1041, 488] on input "Hình thức thanh toán" at bounding box center [1103, 500] width 158 height 25
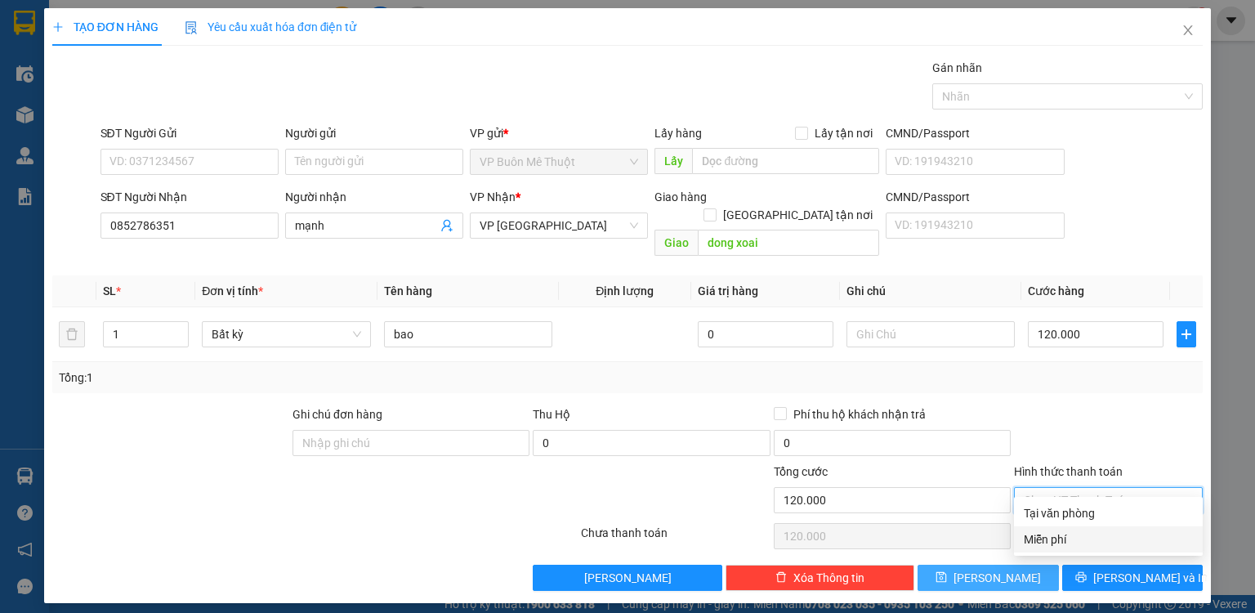
click at [961, 565] on button "[PERSON_NAME]" at bounding box center [988, 578] width 141 height 26
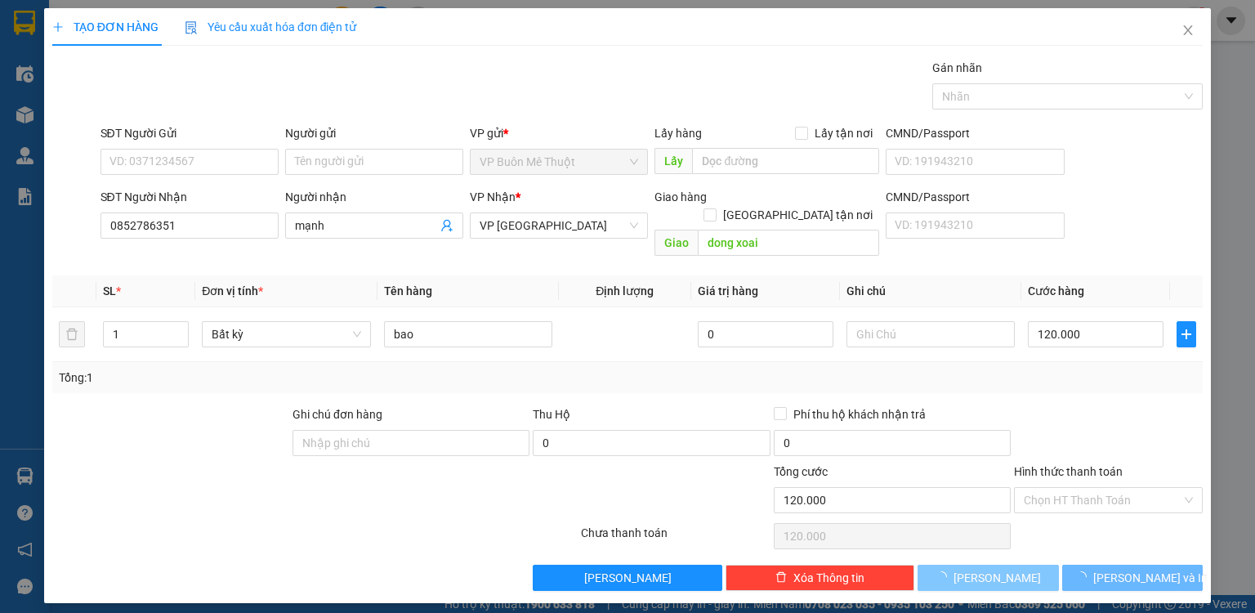
type input "0"
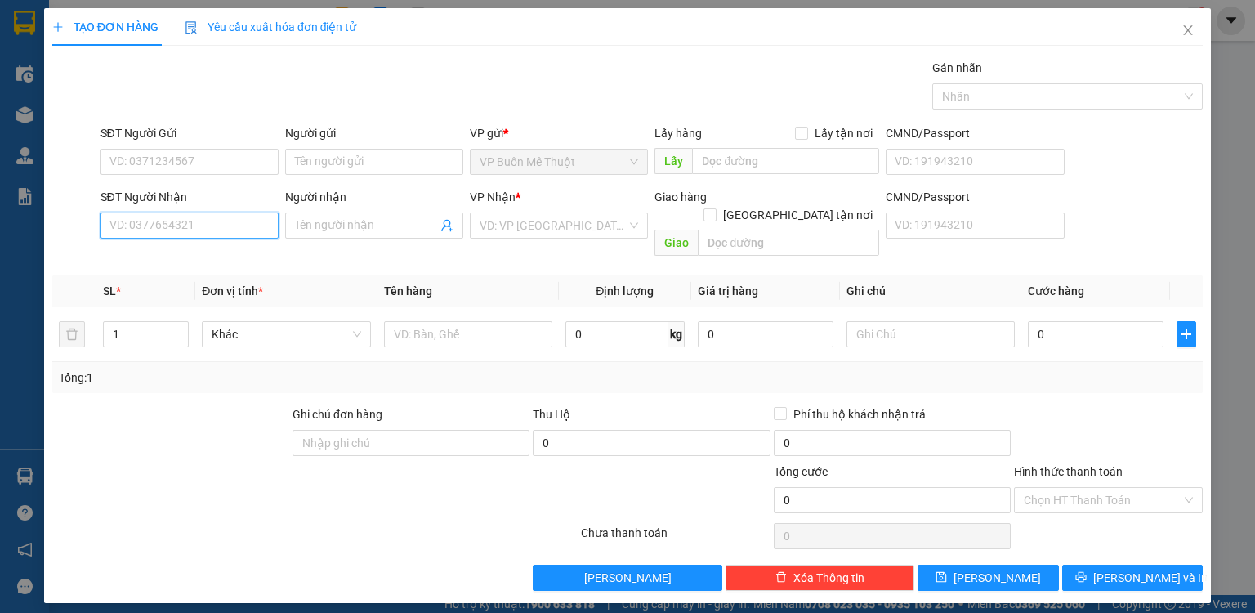
click at [186, 229] on input "SĐT Người Nhận" at bounding box center [190, 225] width 178 height 26
type input "0868651753"
click at [534, 228] on input "search" at bounding box center [553, 225] width 147 height 25
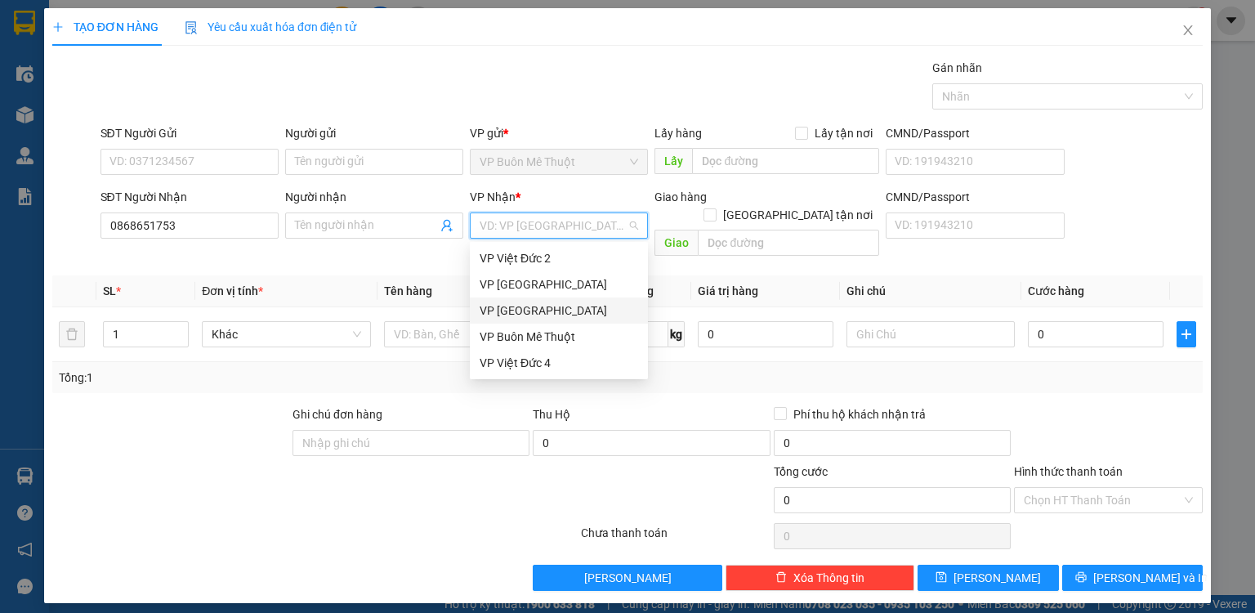
drag, startPoint x: 514, startPoint y: 310, endPoint x: 696, endPoint y: 242, distance: 194.4
click at [526, 306] on div "VP [GEOGRAPHIC_DATA]" at bounding box center [559, 311] width 159 height 18
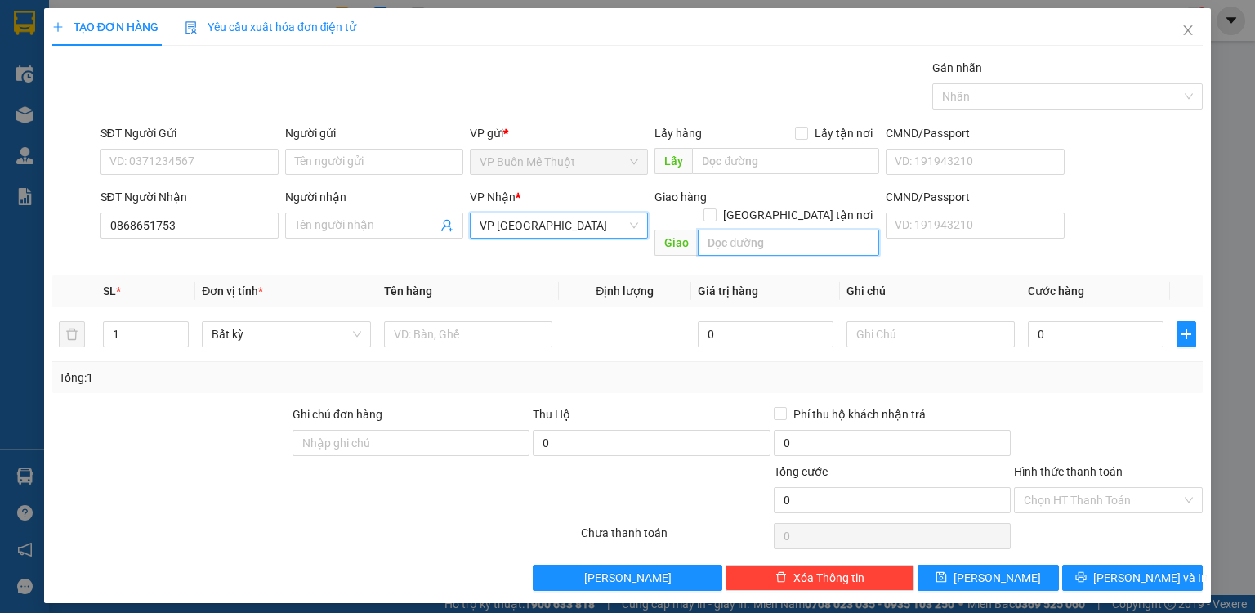
click at [745, 230] on input "text" at bounding box center [788, 243] width 181 height 26
type input "dong phu"
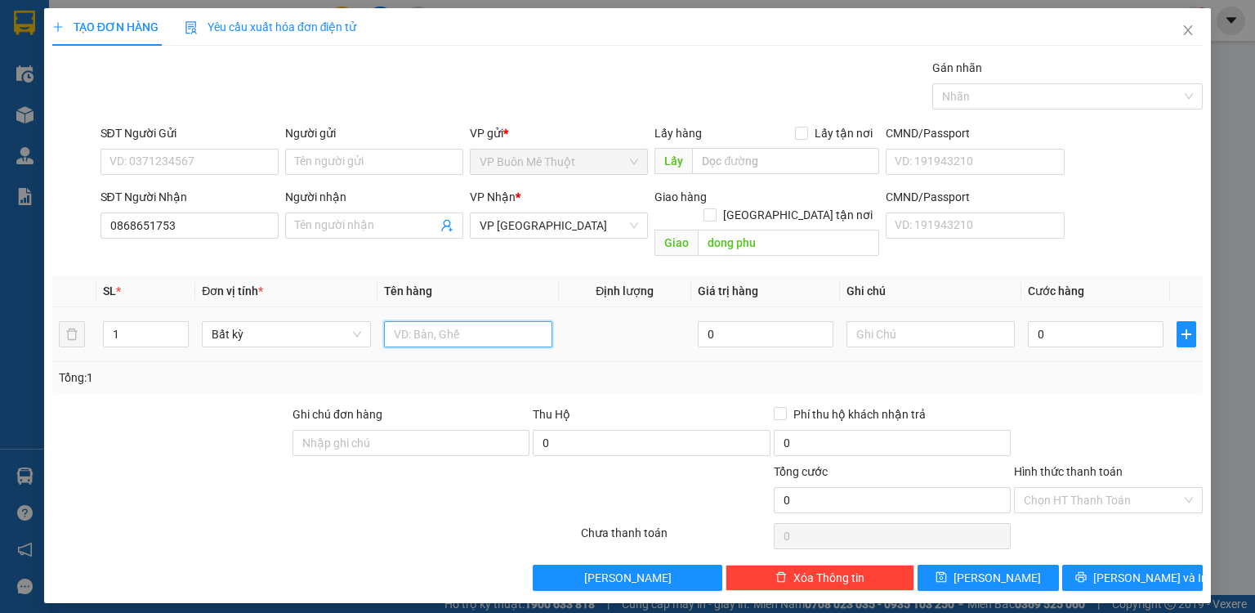
click at [525, 321] on input "text" at bounding box center [468, 334] width 168 height 26
type input "b"
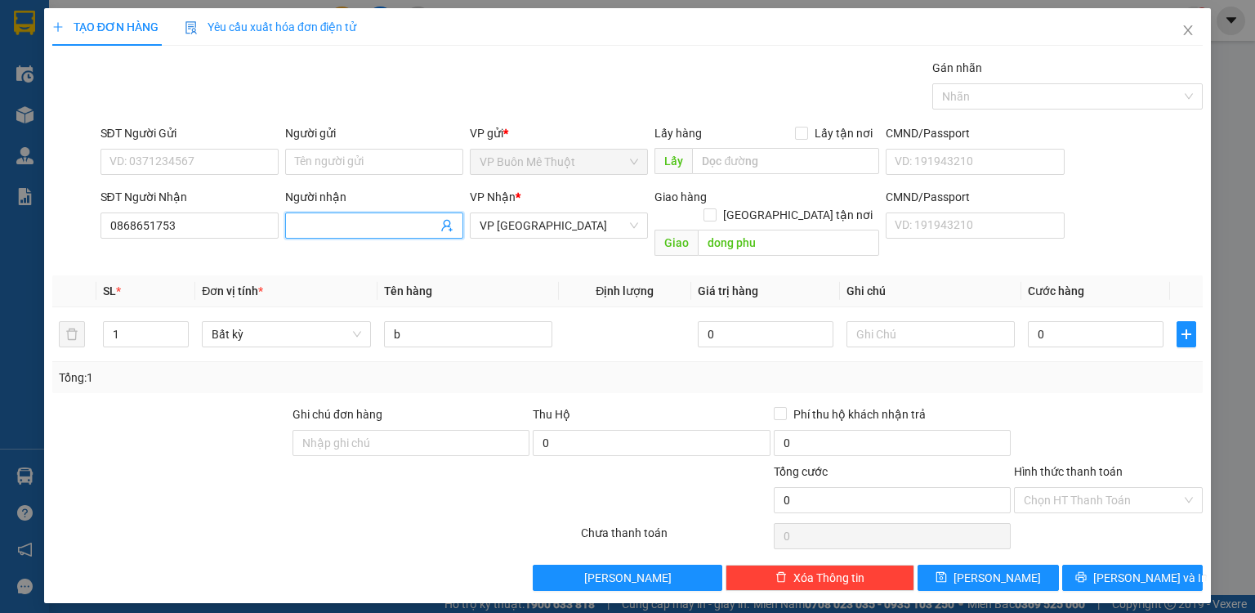
click at [297, 221] on input "Người nhận" at bounding box center [366, 226] width 142 height 18
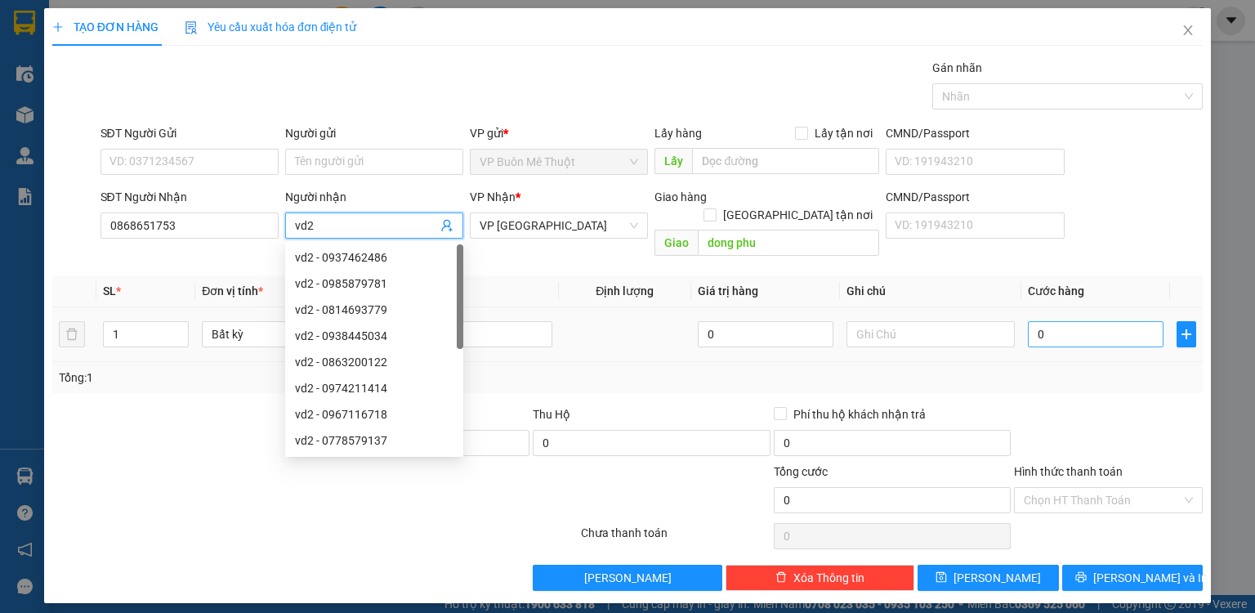
type input "vd2"
click at [1109, 321] on input "0" at bounding box center [1096, 334] width 136 height 26
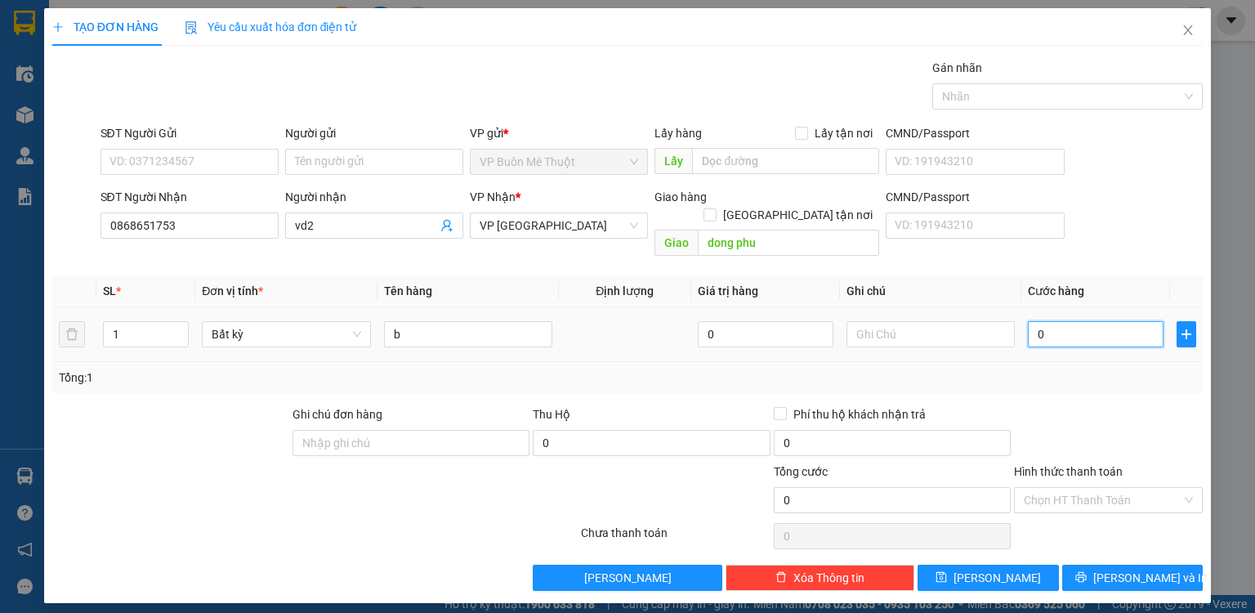
type input "7"
type input "70"
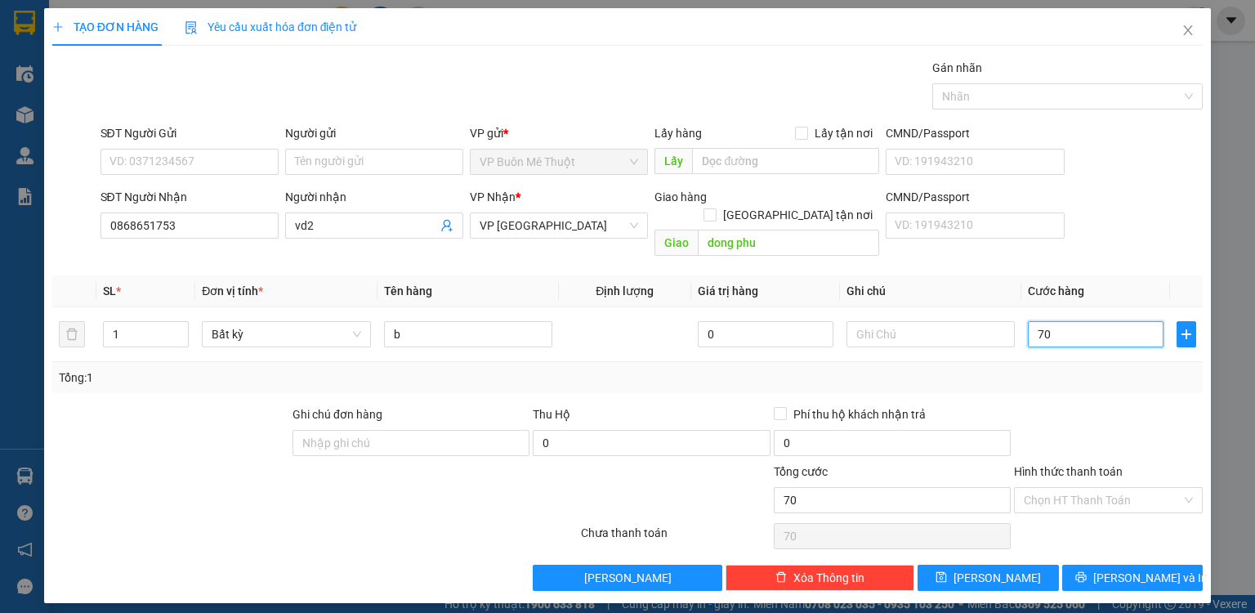
type input "70"
type input "70.000"
drag, startPoint x: 1110, startPoint y: 373, endPoint x: 1059, endPoint y: 507, distance: 143.3
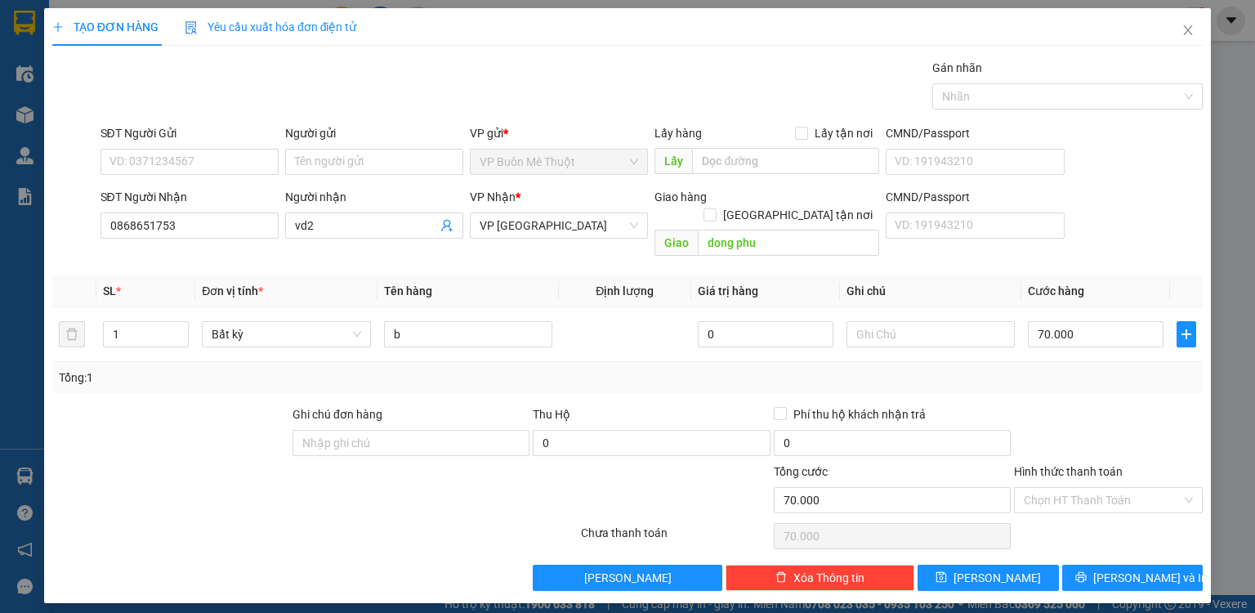
click at [1106, 391] on div "Transit Pickup Surcharge Ids Transit Deliver Surcharge Ids Transit Deliver Surc…" at bounding box center [627, 325] width 1150 height 532
click at [1059, 488] on input "Hình thức thanh toán" at bounding box center [1103, 500] width 158 height 25
click at [1057, 513] on div "Tại văn phòng" at bounding box center [1108, 513] width 169 height 18
type input "0"
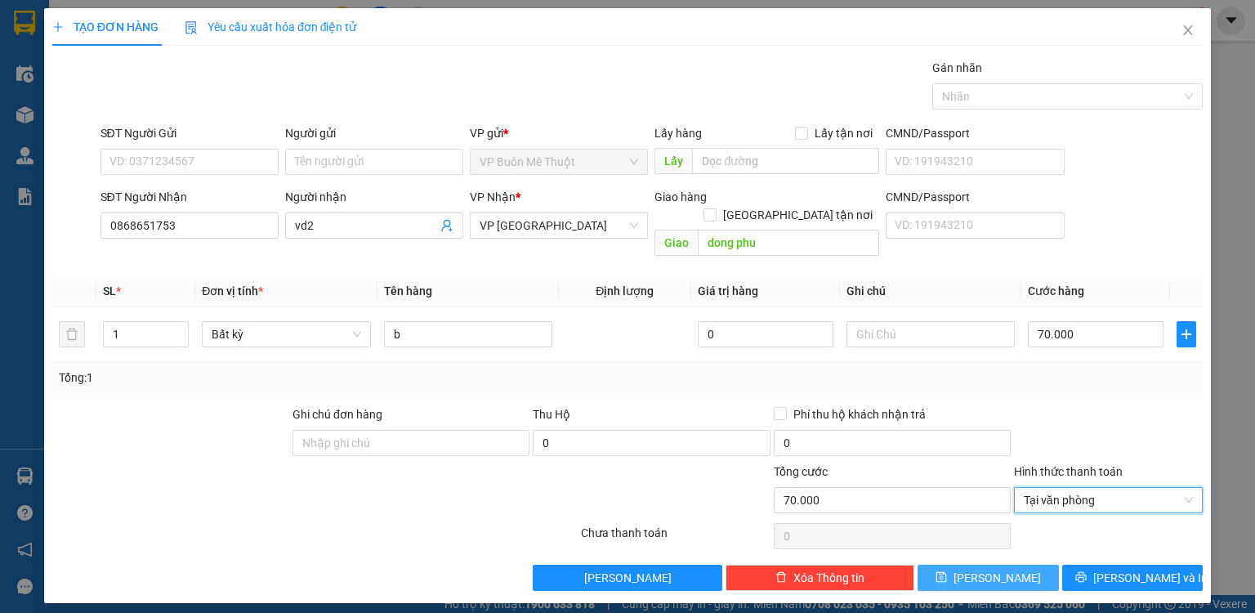
click at [1022, 565] on button "[PERSON_NAME]" at bounding box center [988, 578] width 141 height 26
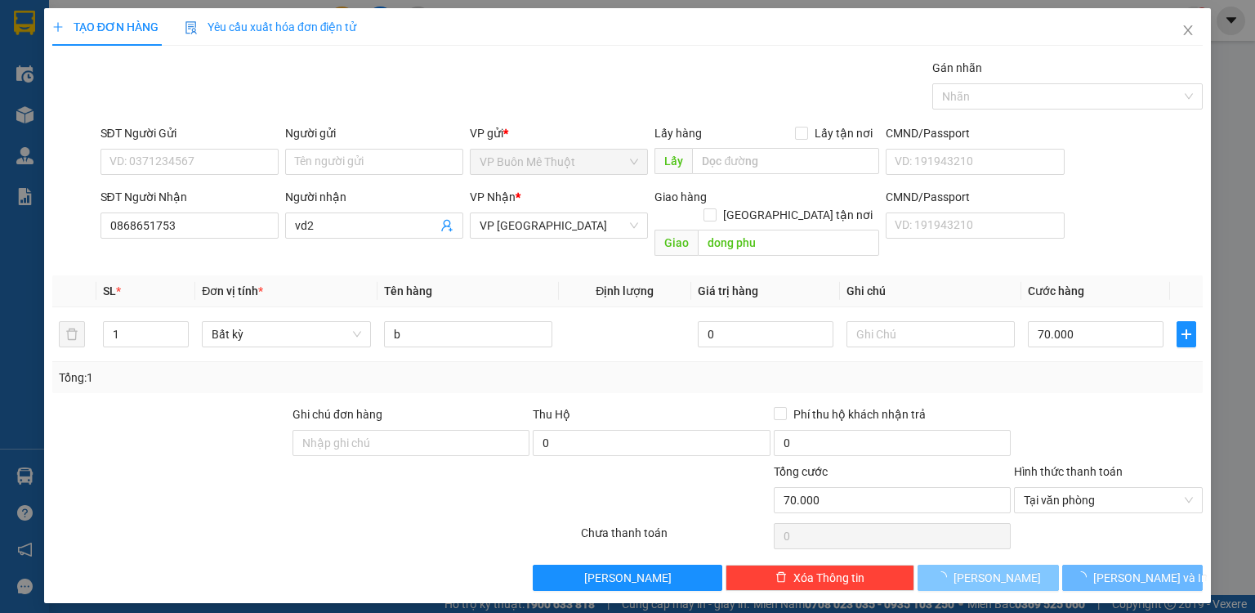
type input "0"
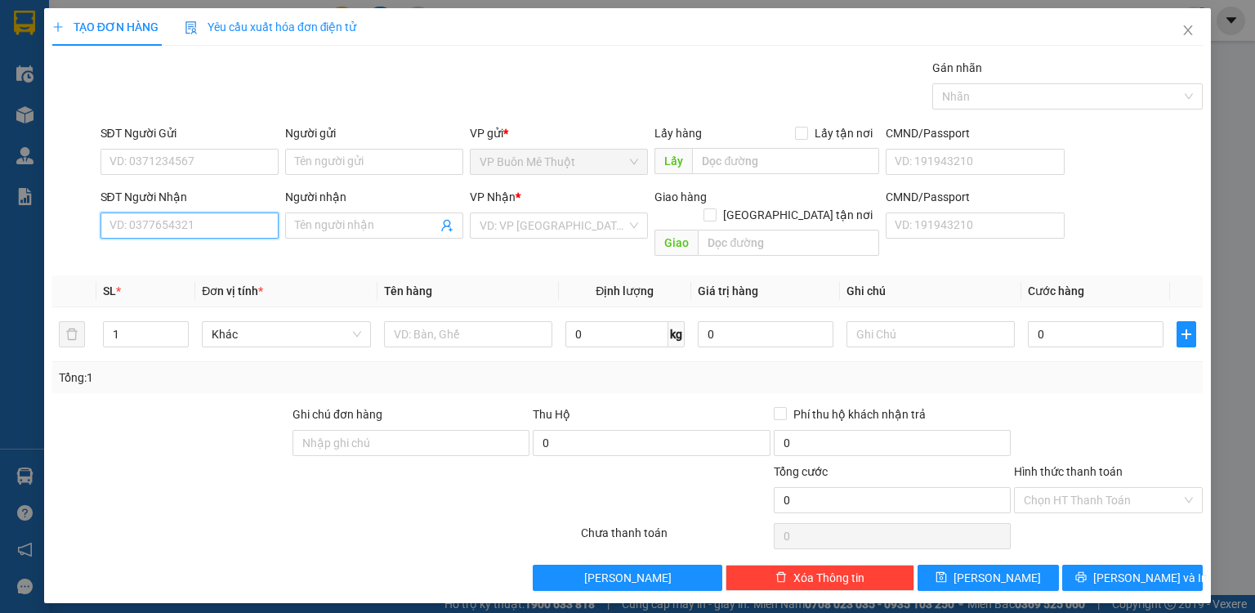
click at [156, 214] on input "SĐT Người Nhận" at bounding box center [190, 225] width 178 height 26
click at [163, 229] on input "SĐT Người Nhận" at bounding box center [190, 225] width 178 height 26
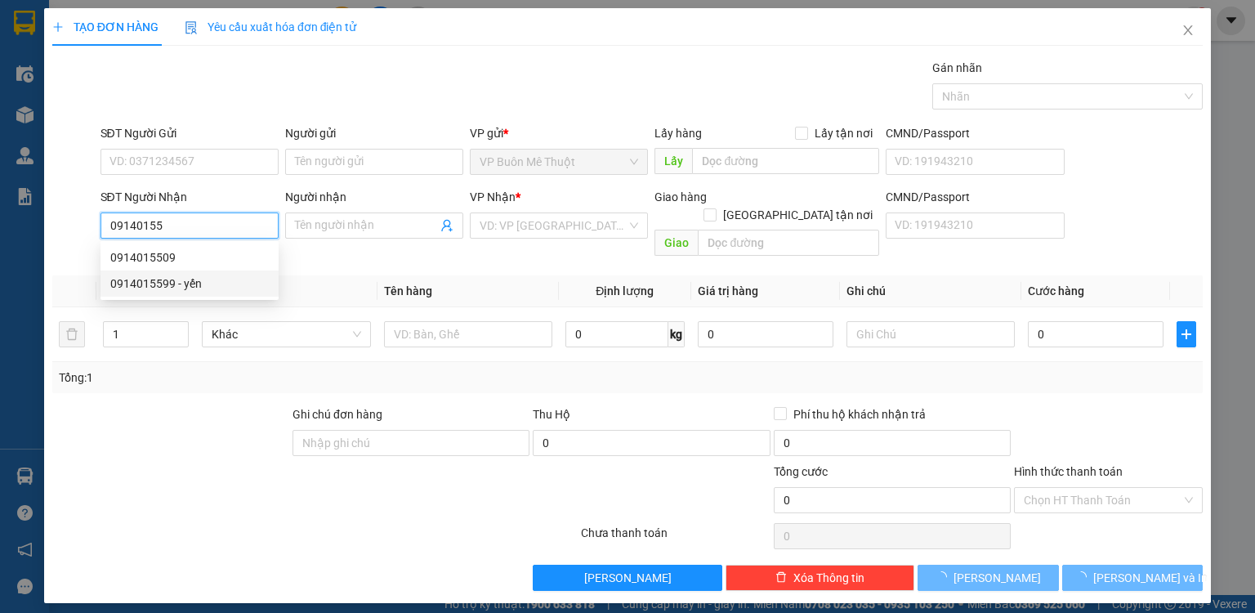
click at [136, 277] on div "0914015599 - yến" at bounding box center [189, 284] width 159 height 18
type input "0914015599"
type input "yến"
type input "40.000"
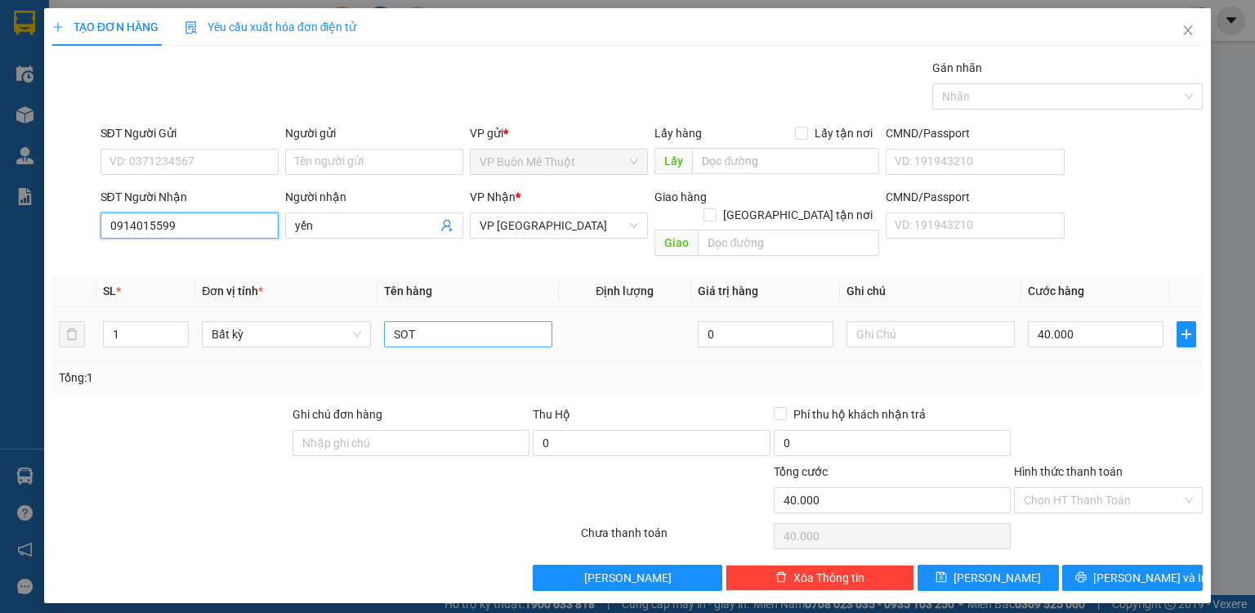
type input "0914015599"
drag, startPoint x: 441, startPoint y: 320, endPoint x: 320, endPoint y: 295, distance: 123.6
click at [320, 307] on tr "1 Bất kỳ SOT 0 40.000" at bounding box center [627, 334] width 1150 height 55
type input "hop"
click at [1084, 326] on input "40.000" at bounding box center [1096, 334] width 136 height 26
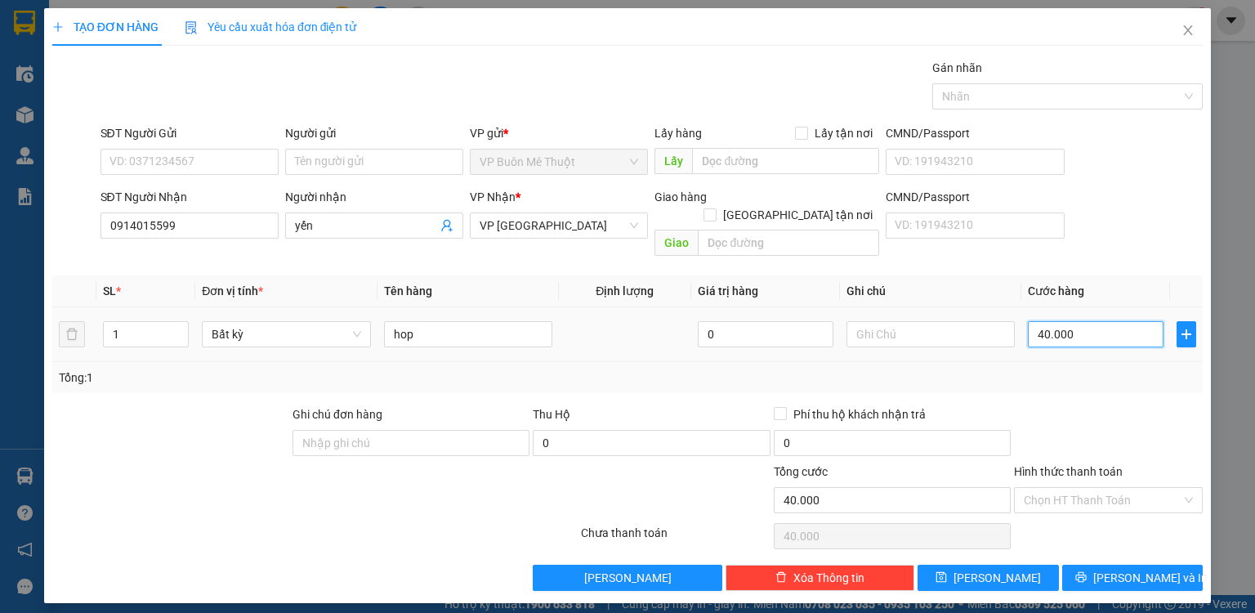
type input "3"
type input "30"
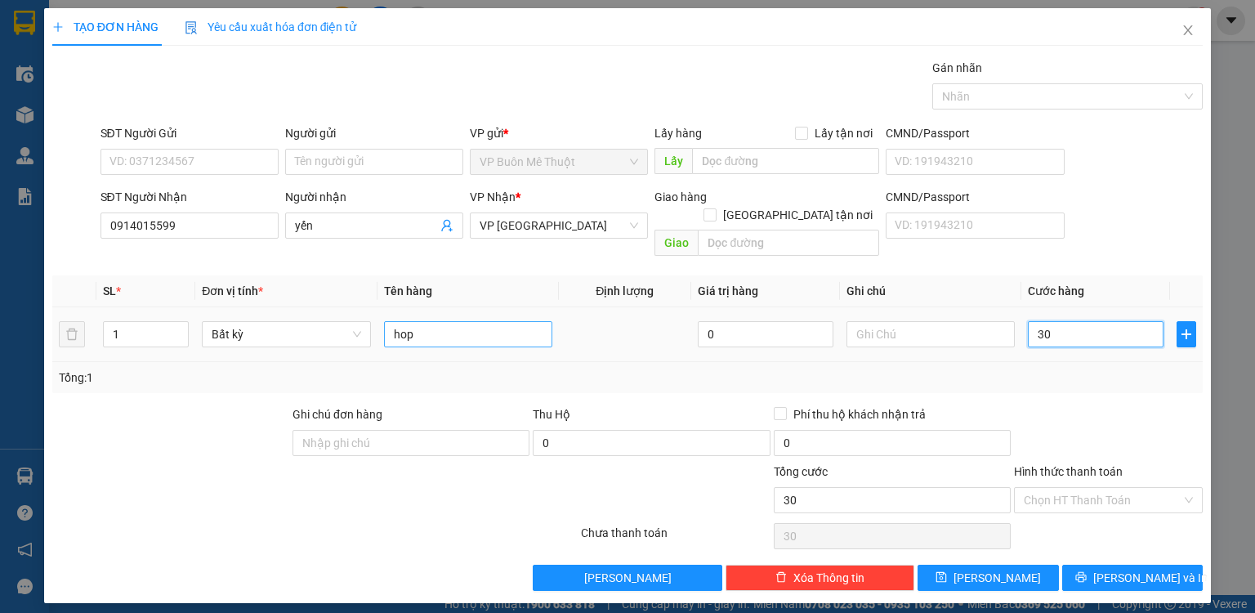
type input "30"
type input "30.000"
click at [476, 327] on input "hop" at bounding box center [468, 334] width 168 height 26
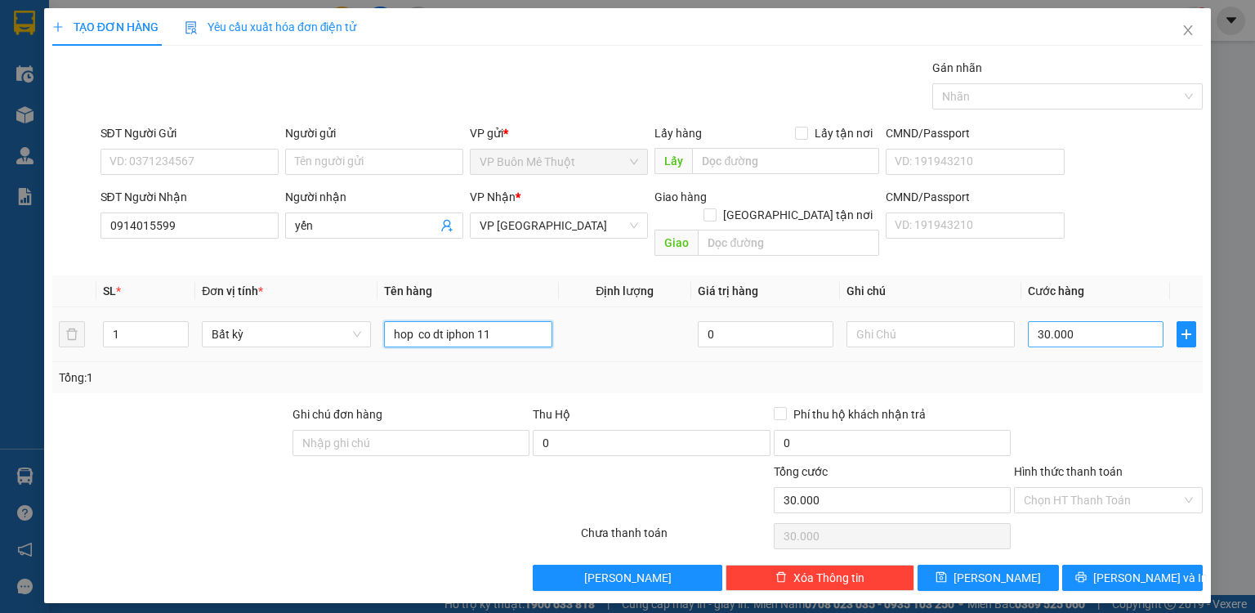
type input "hop co dt iphon 11"
click at [1127, 321] on input "30.000" at bounding box center [1096, 334] width 136 height 26
type input "1"
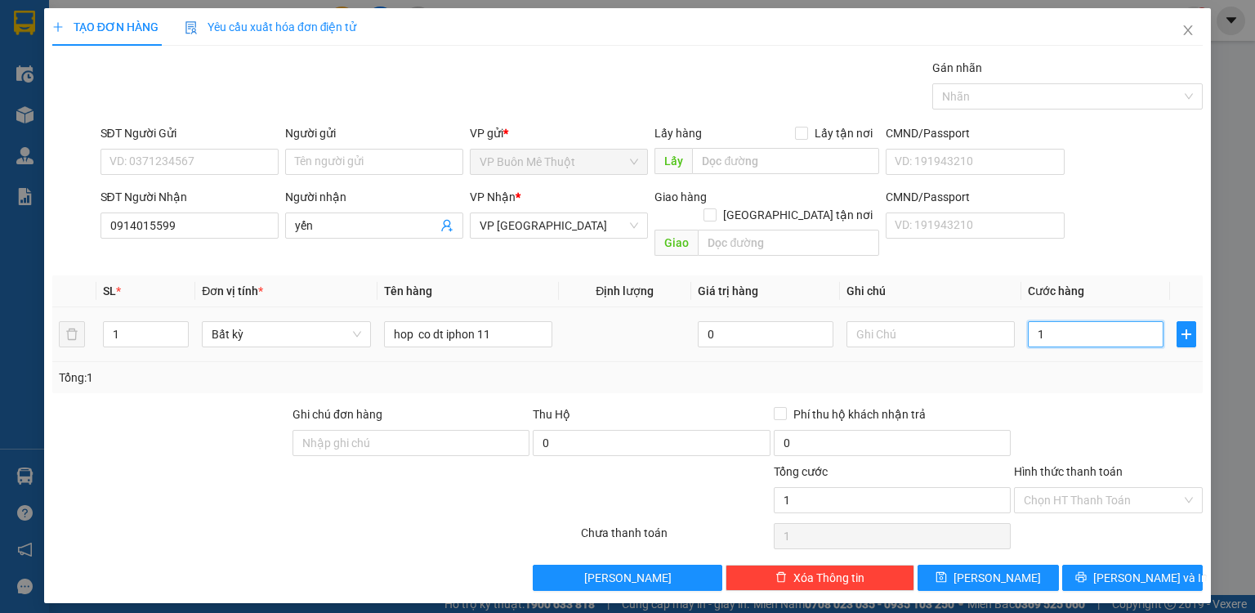
type input "10"
type input "100"
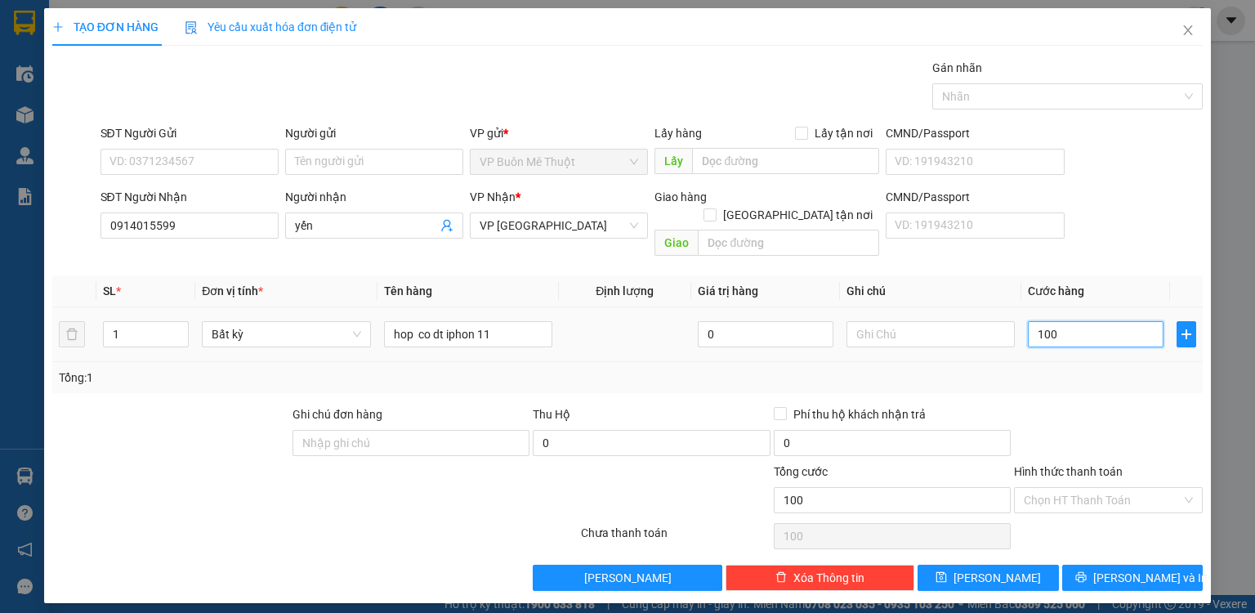
type input "100"
type input "100.000"
click at [1115, 372] on div "Tổng: 1" at bounding box center [627, 377] width 1150 height 31
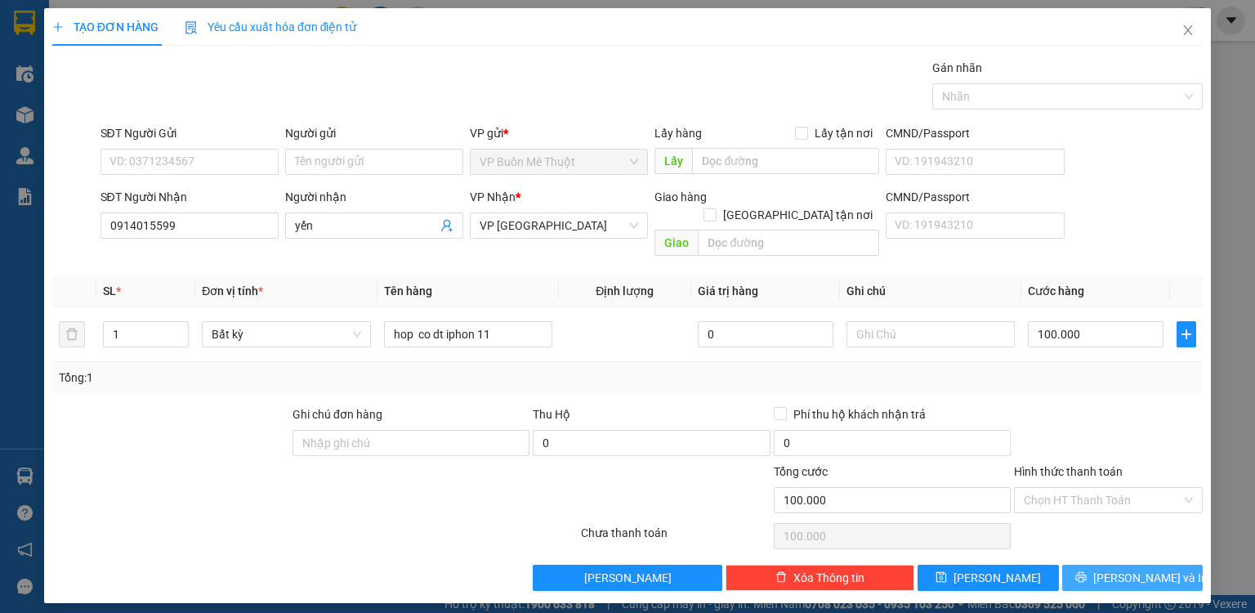
click at [1111, 565] on button "[PERSON_NAME] và In" at bounding box center [1132, 578] width 141 height 26
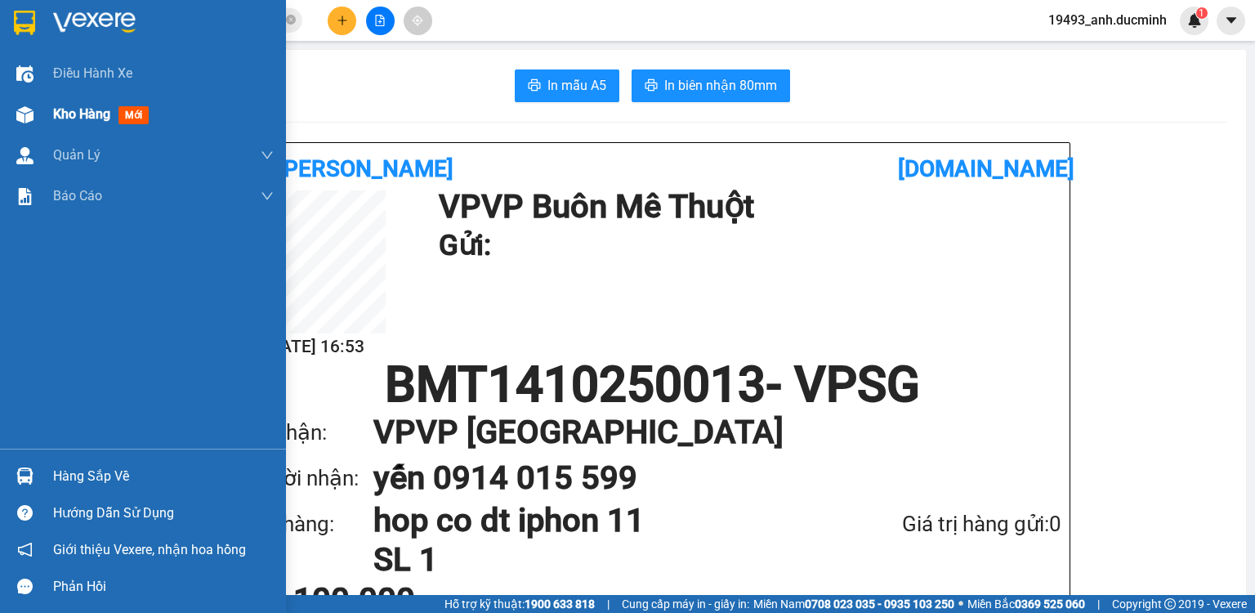
click at [115, 117] on div "Kho hàng mới" at bounding box center [104, 114] width 102 height 20
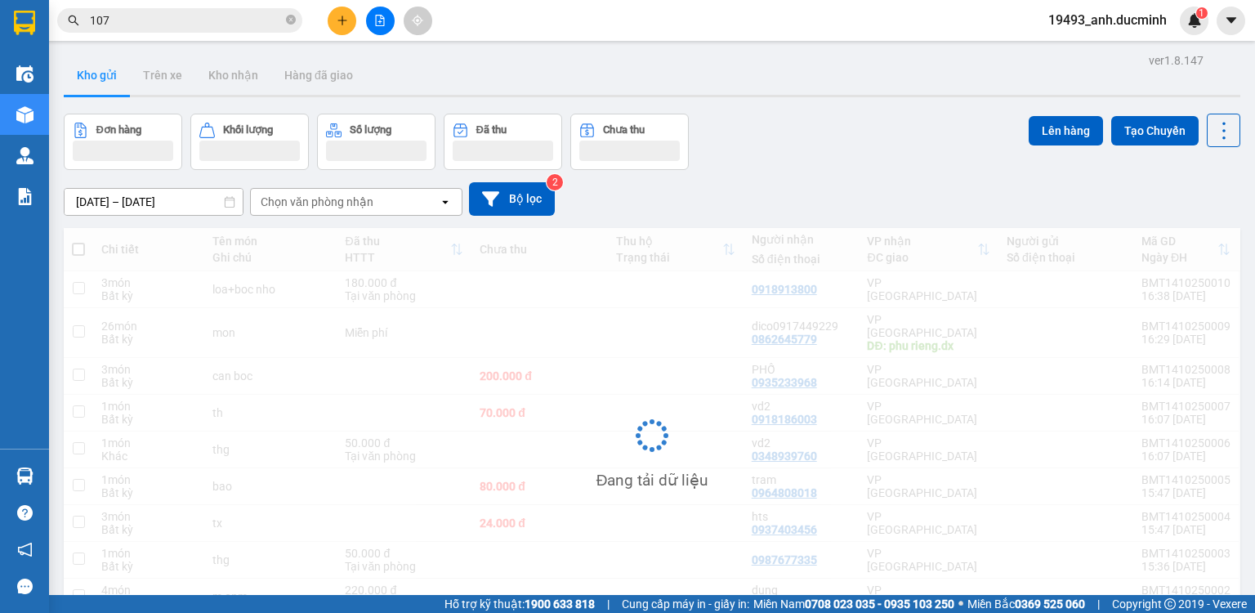
scroll to position [75, 0]
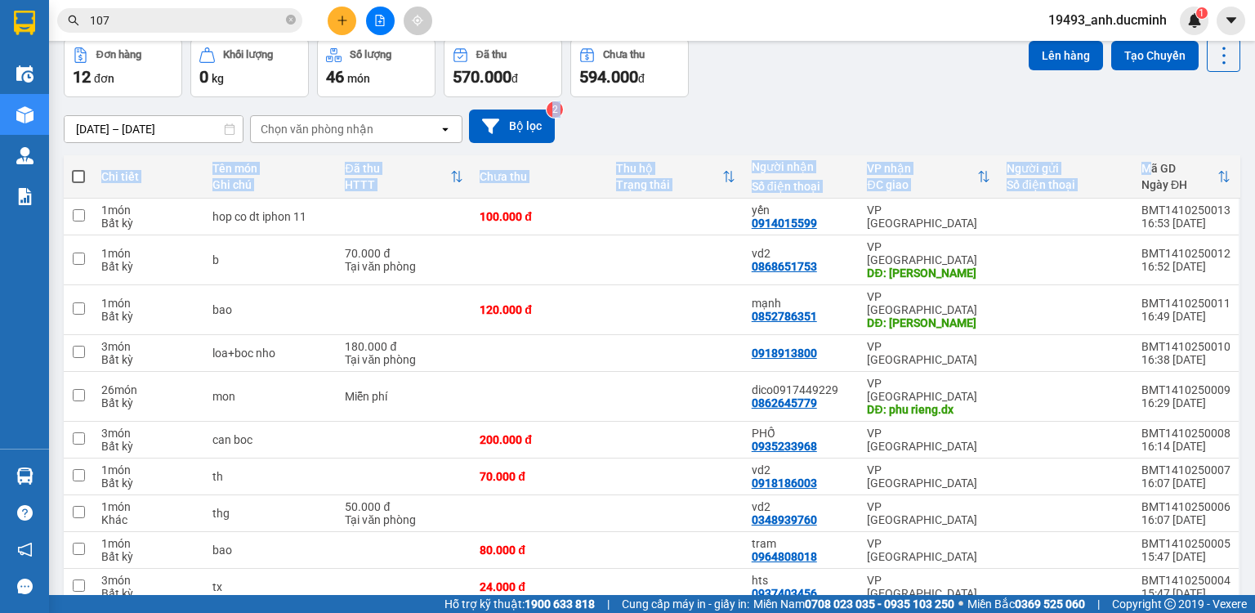
drag, startPoint x: 1144, startPoint y: 159, endPoint x: 1163, endPoint y: 148, distance: 21.6
click at [1160, 149] on div "ver 1.8.147 Kho gửi Trên xe Kho nhận Hàng đã giao Đơn hàng 12 đơn Khối lượng 0 …" at bounding box center [652, 319] width 1190 height 690
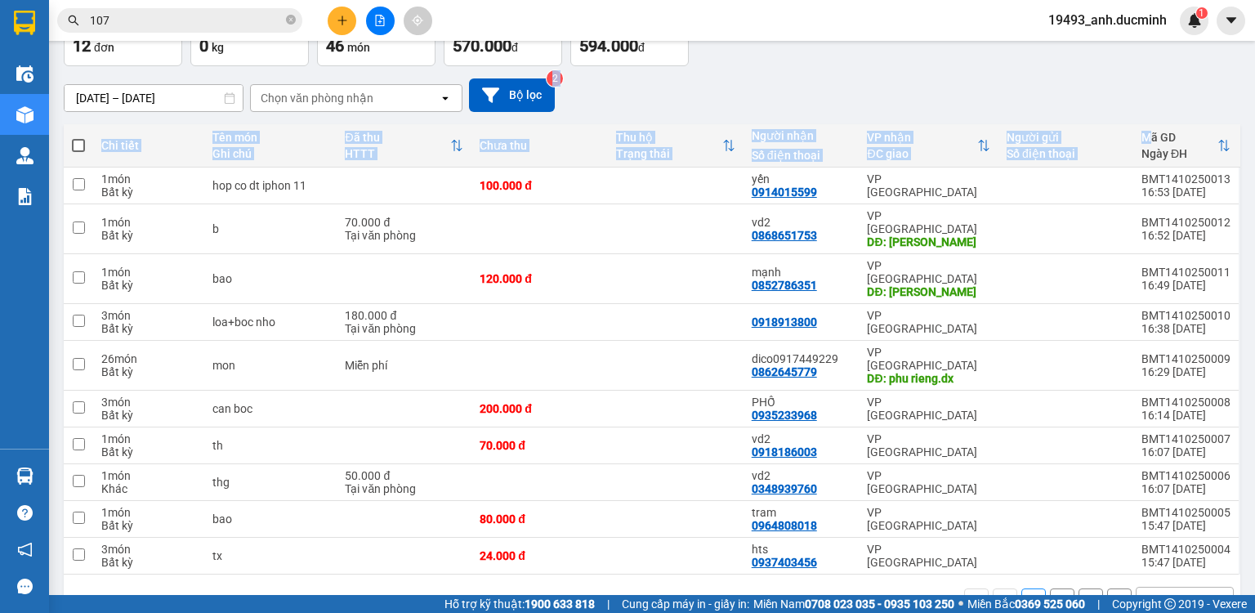
scroll to position [111, 0]
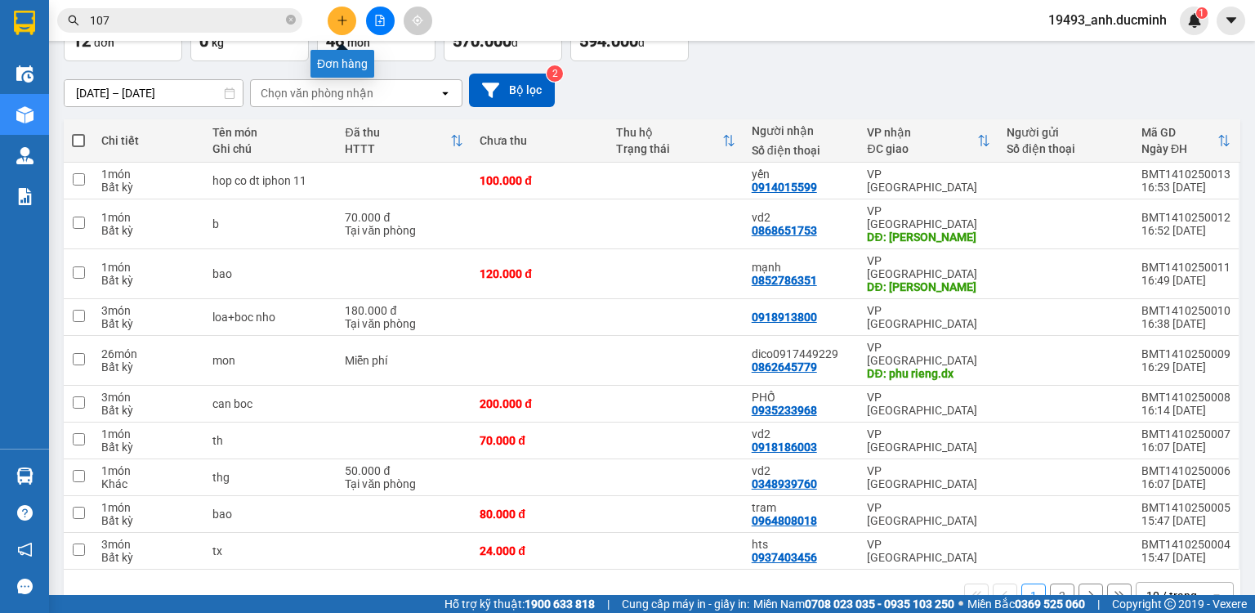
click at [333, 13] on button at bounding box center [342, 21] width 29 height 29
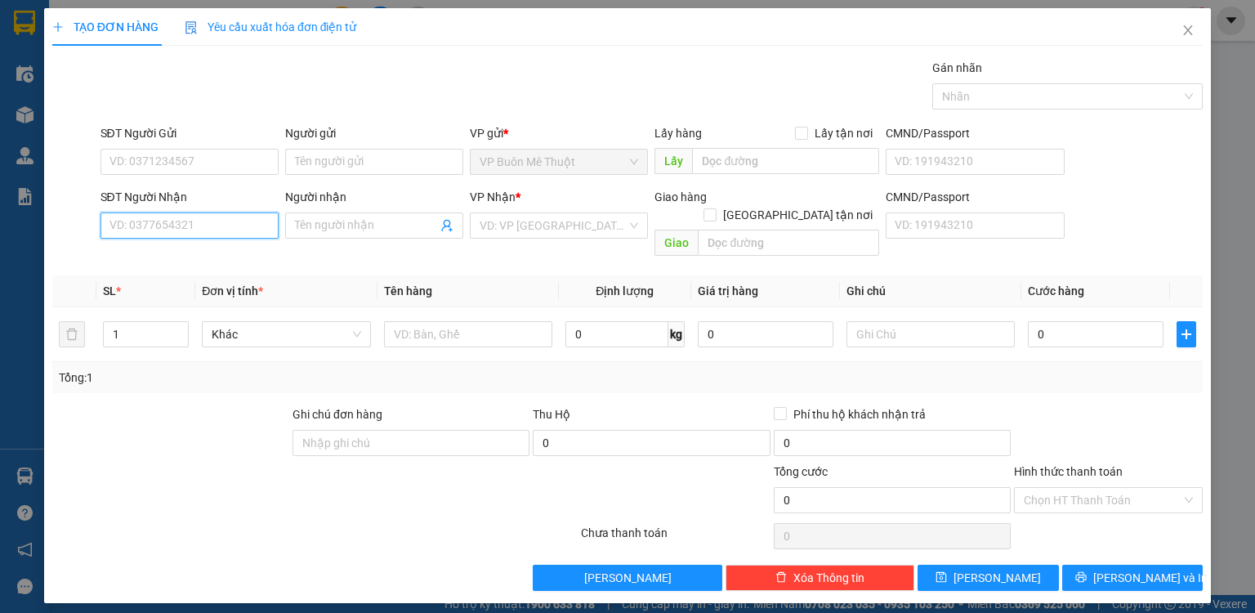
click at [228, 230] on input "SĐT Người Nhận" at bounding box center [190, 225] width 178 height 26
click at [190, 245] on div "0913691147 - dd" at bounding box center [190, 257] width 178 height 26
type input "0913691147"
type input "dd"
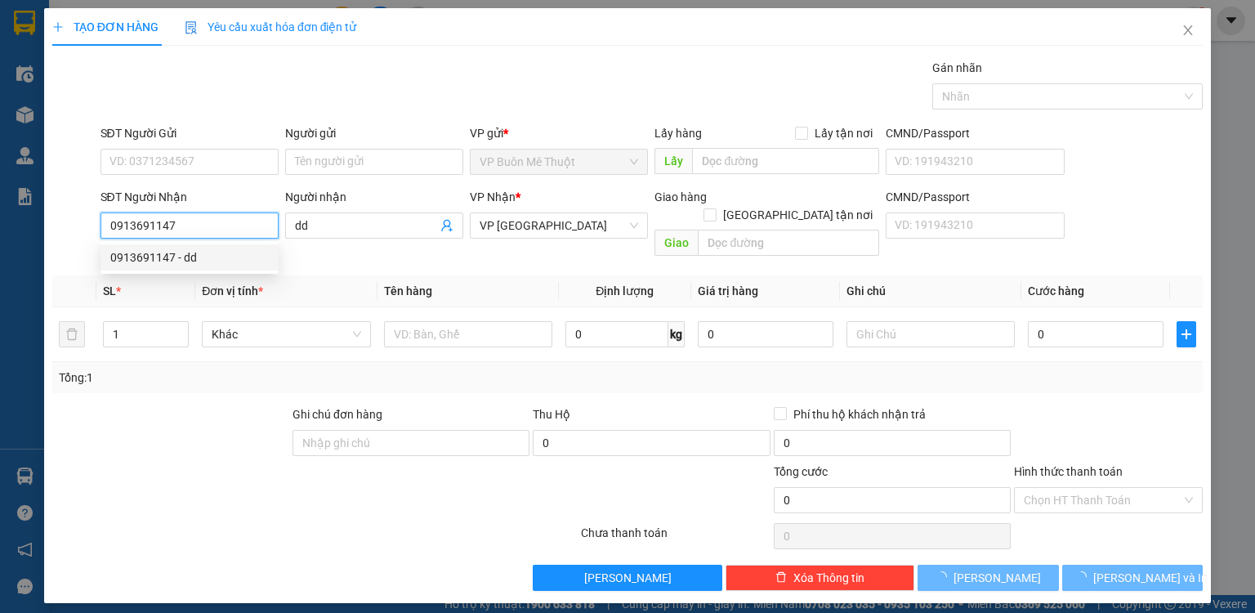
type input "70.000"
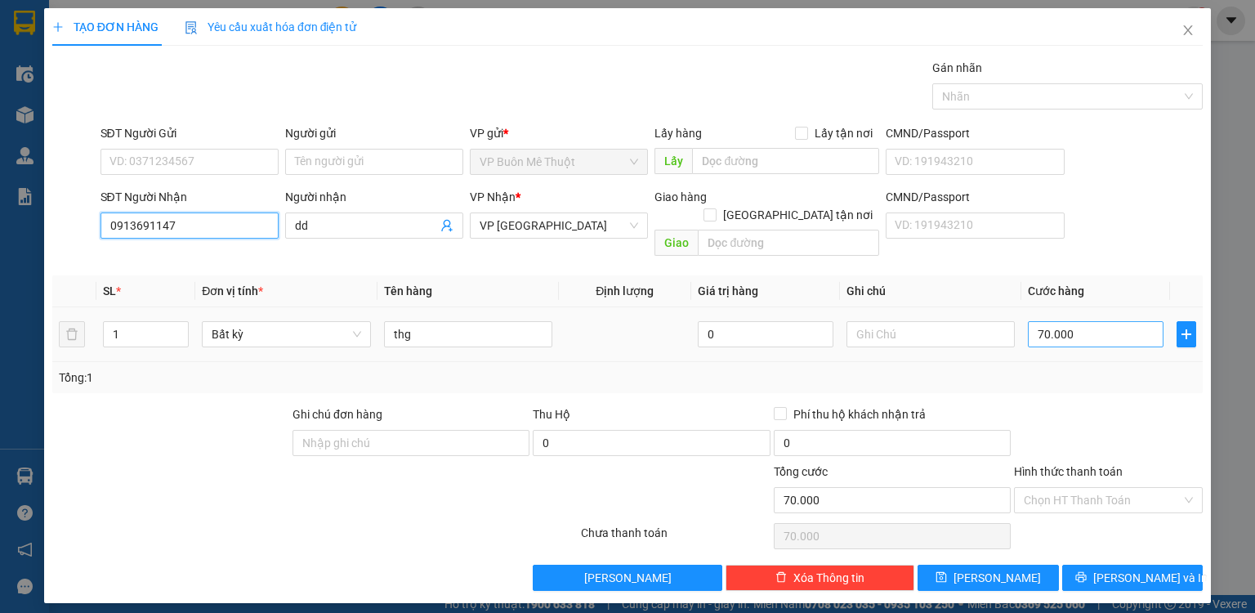
type input "0913691147"
click at [1125, 321] on input "70.000" at bounding box center [1096, 334] width 136 height 26
type input "5"
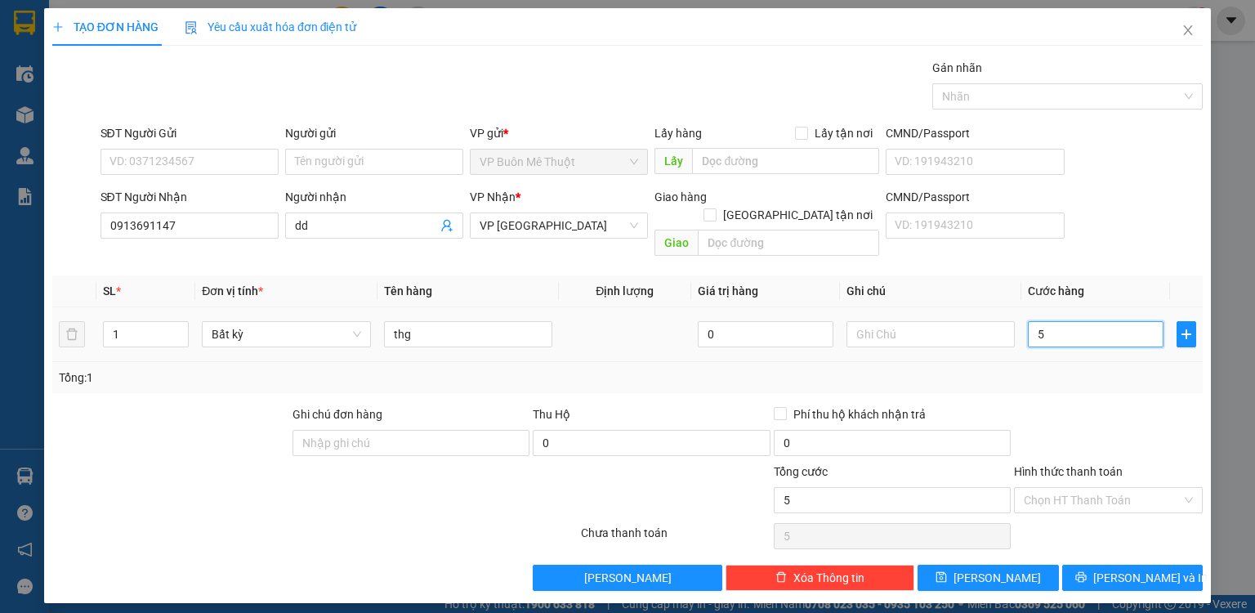
type input "50"
click at [1090, 488] on input "Hình thức thanh toán" at bounding box center [1103, 500] width 158 height 25
type input "50.000"
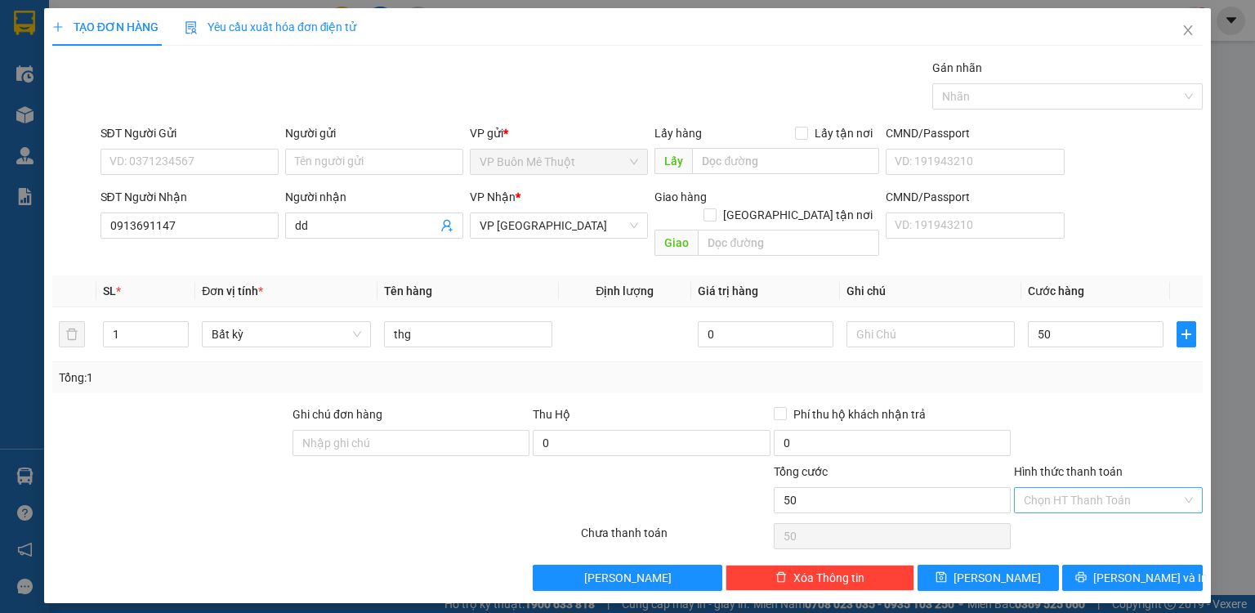
type input "50.000"
click at [1083, 507] on div "Tại văn phòng" at bounding box center [1108, 513] width 169 height 18
type input "0"
click at [1010, 565] on button "[PERSON_NAME]" at bounding box center [988, 578] width 141 height 26
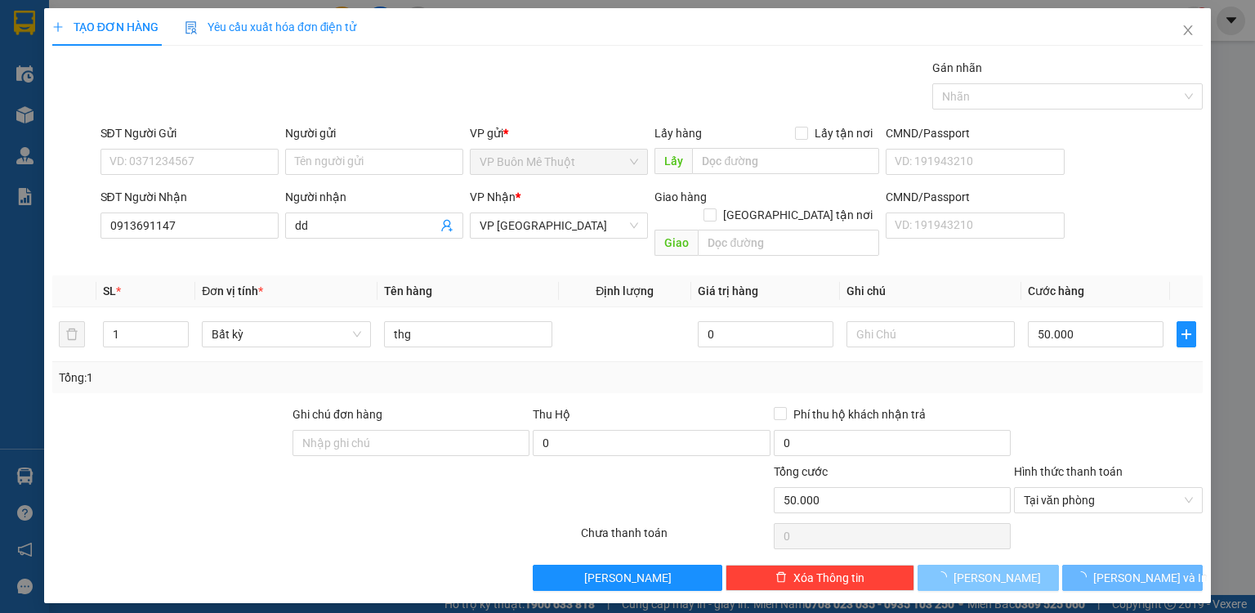
type input "0"
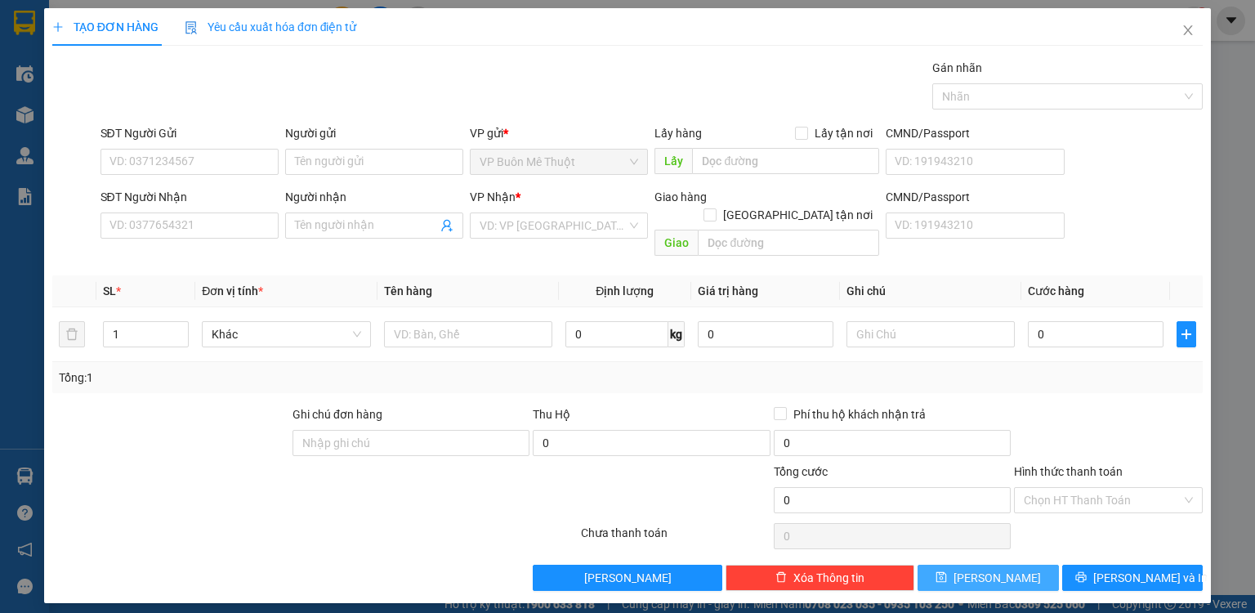
click at [918, 565] on button "[PERSON_NAME]" at bounding box center [988, 578] width 141 height 26
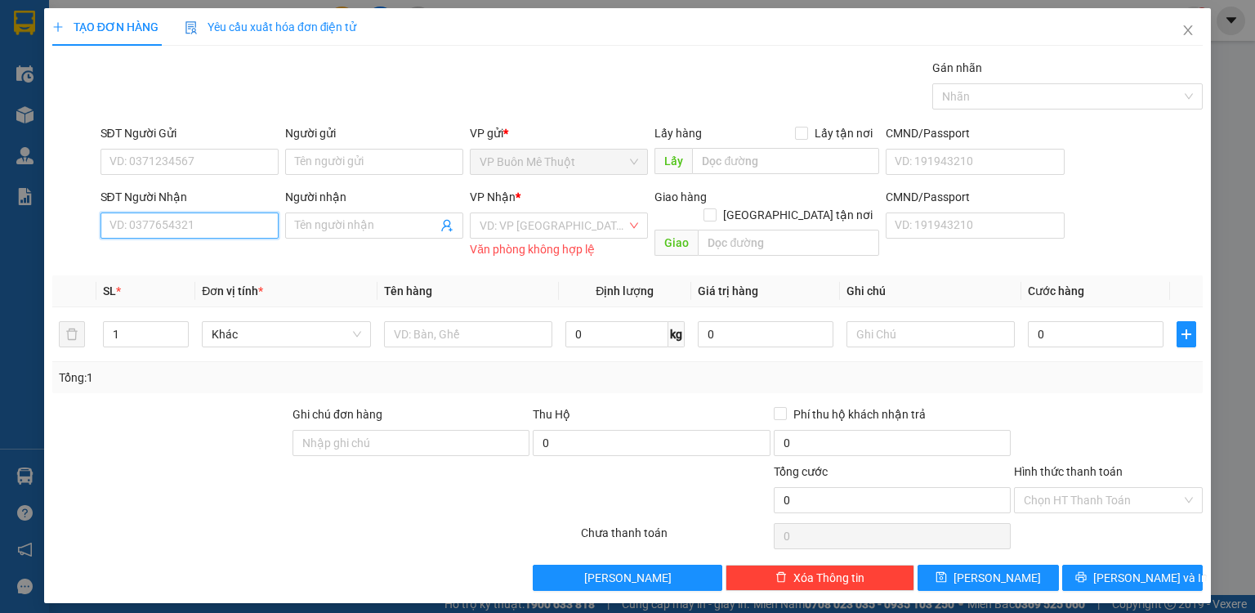
click at [245, 221] on input "SĐT Người Nhận" at bounding box center [190, 225] width 178 height 26
type input "0963317889"
click at [521, 241] on div "Văn phòng không hợp lệ" at bounding box center [559, 249] width 178 height 19
click at [190, 235] on input "0963317889" at bounding box center [190, 225] width 178 height 26
click at [189, 266] on div "0963317889 - add" at bounding box center [187, 257] width 157 height 18
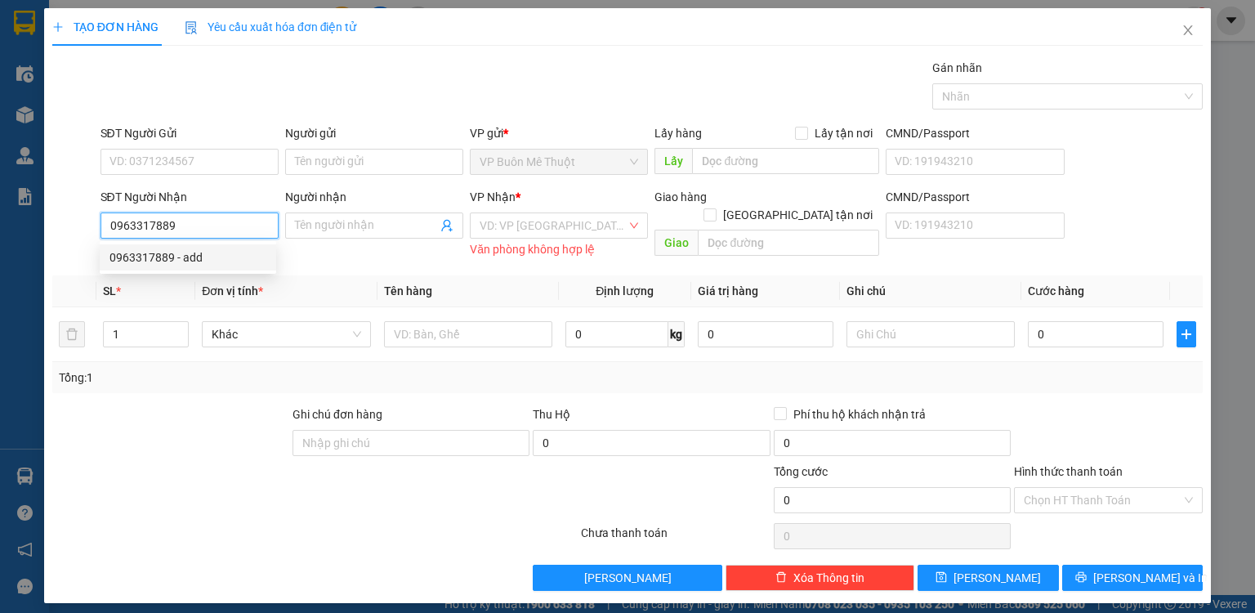
type input "add"
type input "cx so 4"
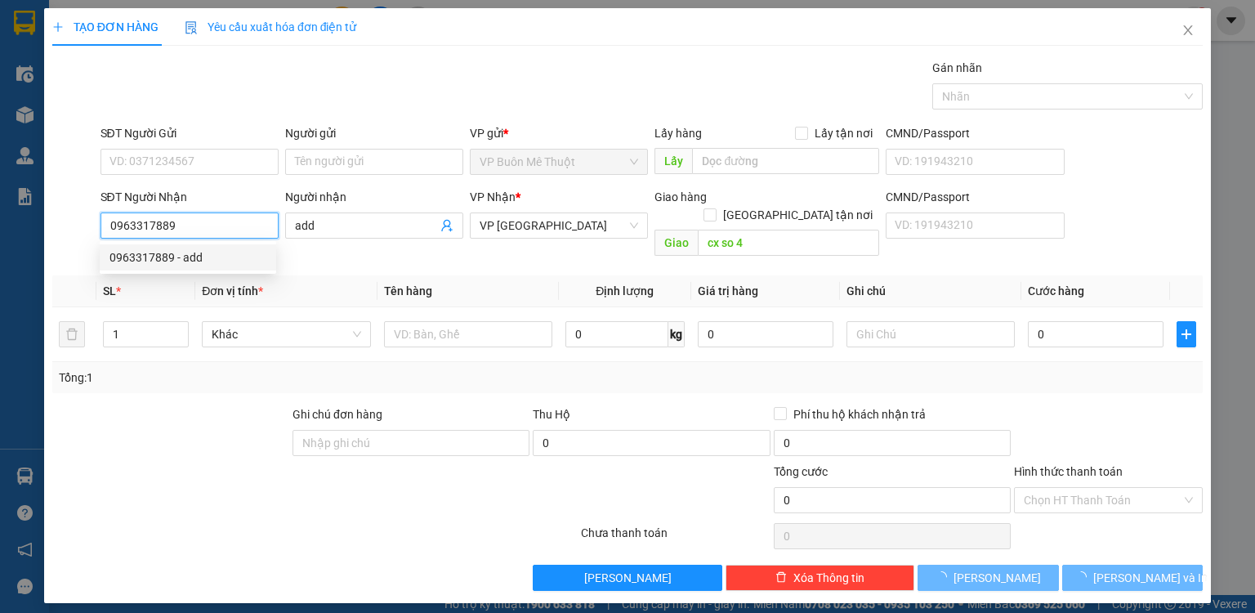
type input "200.000"
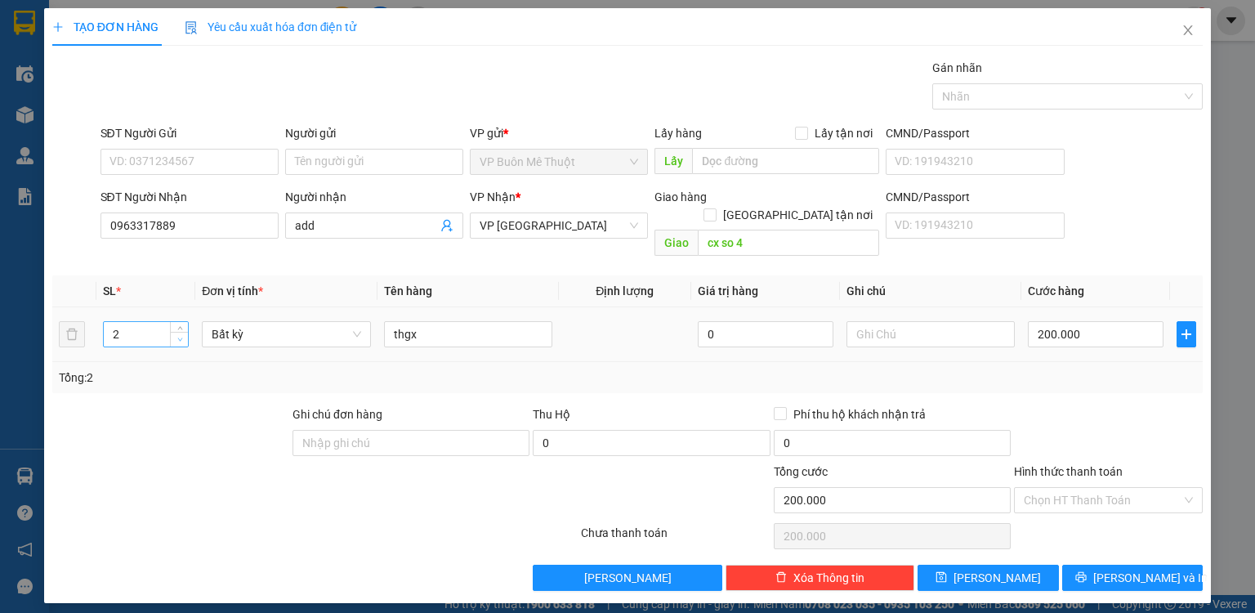
type input "1"
drag, startPoint x: 180, startPoint y: 320, endPoint x: 244, endPoint y: 318, distance: 64.6
click at [182, 338] on icon "down" at bounding box center [180, 341] width 6 height 6
click at [1088, 324] on input "200.000" at bounding box center [1096, 334] width 136 height 26
type input "0"
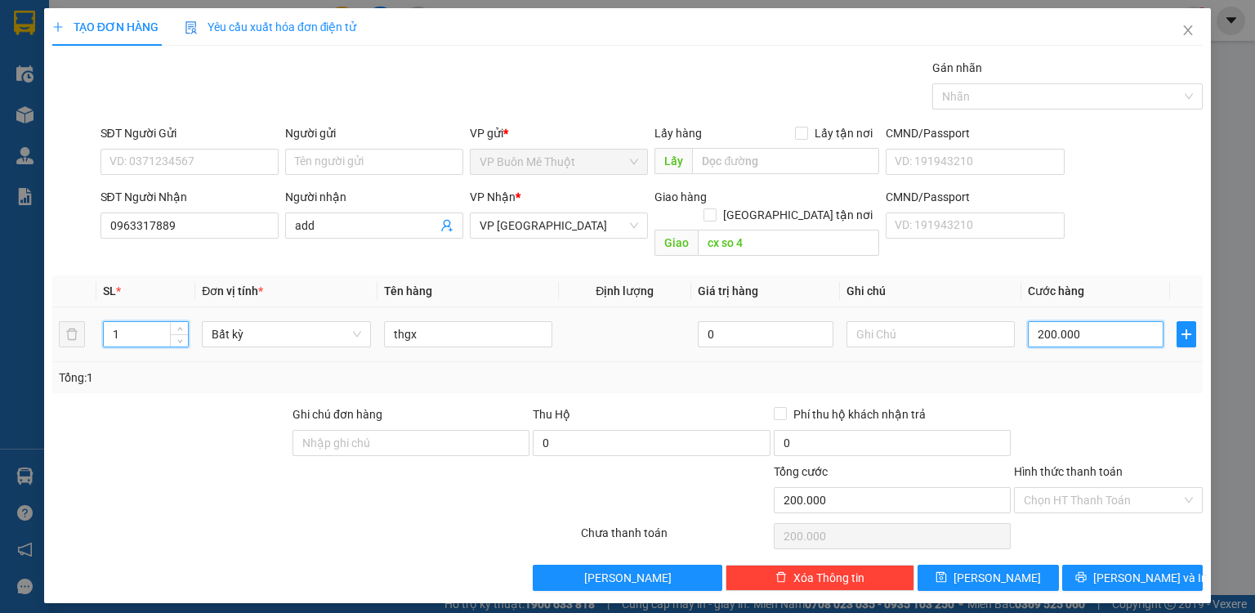
type input "0"
type input "1"
drag, startPoint x: 1059, startPoint y: 441, endPoint x: 1061, endPoint y: 462, distance: 20.6
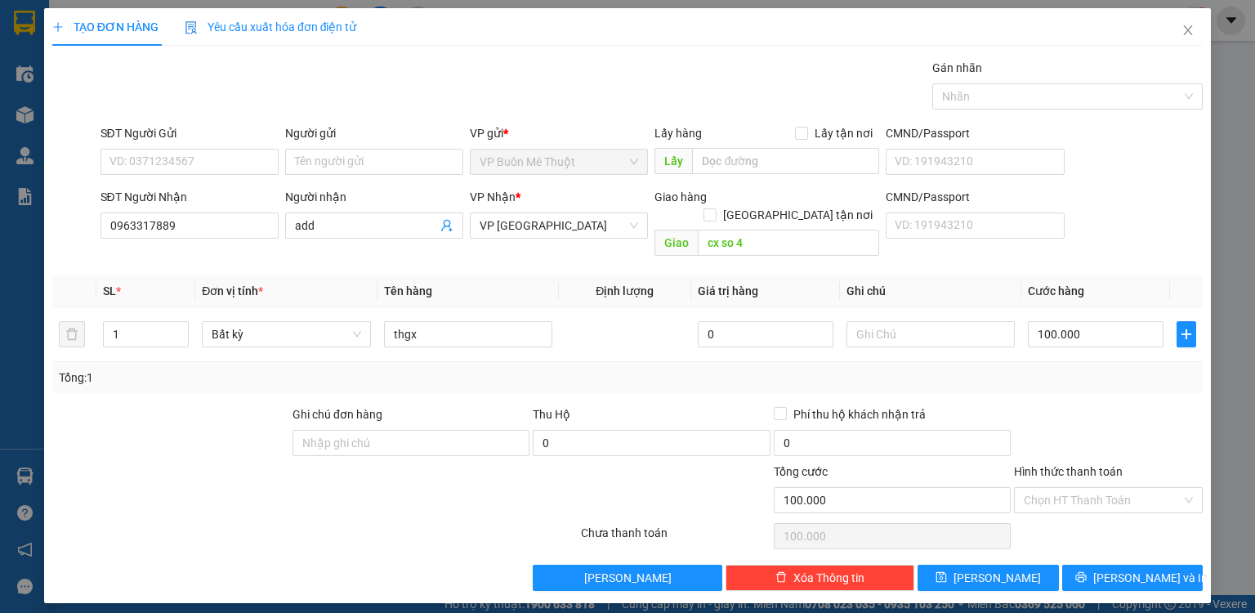
click at [1060, 443] on form "Ghi chú đơn hàng Thu Hộ 0 Phí thu hộ khách nhận trả 0 Tổng cước 100.000 Hình th…" at bounding box center [627, 462] width 1150 height 114
click at [1061, 488] on input "Hình thức thanh toán" at bounding box center [1103, 500] width 158 height 25
click at [1061, 520] on div "Tại văn phòng" at bounding box center [1108, 513] width 169 height 18
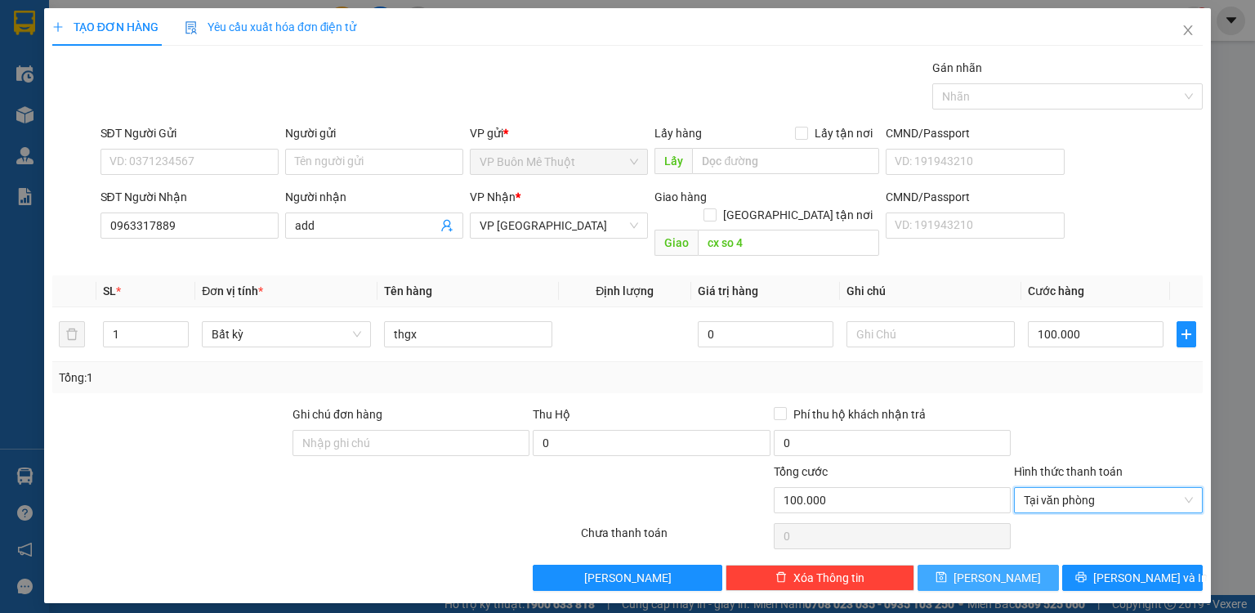
click at [1025, 565] on button "[PERSON_NAME]" at bounding box center [988, 578] width 141 height 26
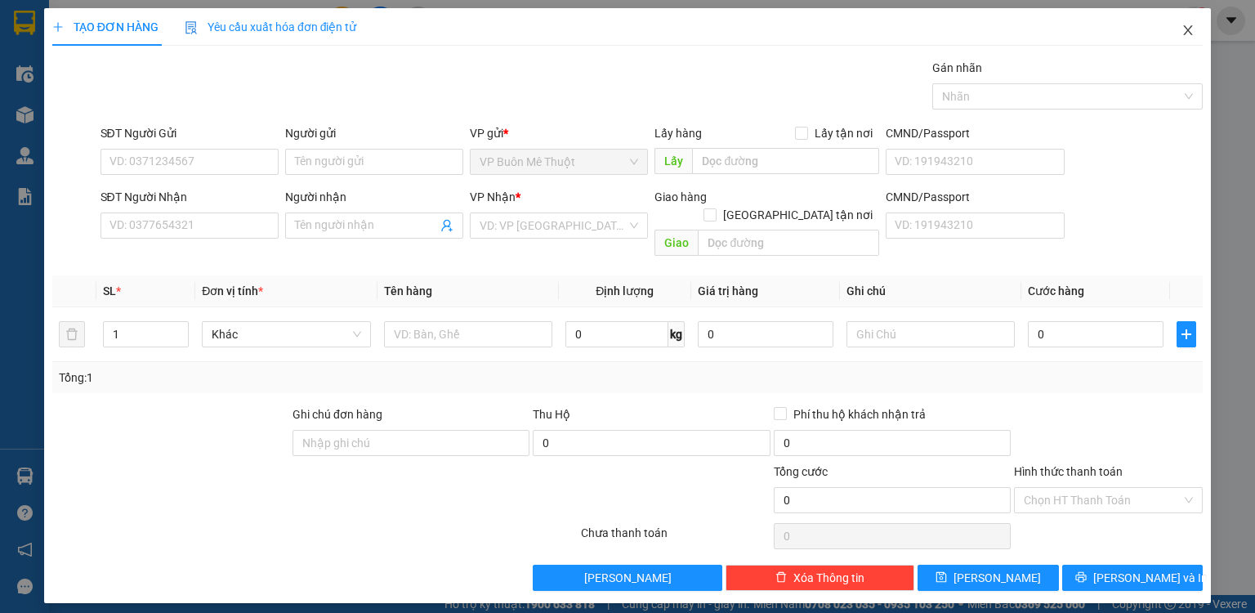
click at [1194, 28] on icon "close" at bounding box center [1188, 30] width 13 height 13
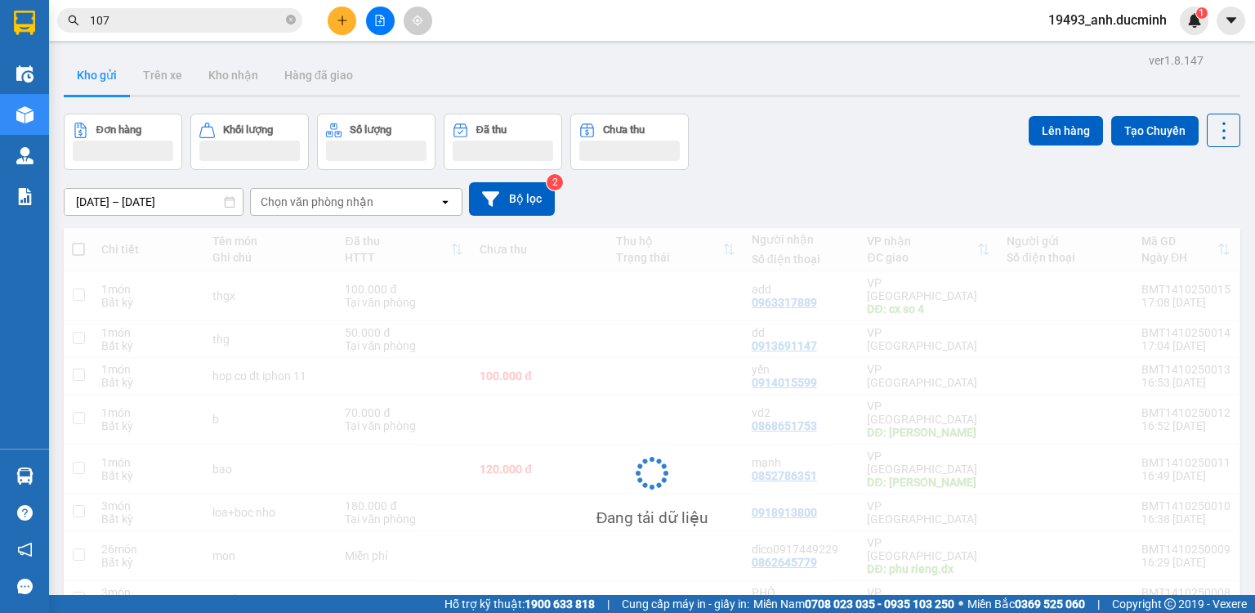
scroll to position [108, 0]
